Goal: Information Seeking & Learning: Learn about a topic

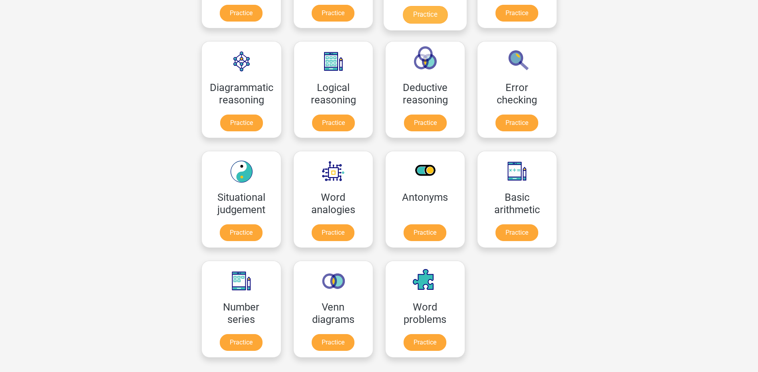
scroll to position [400, 0]
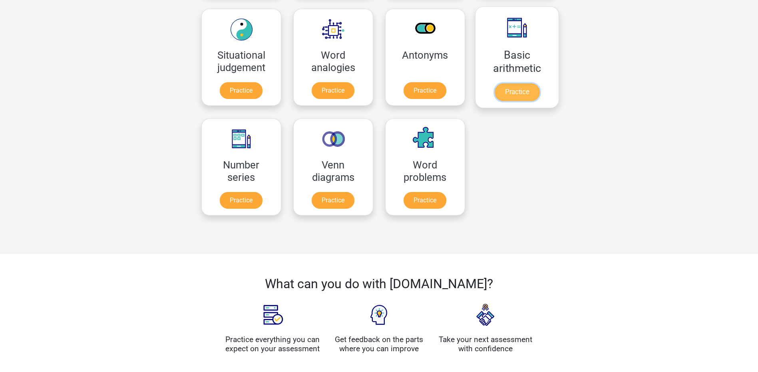
click at [523, 88] on link "Practice" at bounding box center [516, 93] width 45 height 18
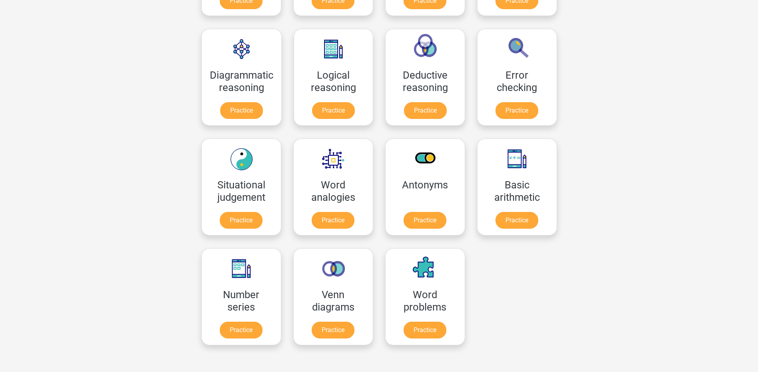
scroll to position [211, 0]
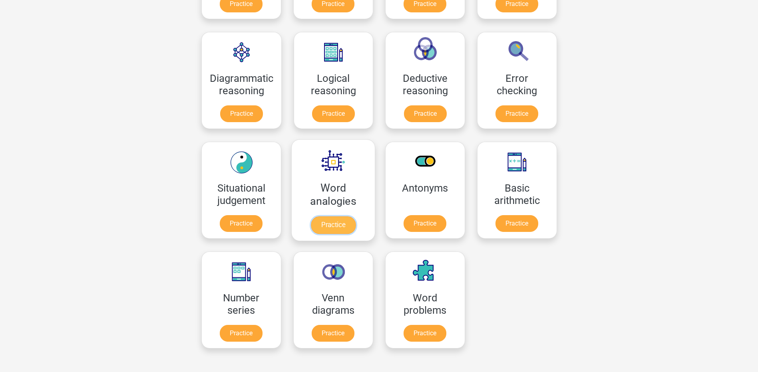
click at [340, 224] on link "Practice" at bounding box center [332, 226] width 45 height 18
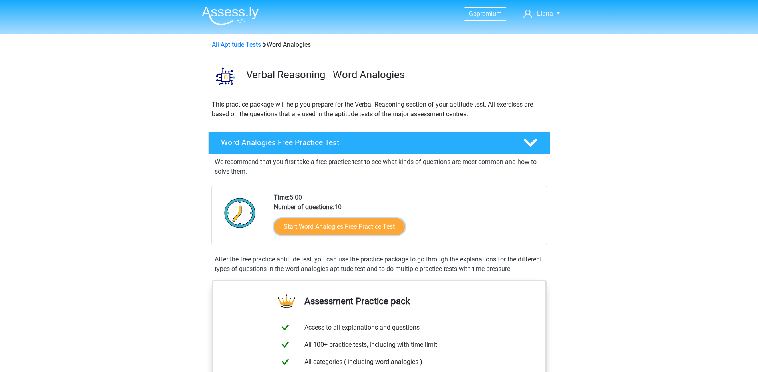
click at [340, 224] on link "Start Word Analogies Free Practice Test" at bounding box center [339, 227] width 131 height 17
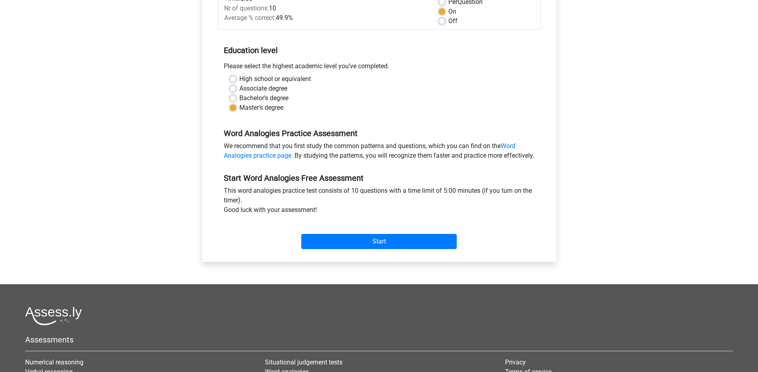
scroll to position [133, 0]
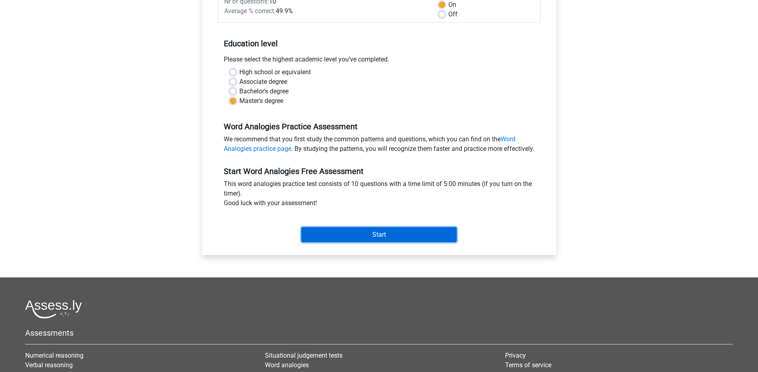
click at [342, 243] on input "Start" at bounding box center [378, 234] width 155 height 15
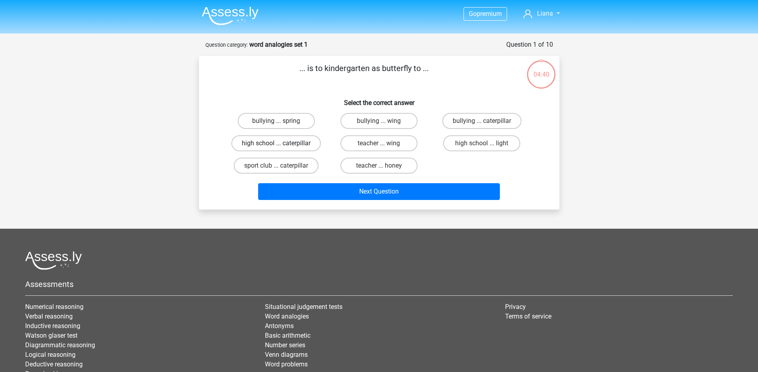
click at [287, 147] on label "high school ... caterpillar" at bounding box center [276, 143] width 90 height 16
click at [281, 147] on input "high school ... caterpillar" at bounding box center [278, 145] width 5 height 5
radio input "true"
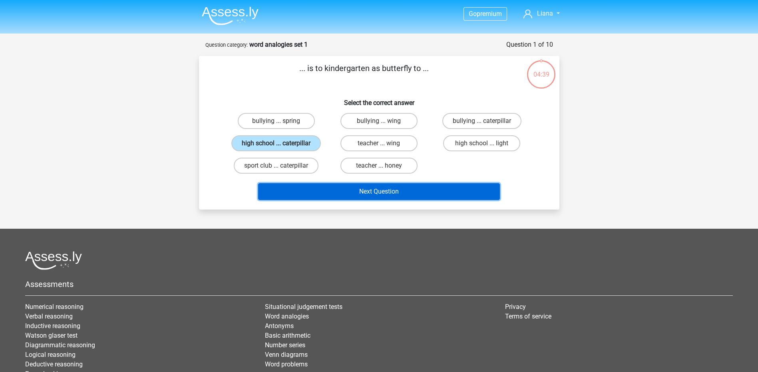
click at [342, 186] on button "Next Question" at bounding box center [379, 191] width 242 height 17
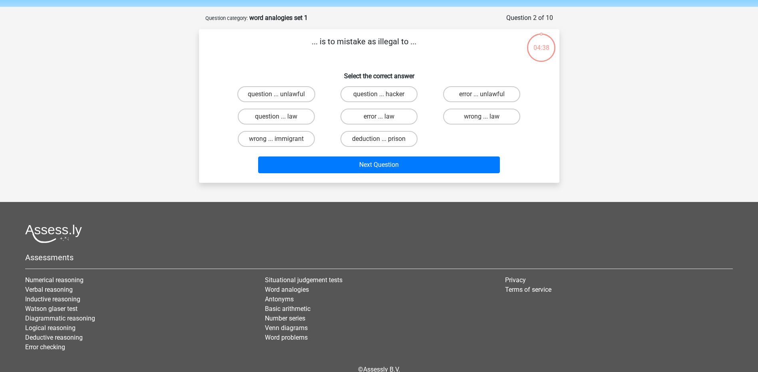
scroll to position [40, 0]
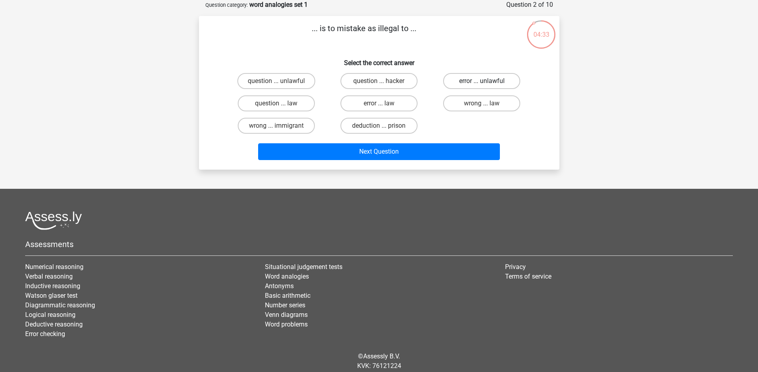
click at [501, 78] on label "error ... unlawful" at bounding box center [481, 81] width 77 height 16
click at [487, 81] on input "error ... unlawful" at bounding box center [484, 83] width 5 height 5
radio input "true"
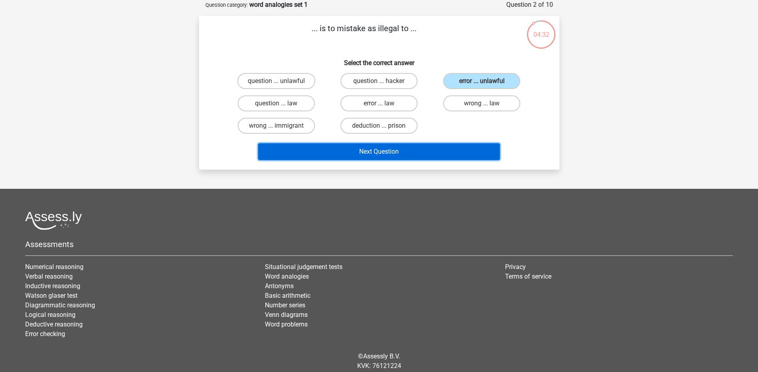
click at [460, 149] on button "Next Question" at bounding box center [379, 151] width 242 height 17
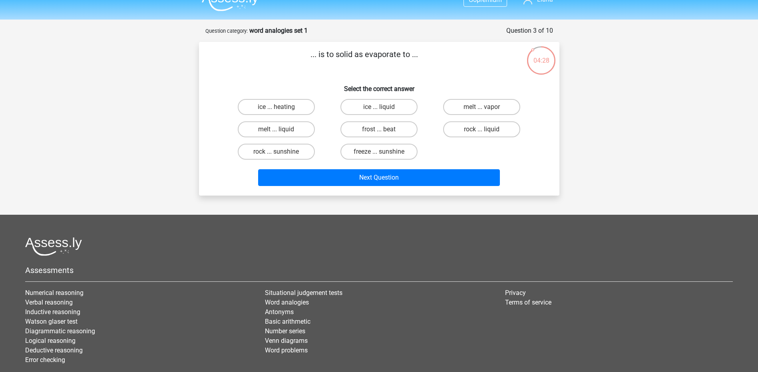
scroll to position [0, 0]
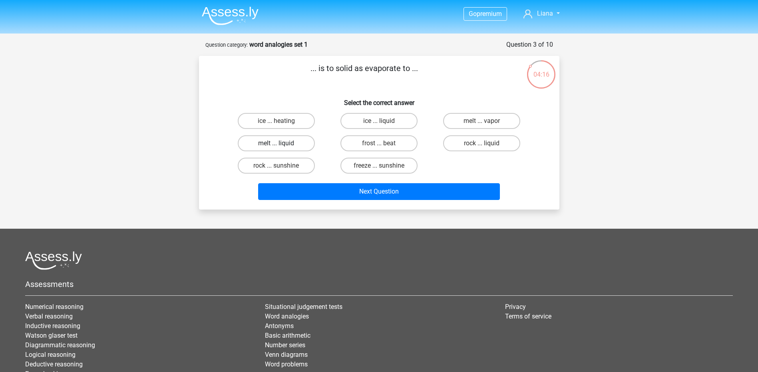
click at [255, 145] on label "melt ... liquid" at bounding box center [276, 143] width 77 height 16
click at [276, 145] on input "melt ... liquid" at bounding box center [278, 145] width 5 height 5
radio input "true"
click at [293, 177] on div "rock ... sunshine" at bounding box center [276, 166] width 103 height 22
click at [299, 183] on div "Next Question" at bounding box center [379, 190] width 335 height 26
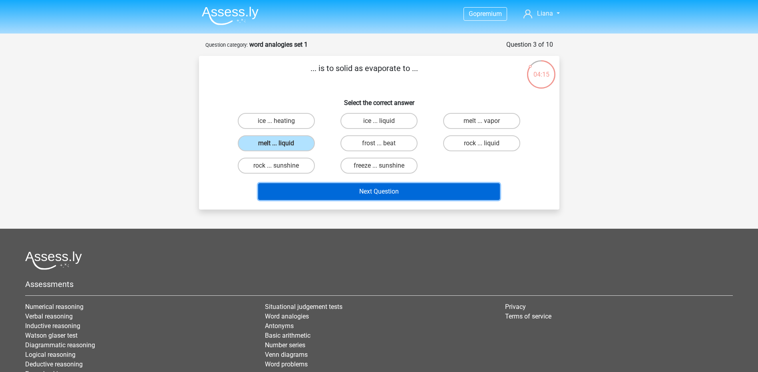
click at [301, 191] on button "Next Question" at bounding box center [379, 191] width 242 height 17
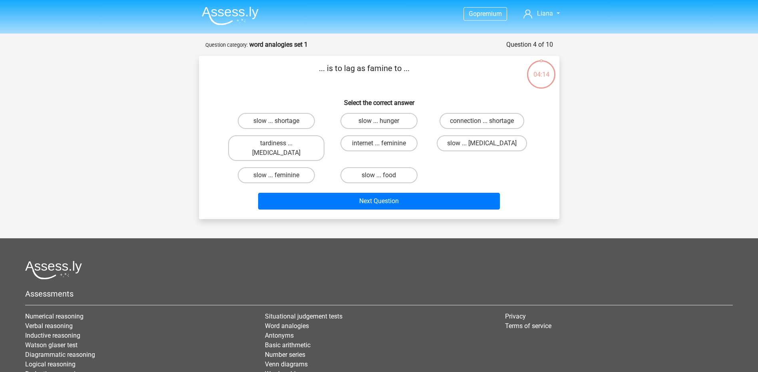
scroll to position [40, 0]
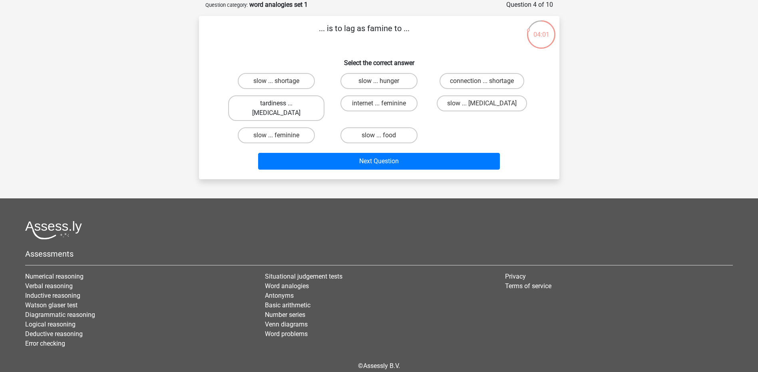
click at [298, 105] on label "tardiness ... malnutrition" at bounding box center [276, 109] width 96 height 26
click at [281, 105] on input "tardiness ... malnutrition" at bounding box center [278, 105] width 5 height 5
radio input "true"
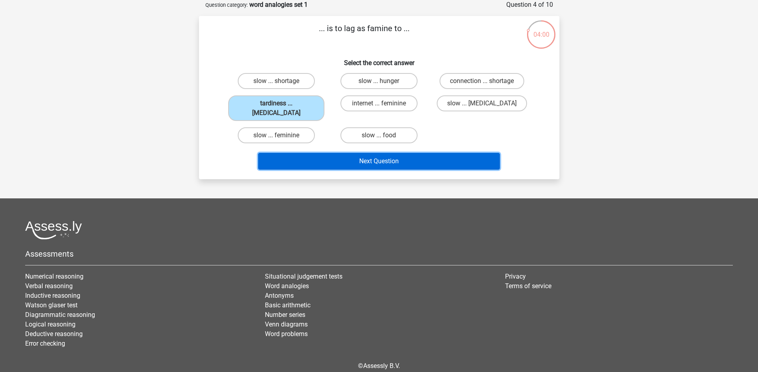
click at [310, 154] on button "Next Question" at bounding box center [379, 161] width 242 height 17
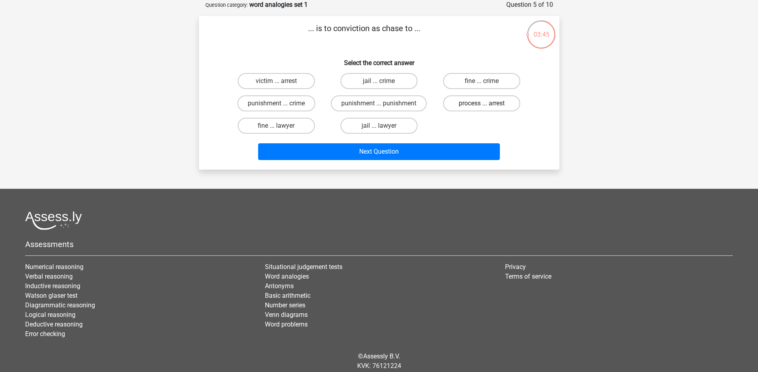
click at [479, 107] on label "process ... arrest" at bounding box center [481, 104] width 77 height 16
click at [482, 107] on input "process ... arrest" at bounding box center [484, 105] width 5 height 5
radio input "true"
click at [455, 163] on div "Next Question" at bounding box center [379, 153] width 308 height 20
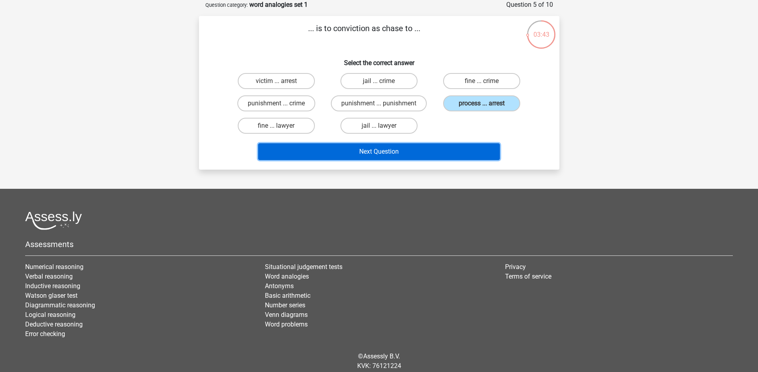
click at [452, 148] on button "Next Question" at bounding box center [379, 151] width 242 height 17
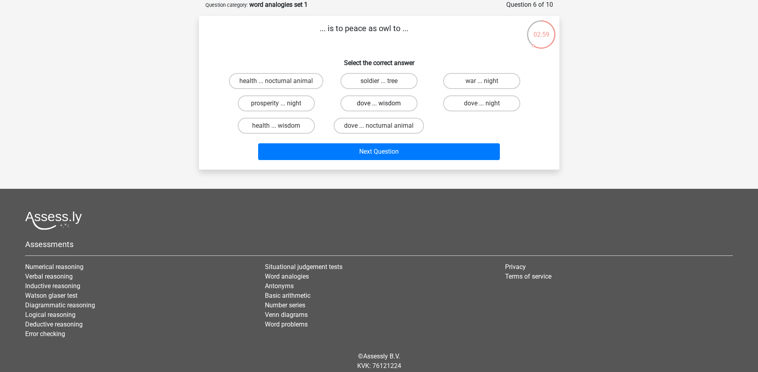
click at [372, 101] on label "dove ... wisdom" at bounding box center [378, 104] width 77 height 16
click at [379, 103] on input "dove ... wisdom" at bounding box center [381, 105] width 5 height 5
radio input "true"
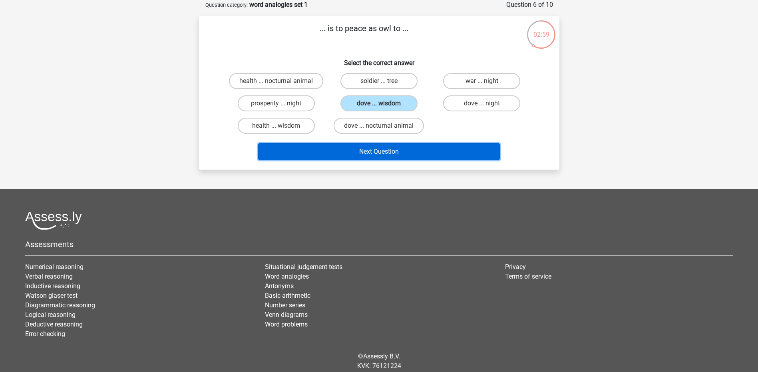
click at [411, 149] on button "Next Question" at bounding box center [379, 151] width 242 height 17
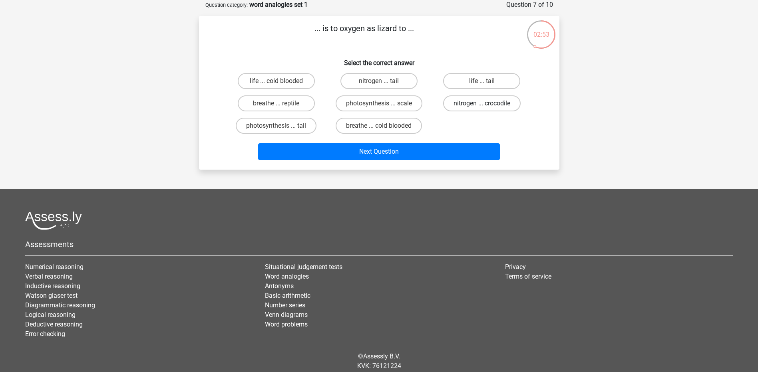
click at [480, 104] on label "nitrogen ... crocodile" at bounding box center [482, 104] width 78 height 16
click at [482, 104] on input "nitrogen ... crocodile" at bounding box center [484, 105] width 5 height 5
radio input "true"
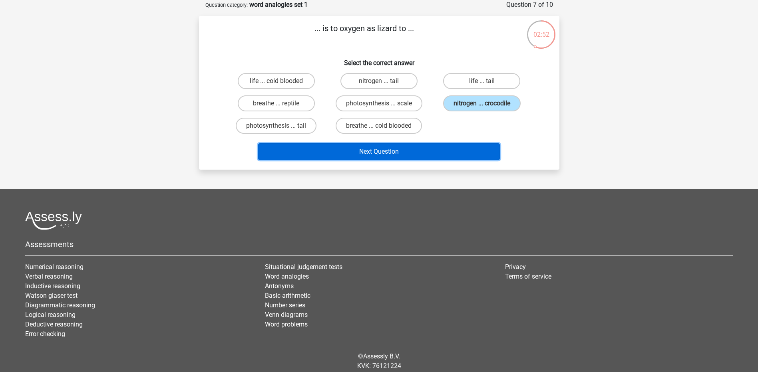
click at [442, 151] on button "Next Question" at bounding box center [379, 151] width 242 height 17
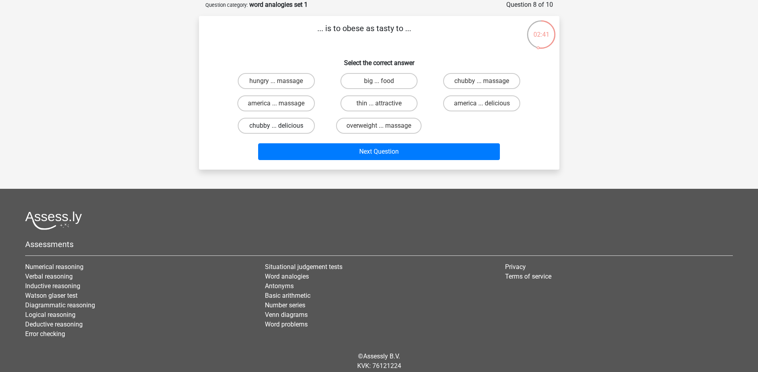
click at [261, 126] on label "chubby ... delicious" at bounding box center [276, 126] width 77 height 16
click at [276, 126] on input "chubby ... delicious" at bounding box center [278, 128] width 5 height 5
radio input "true"
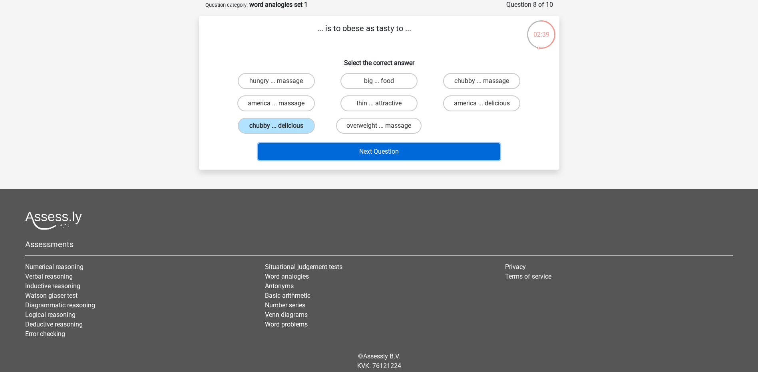
click at [392, 153] on button "Next Question" at bounding box center [379, 151] width 242 height 17
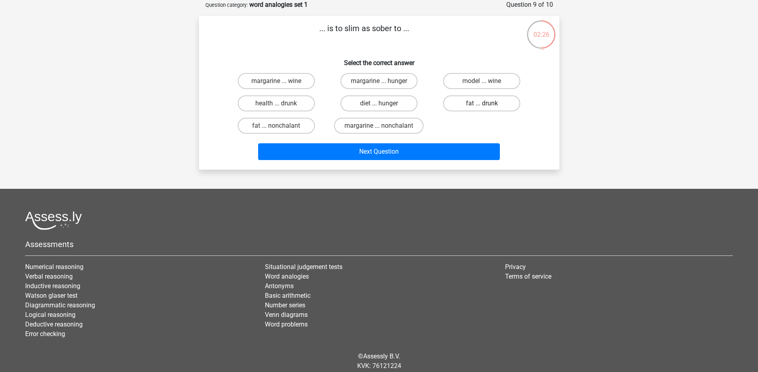
click at [481, 108] on label "fat ... drunk" at bounding box center [481, 104] width 77 height 16
click at [482, 108] on input "fat ... drunk" at bounding box center [484, 105] width 5 height 5
radio input "true"
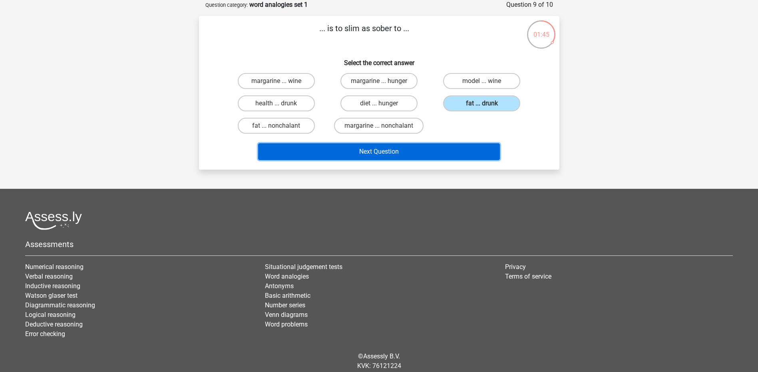
click at [417, 149] on button "Next Question" at bounding box center [379, 151] width 242 height 17
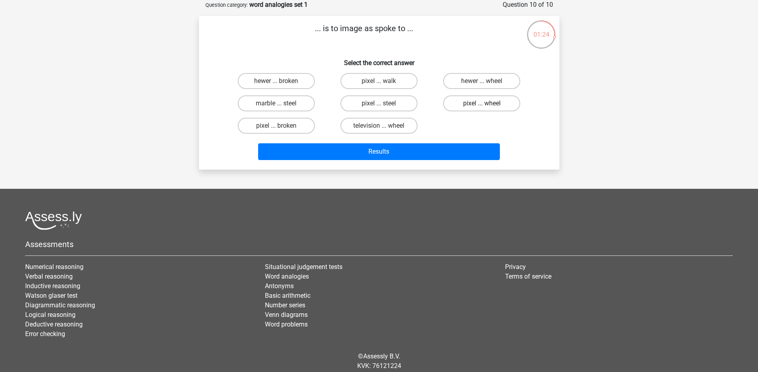
click at [483, 102] on label "pixel ... wheel" at bounding box center [481, 104] width 77 height 16
click at [483, 103] on input "pixel ... wheel" at bounding box center [484, 105] width 5 height 5
radio input "true"
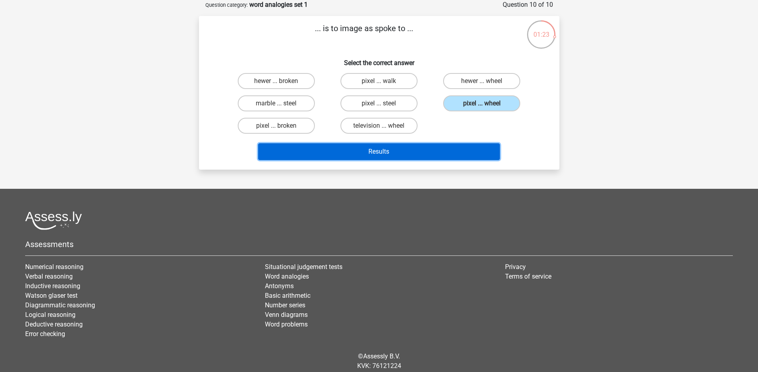
click at [470, 158] on button "Results" at bounding box center [379, 151] width 242 height 17
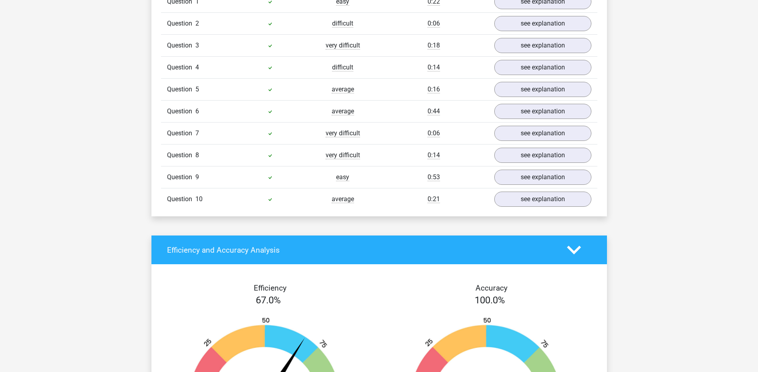
scroll to position [689, 0]
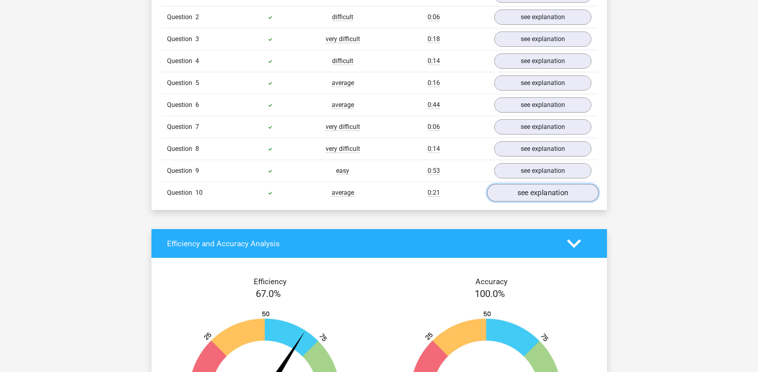
click at [519, 197] on link "see explanation" at bounding box center [542, 194] width 111 height 18
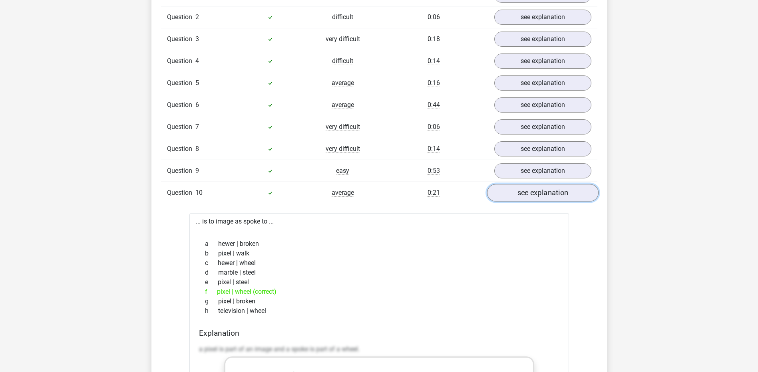
click at [519, 197] on link "see explanation" at bounding box center [542, 194] width 111 height 18
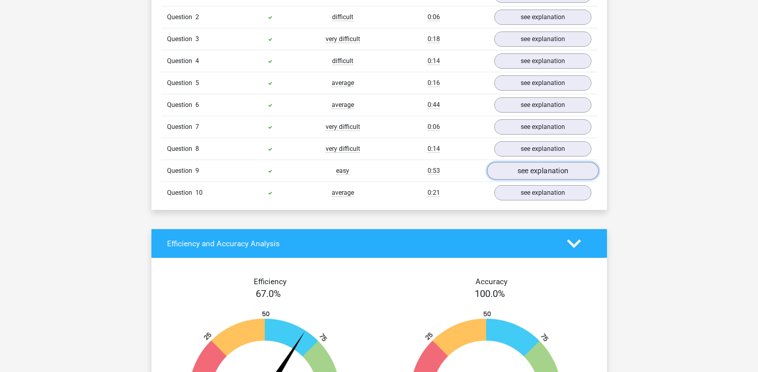
click at [520, 171] on link "see explanation" at bounding box center [542, 172] width 111 height 18
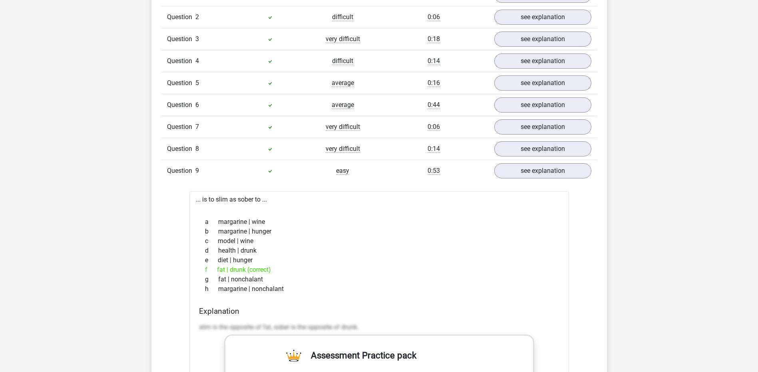
click at [522, 159] on div "Question 8 very difficult 0:14 see explanation" at bounding box center [379, 149] width 436 height 22
click at [527, 151] on link "see explanation" at bounding box center [542, 150] width 111 height 18
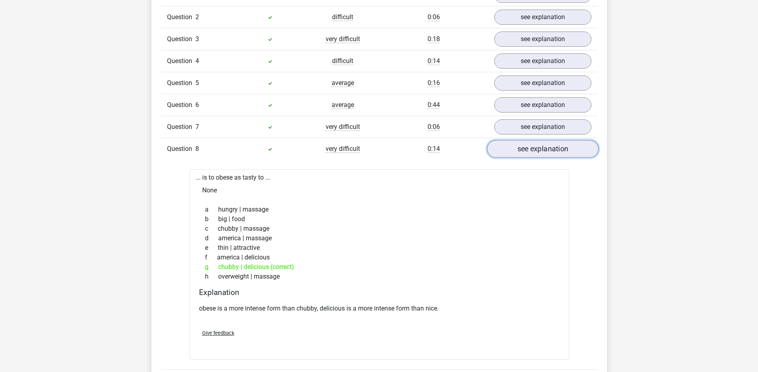
click at [527, 151] on link "see explanation" at bounding box center [542, 150] width 111 height 18
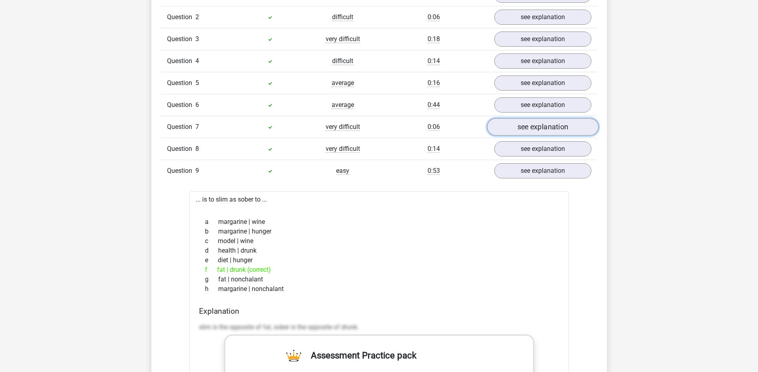
click at [528, 127] on link "see explanation" at bounding box center [542, 128] width 111 height 18
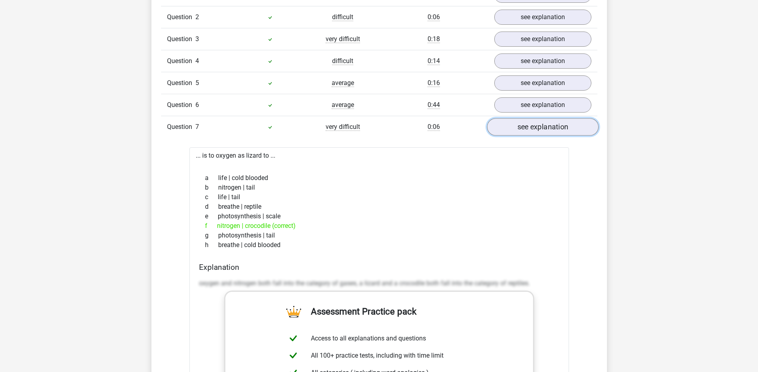
click at [528, 127] on link "see explanation" at bounding box center [542, 128] width 111 height 18
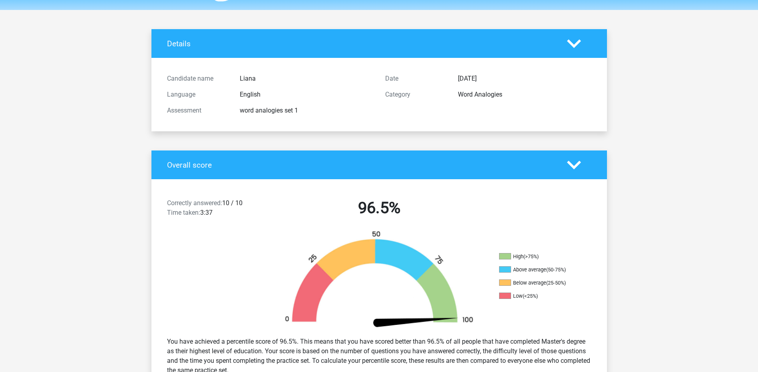
scroll to position [0, 0]
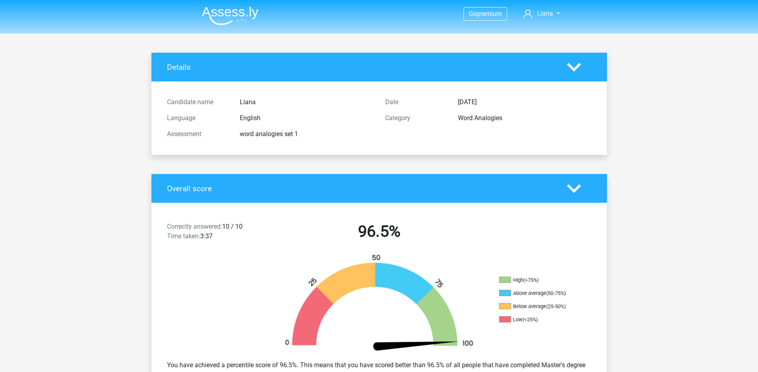
click at [206, 12] on img at bounding box center [230, 15] width 57 height 19
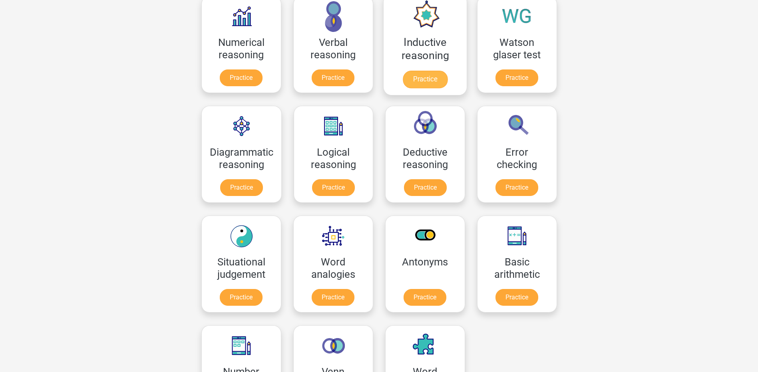
scroll to position [267, 0]
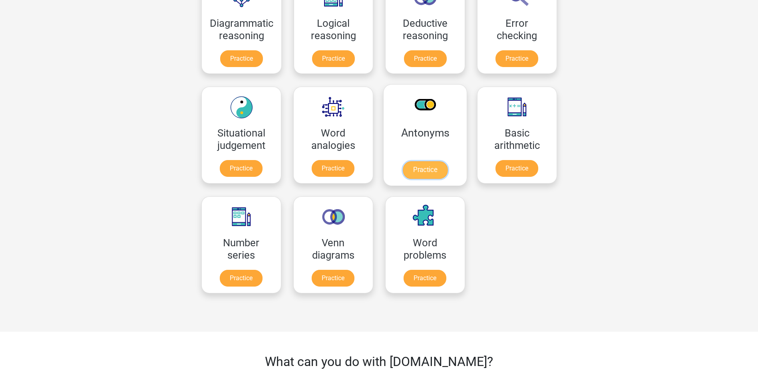
click at [429, 172] on link "Practice" at bounding box center [424, 170] width 45 height 18
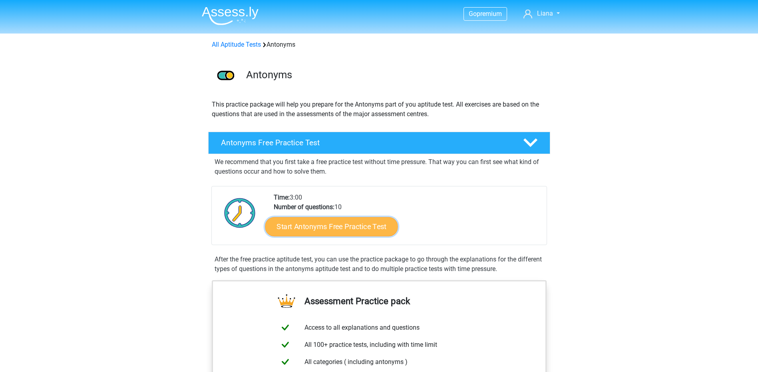
click at [376, 231] on link "Start Antonyms Free Practice Test" at bounding box center [331, 226] width 133 height 19
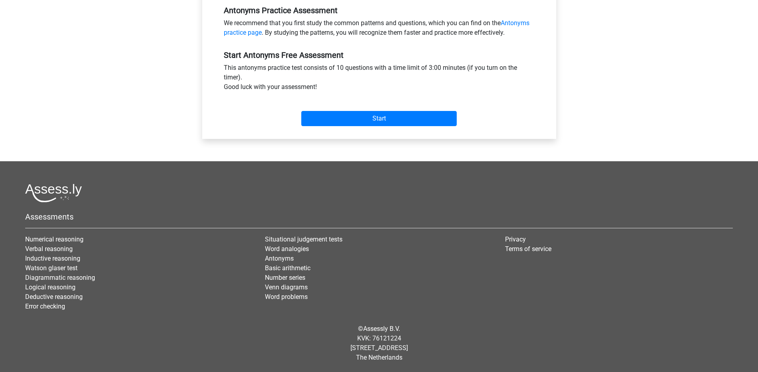
scroll to position [116, 0]
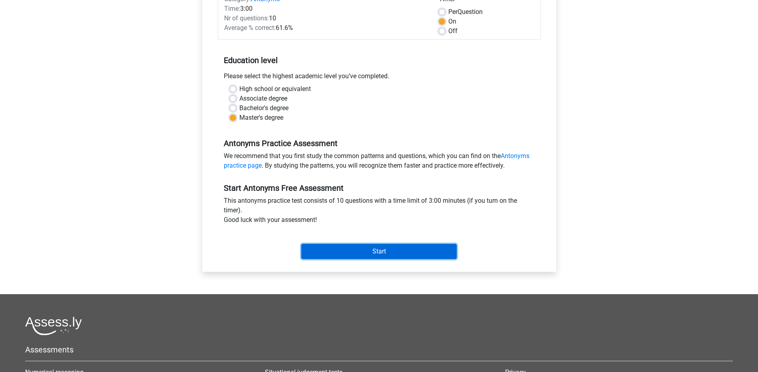
click at [391, 249] on input "Start" at bounding box center [378, 251] width 155 height 15
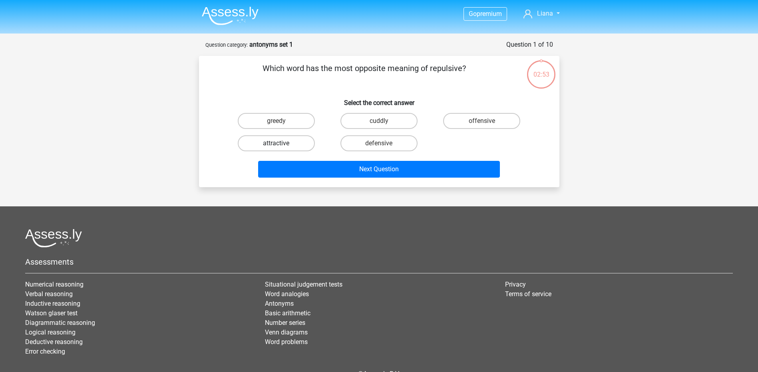
click at [270, 147] on label "attractive" at bounding box center [276, 143] width 77 height 16
click at [276, 147] on input "attractive" at bounding box center [278, 145] width 5 height 5
radio input "true"
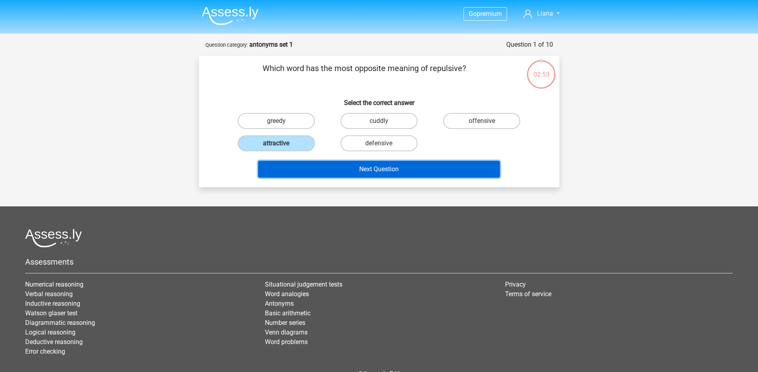
click at [303, 170] on button "Next Question" at bounding box center [379, 169] width 242 height 17
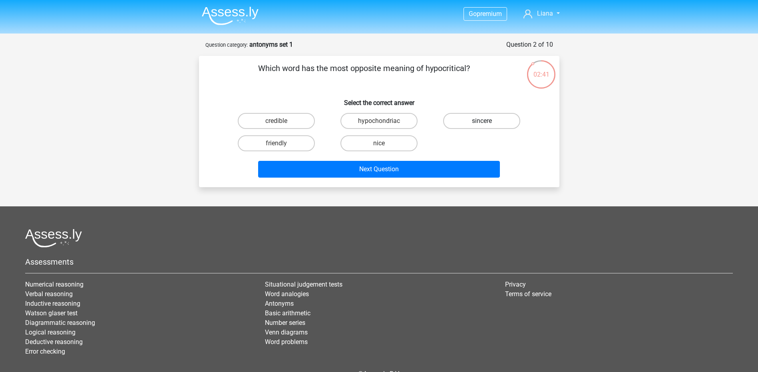
click at [507, 124] on label "sincere" at bounding box center [481, 121] width 77 height 16
click at [487, 124] on input "sincere" at bounding box center [484, 123] width 5 height 5
radio input "true"
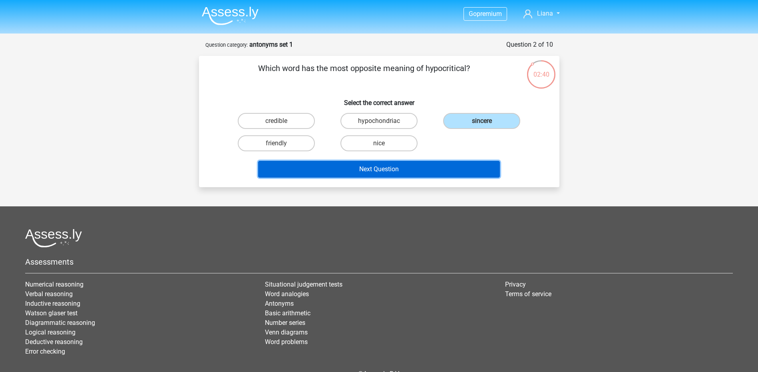
click at [464, 168] on button "Next Question" at bounding box center [379, 169] width 242 height 17
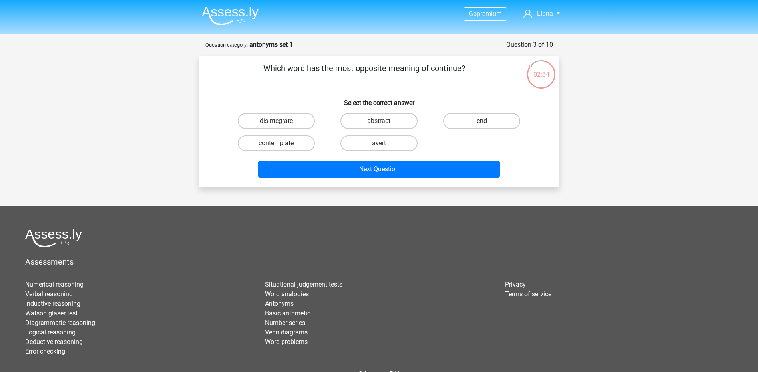
click at [473, 117] on label "end" at bounding box center [481, 121] width 77 height 16
click at [482, 121] on input "end" at bounding box center [484, 123] width 5 height 5
radio input "true"
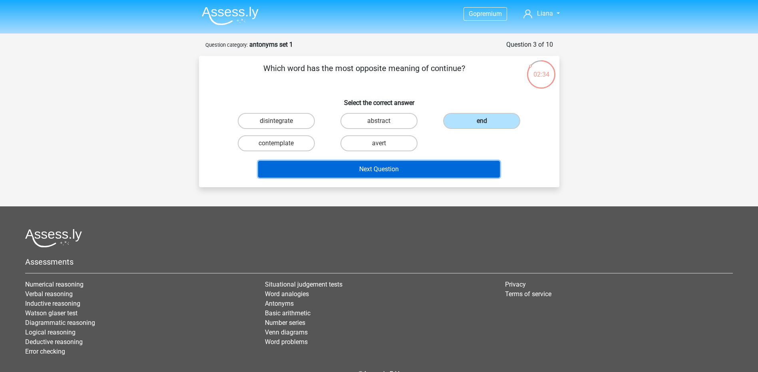
click at [452, 164] on button "Next Question" at bounding box center [379, 169] width 242 height 17
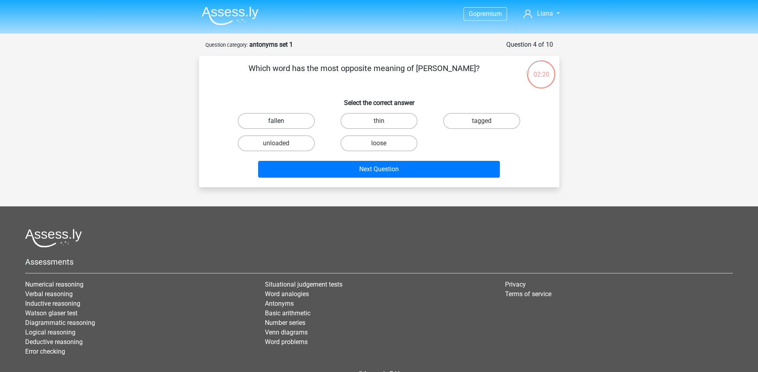
click at [292, 117] on label "fallen" at bounding box center [276, 121] width 77 height 16
click at [281, 121] on input "fallen" at bounding box center [278, 123] width 5 height 5
radio input "true"
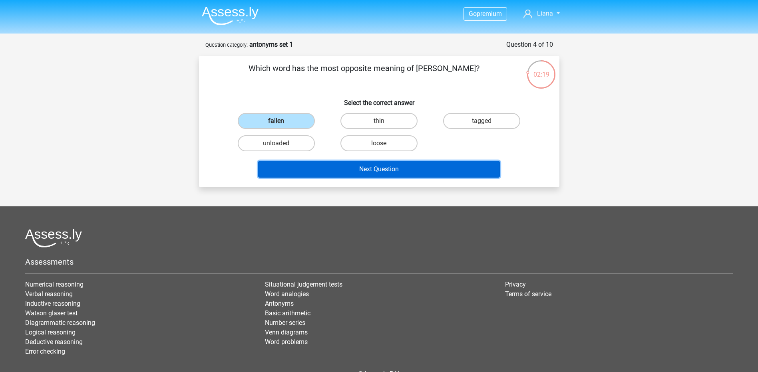
click at [318, 169] on button "Next Question" at bounding box center [379, 169] width 242 height 17
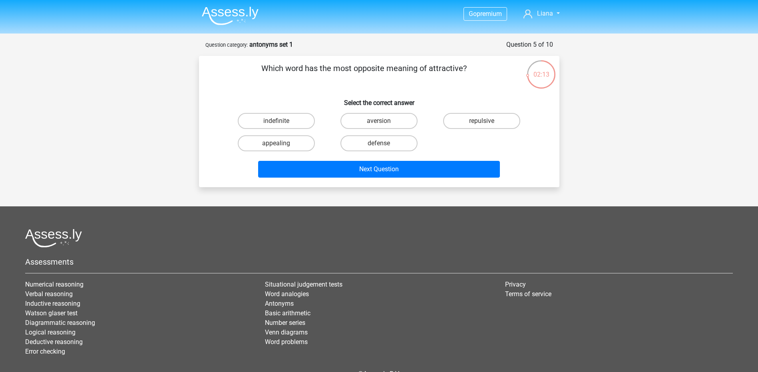
click at [380, 123] on input "aversion" at bounding box center [381, 123] width 5 height 5
radio input "true"
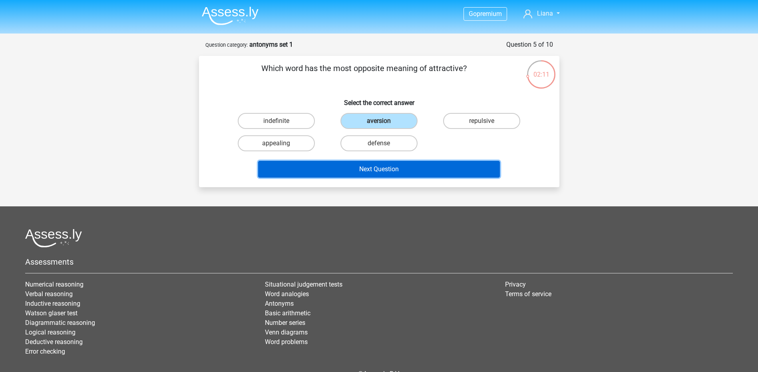
click at [376, 173] on button "Next Question" at bounding box center [379, 169] width 242 height 17
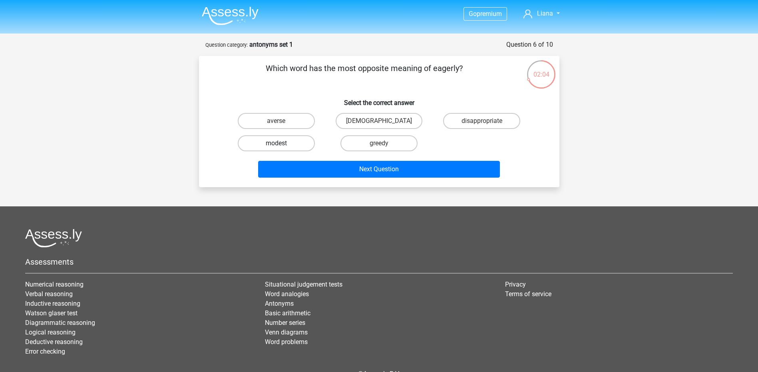
click at [278, 140] on label "modest" at bounding box center [276, 143] width 77 height 16
click at [278, 143] on input "modest" at bounding box center [278, 145] width 5 height 5
radio input "true"
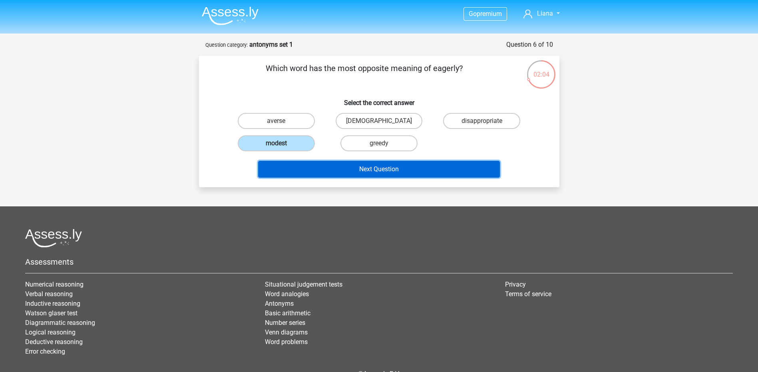
click at [326, 171] on button "Next Question" at bounding box center [379, 169] width 242 height 17
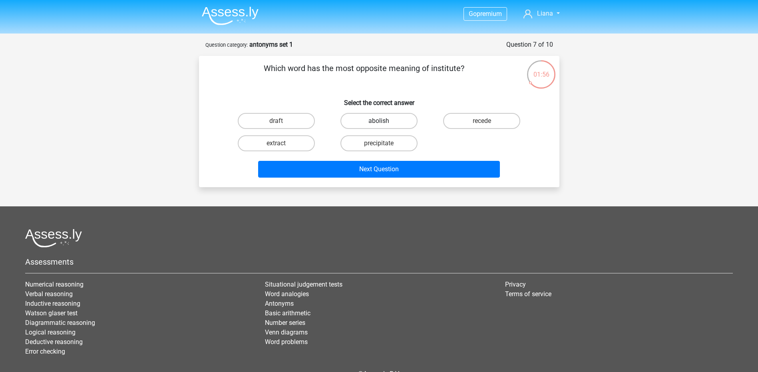
click at [392, 125] on label "abolish" at bounding box center [378, 121] width 77 height 16
click at [384, 125] on input "abolish" at bounding box center [381, 123] width 5 height 5
radio input "true"
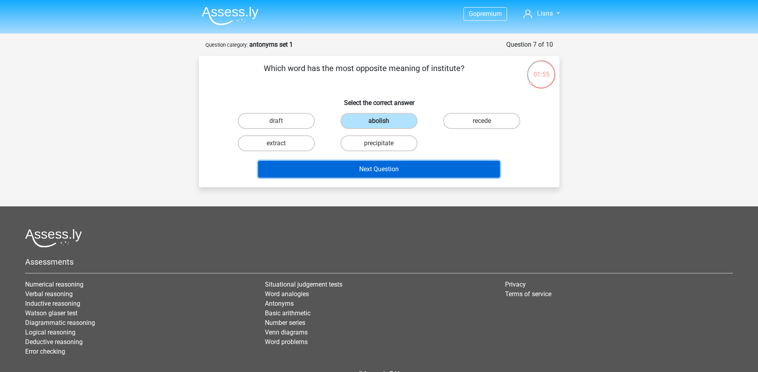
click at [391, 174] on button "Next Question" at bounding box center [379, 169] width 242 height 17
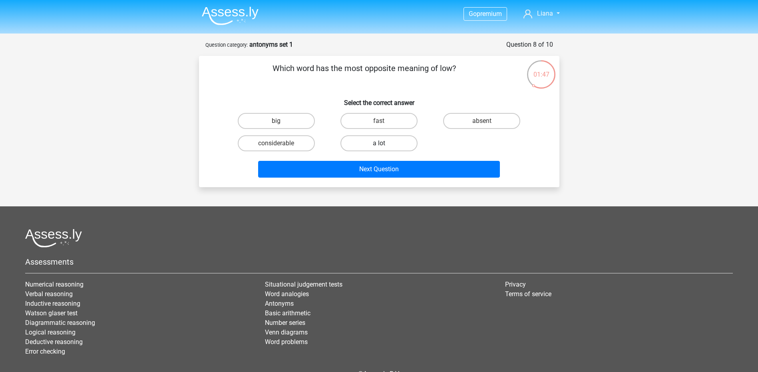
click at [382, 141] on label "a lot" at bounding box center [378, 143] width 77 height 16
click at [382, 143] on input "a lot" at bounding box center [381, 145] width 5 height 5
radio input "true"
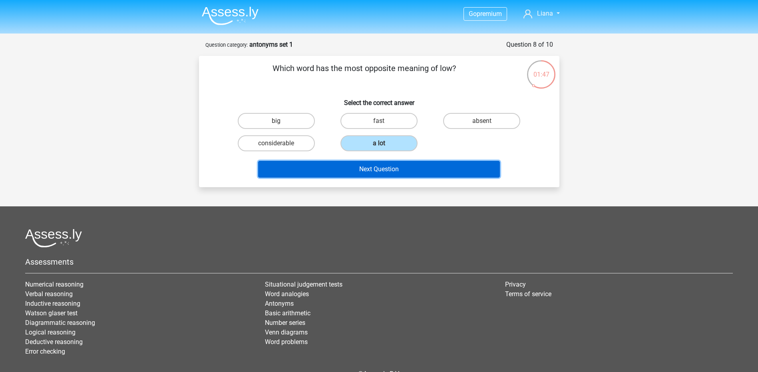
click at [377, 171] on button "Next Question" at bounding box center [379, 169] width 242 height 17
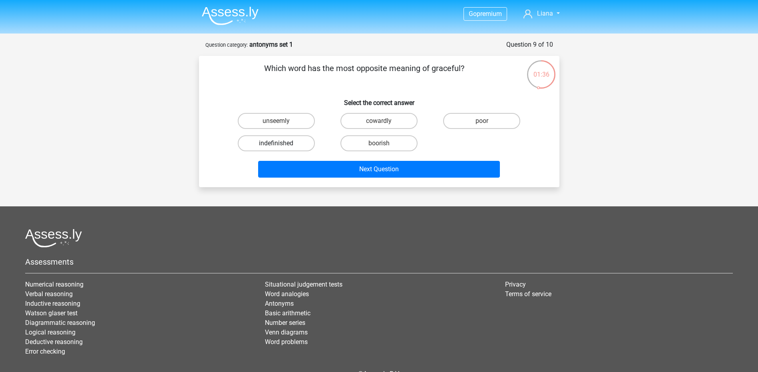
click at [283, 144] on label "indefinished" at bounding box center [276, 143] width 77 height 16
click at [281, 144] on input "indefinished" at bounding box center [278, 145] width 5 height 5
radio input "true"
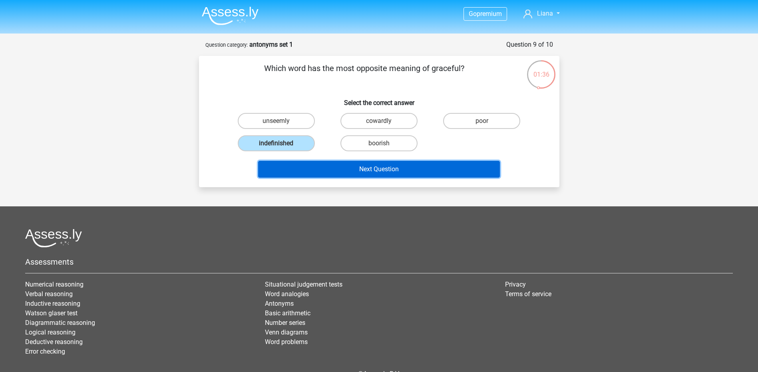
click at [318, 166] on button "Next Question" at bounding box center [379, 169] width 242 height 17
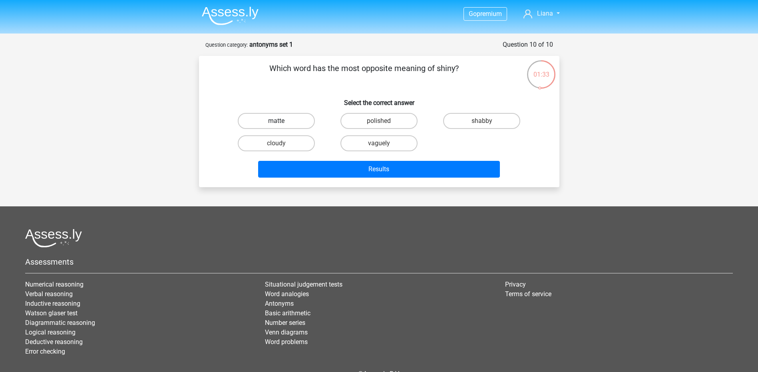
click at [280, 118] on label "matte" at bounding box center [276, 121] width 77 height 16
click at [280, 121] on input "matte" at bounding box center [278, 123] width 5 height 5
radio input "true"
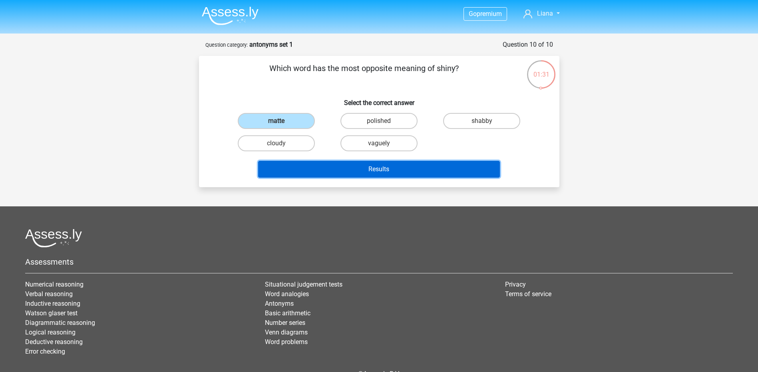
click at [374, 169] on button "Results" at bounding box center [379, 169] width 242 height 17
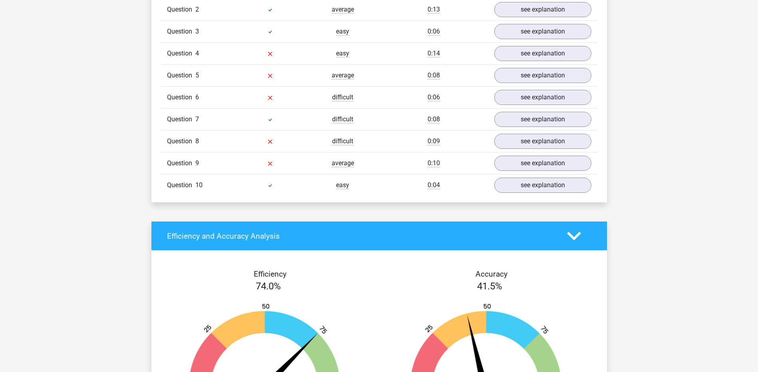
scroll to position [799, 0]
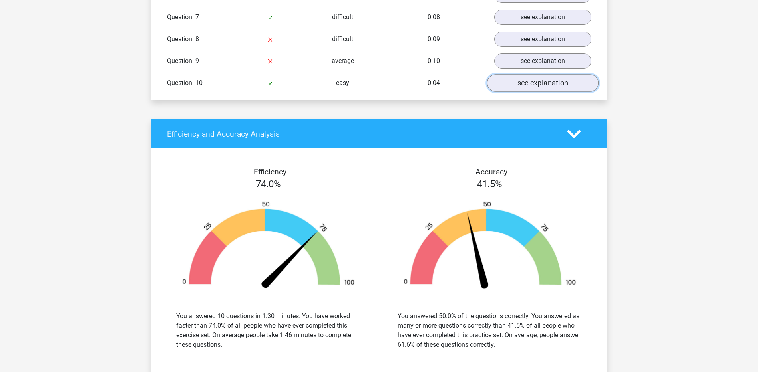
click at [518, 83] on link "see explanation" at bounding box center [542, 84] width 111 height 18
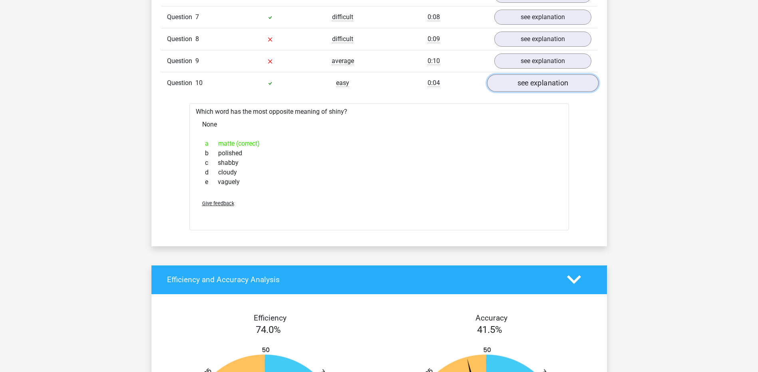
click at [518, 83] on link "see explanation" at bounding box center [542, 84] width 111 height 18
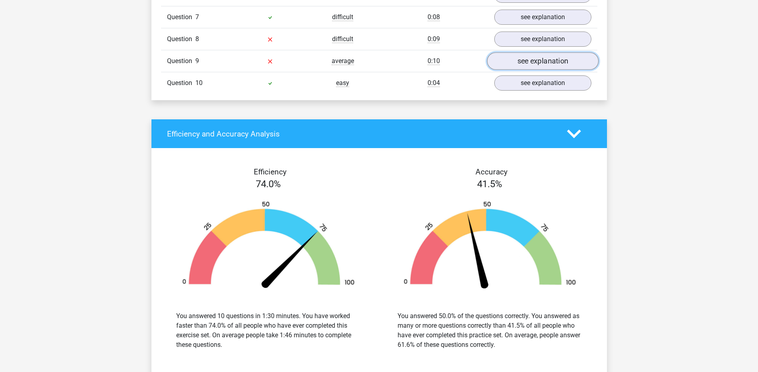
click at [527, 60] on link "see explanation" at bounding box center [542, 62] width 111 height 18
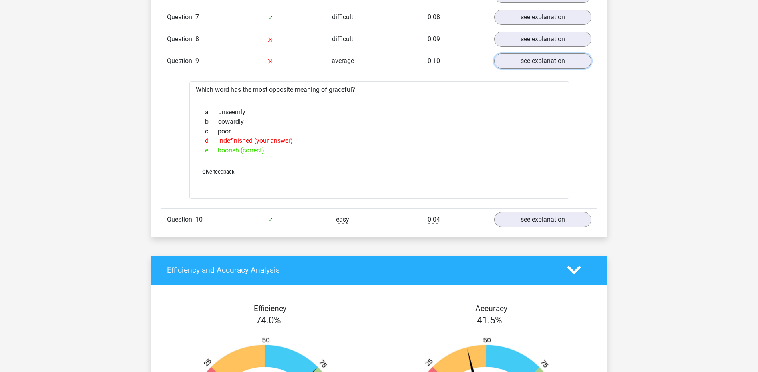
scroll to position [666, 0]
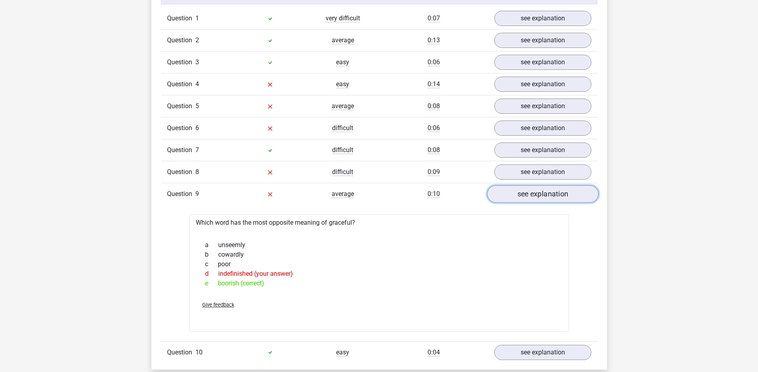
click at [525, 193] on link "see explanation" at bounding box center [542, 195] width 111 height 18
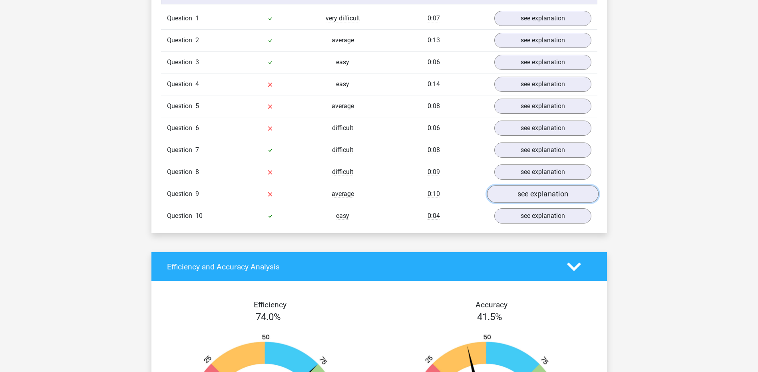
click at [517, 193] on link "see explanation" at bounding box center [542, 195] width 111 height 18
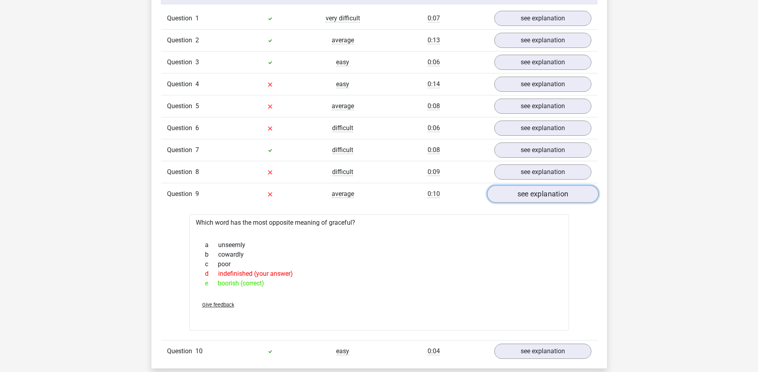
click at [517, 193] on link "see explanation" at bounding box center [542, 195] width 111 height 18
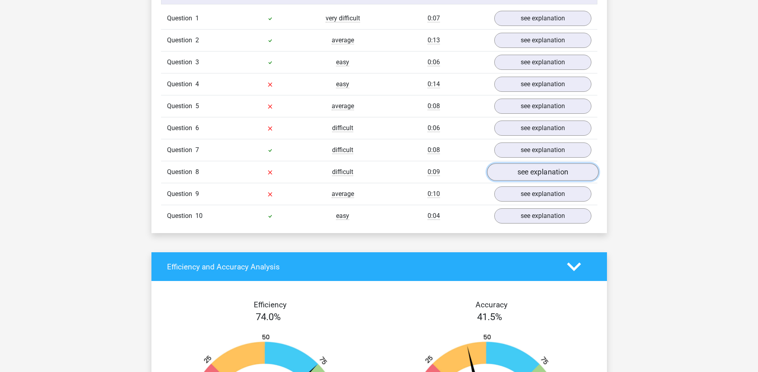
click at [523, 173] on link "see explanation" at bounding box center [542, 173] width 111 height 18
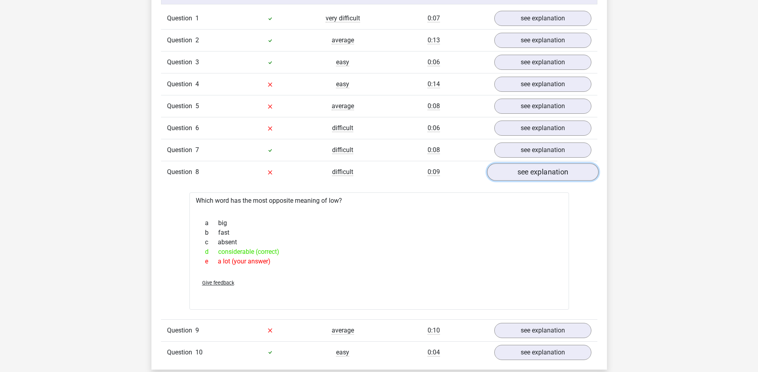
click at [523, 173] on link "see explanation" at bounding box center [542, 173] width 111 height 18
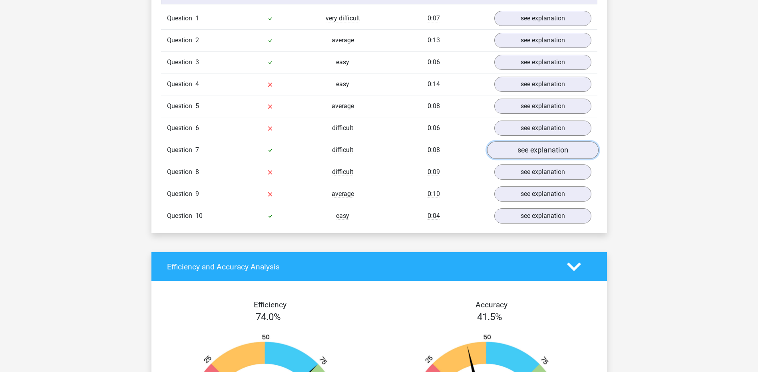
click at [527, 153] on link "see explanation" at bounding box center [542, 151] width 111 height 18
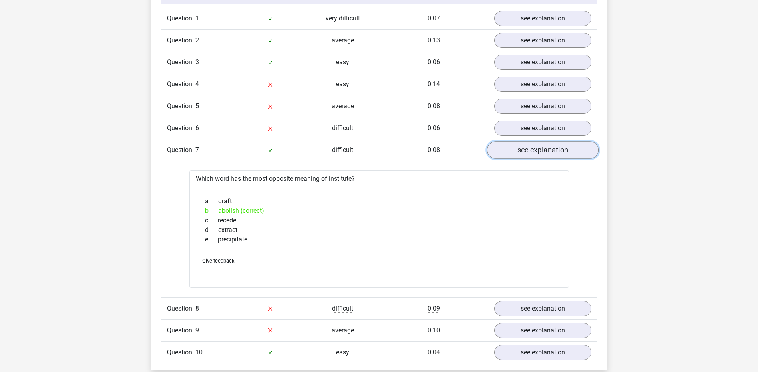
click at [527, 153] on link "see explanation" at bounding box center [542, 151] width 111 height 18
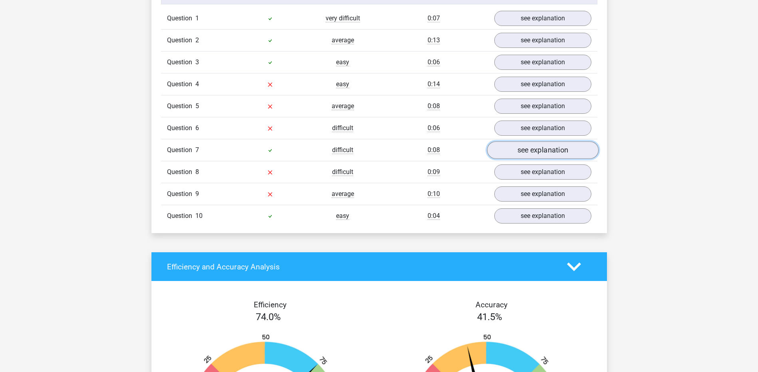
click at [526, 152] on link "see explanation" at bounding box center [542, 151] width 111 height 18
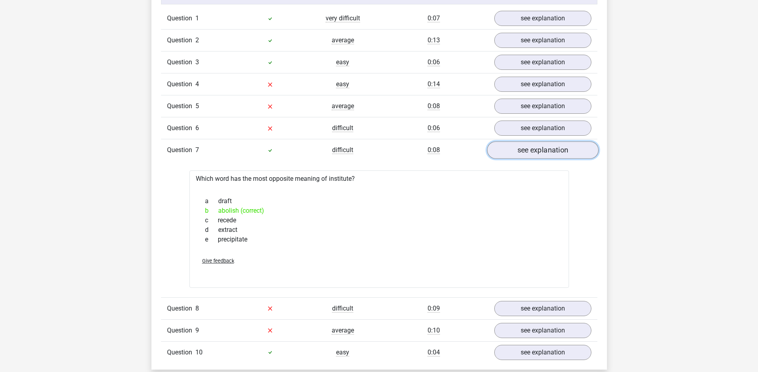
click at [526, 152] on link "see explanation" at bounding box center [542, 151] width 111 height 18
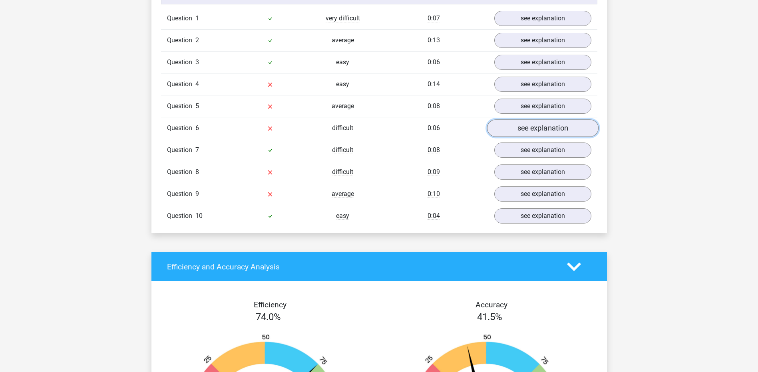
click at [531, 129] on link "see explanation" at bounding box center [542, 129] width 111 height 18
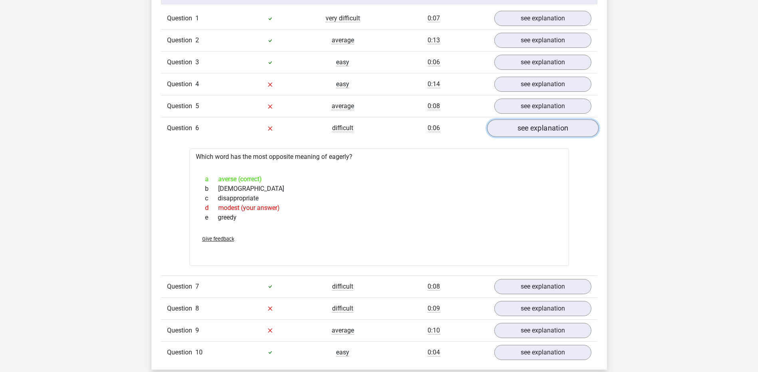
click at [529, 130] on link "see explanation" at bounding box center [542, 129] width 111 height 18
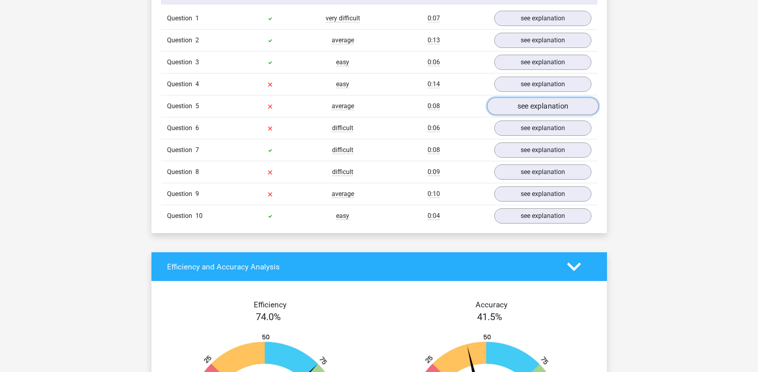
click at [530, 109] on link "see explanation" at bounding box center [542, 107] width 111 height 18
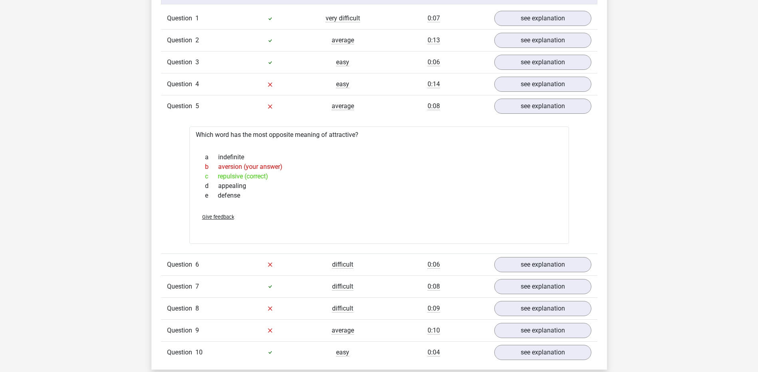
drag, startPoint x: 247, startPoint y: 199, endPoint x: 188, endPoint y: 133, distance: 88.6
click at [188, 133] on div "Question 1 very difficult 0:07 see explanation Which word has the most opposite…" at bounding box center [379, 186] width 424 height 356
copy div "Which word has the most opposite meaning of attractive? a indefinite b aversion…"
click at [515, 111] on link "see explanation" at bounding box center [542, 107] width 111 height 18
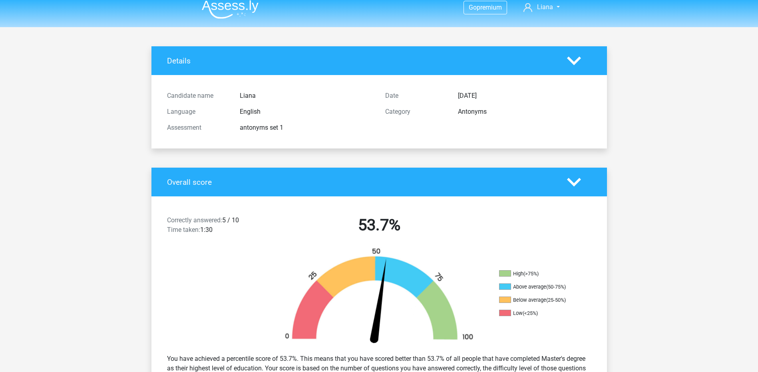
scroll to position [0, 0]
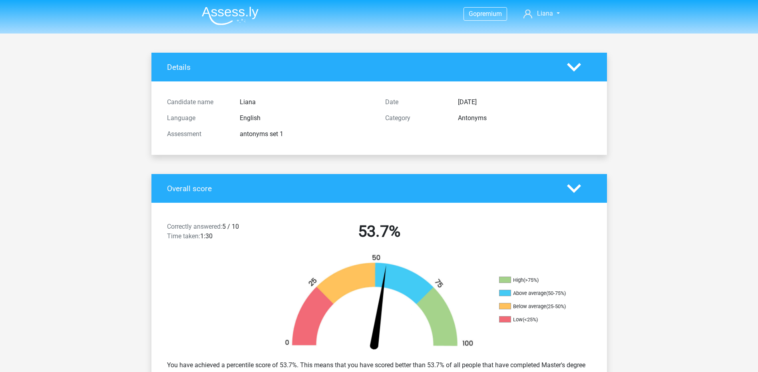
click at [219, 9] on img at bounding box center [230, 15] width 57 height 19
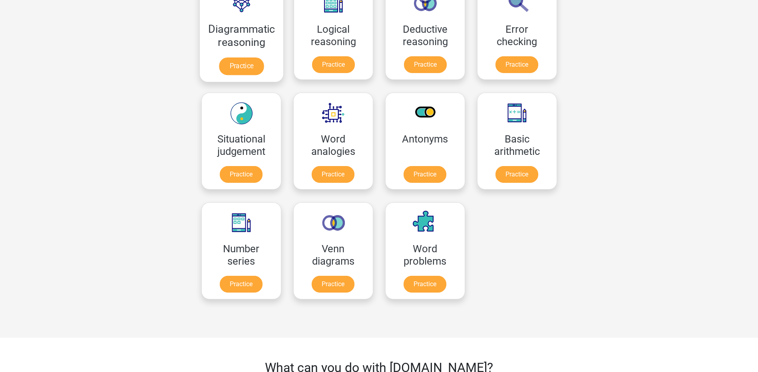
scroll to position [267, 0]
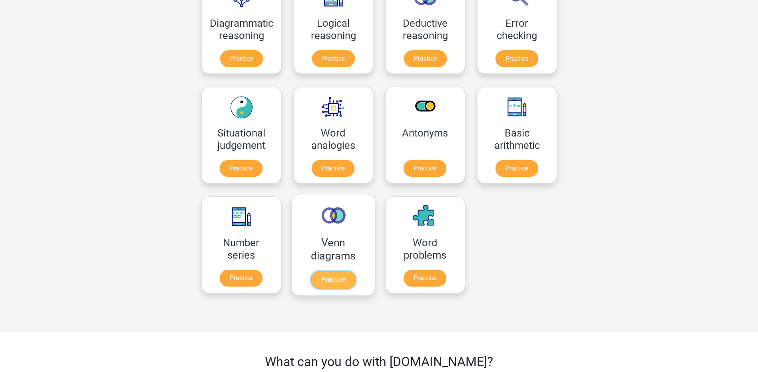
click at [345, 277] on link "Practice" at bounding box center [332, 280] width 45 height 18
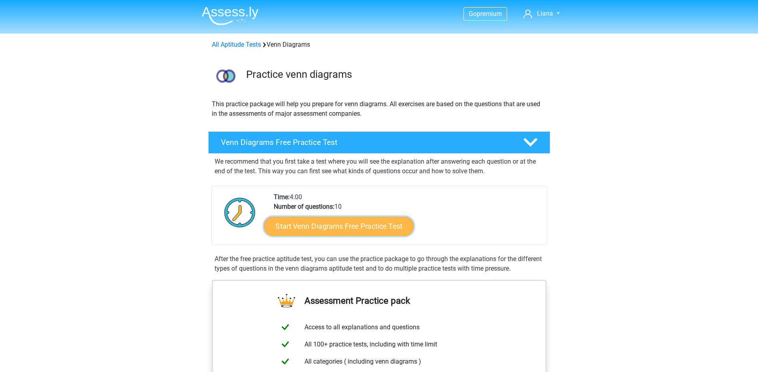
click at [358, 224] on link "Start Venn Diagrams Free Practice Test" at bounding box center [339, 226] width 150 height 19
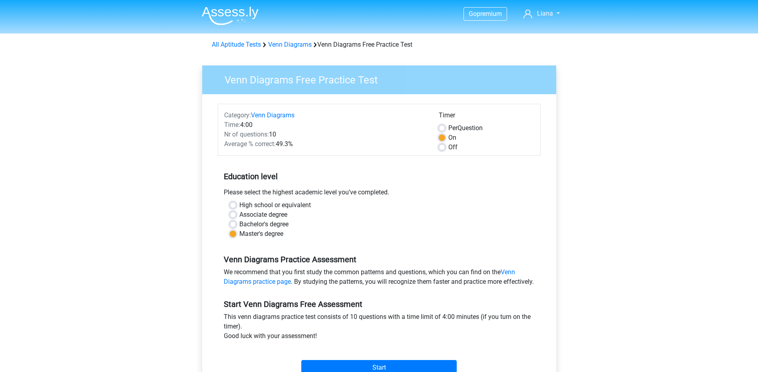
scroll to position [259, 0]
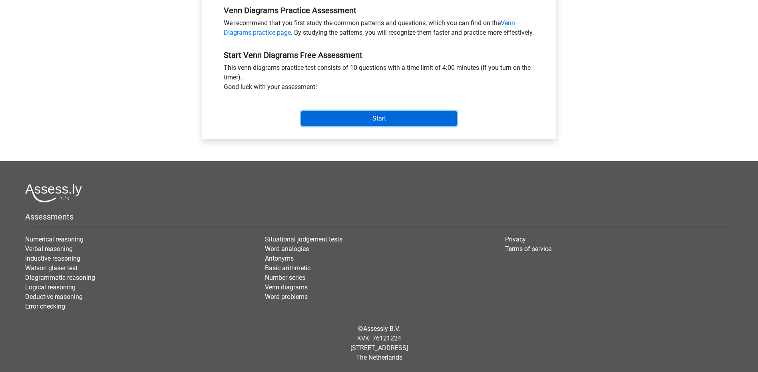
click at [356, 111] on input "Start" at bounding box center [378, 118] width 155 height 15
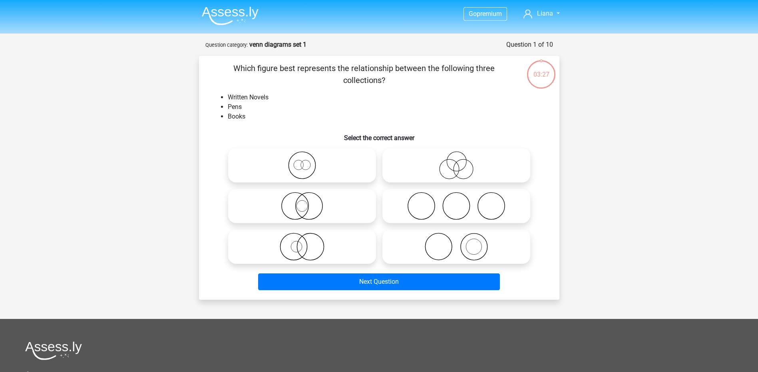
click at [464, 245] on icon at bounding box center [456, 247] width 141 height 28
click at [462, 243] on input "radio" at bounding box center [458, 240] width 5 height 5
radio input "true"
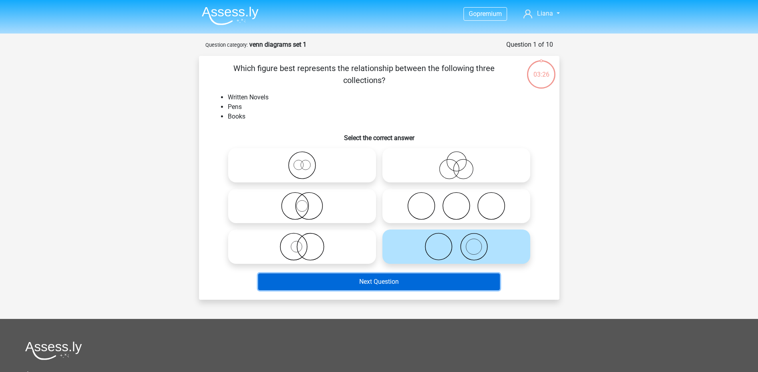
click at [440, 285] on button "Next Question" at bounding box center [379, 282] width 242 height 17
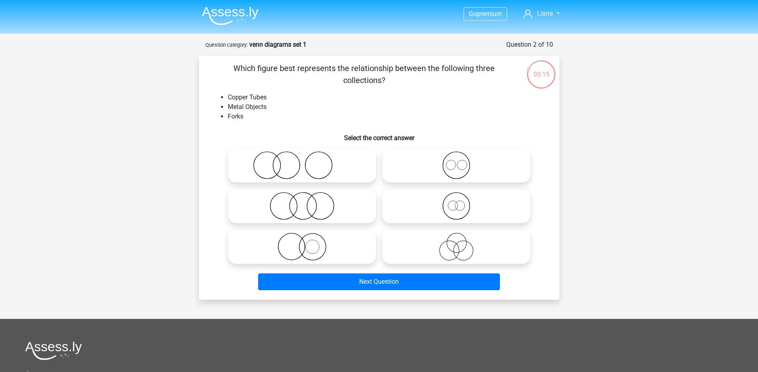
click at [468, 164] on icon at bounding box center [456, 165] width 141 height 28
click at [462, 161] on input "radio" at bounding box center [458, 158] width 5 height 5
radio input "true"
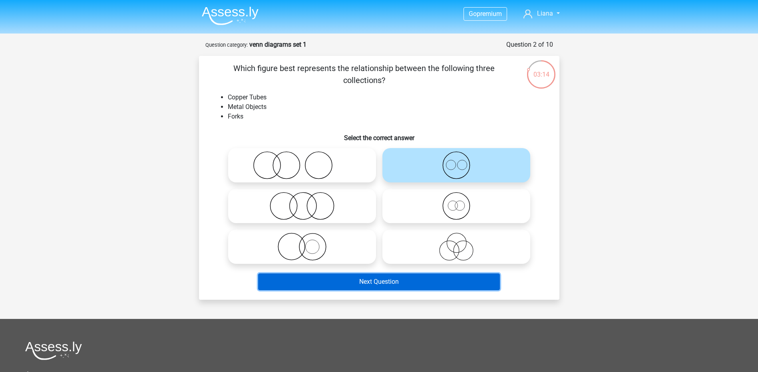
click at [426, 278] on button "Next Question" at bounding box center [379, 282] width 242 height 17
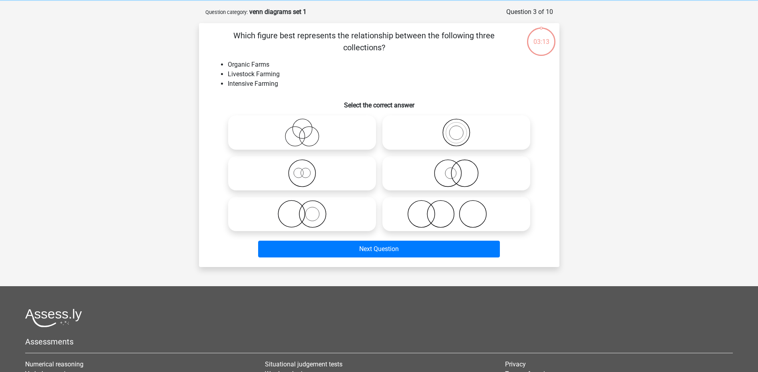
scroll to position [40, 0]
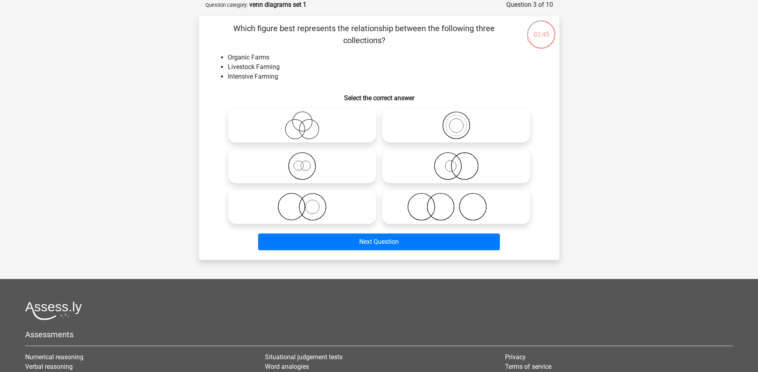
click at [313, 205] on icon at bounding box center [301, 207] width 141 height 28
click at [307, 203] on input "radio" at bounding box center [304, 200] width 5 height 5
radio input "true"
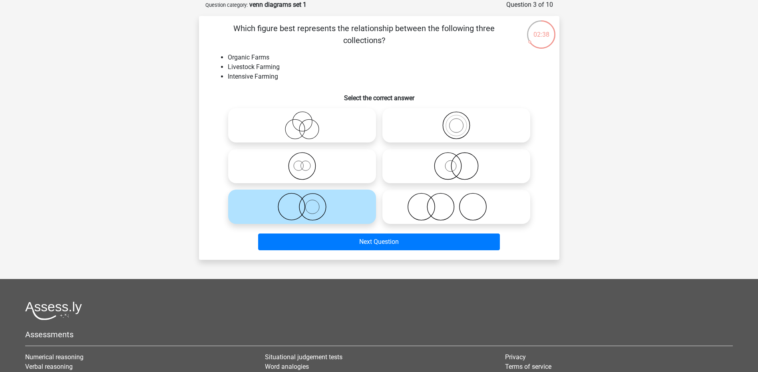
click at [318, 131] on icon at bounding box center [301, 125] width 141 height 28
click at [307, 121] on input "radio" at bounding box center [304, 118] width 5 height 5
radio input "true"
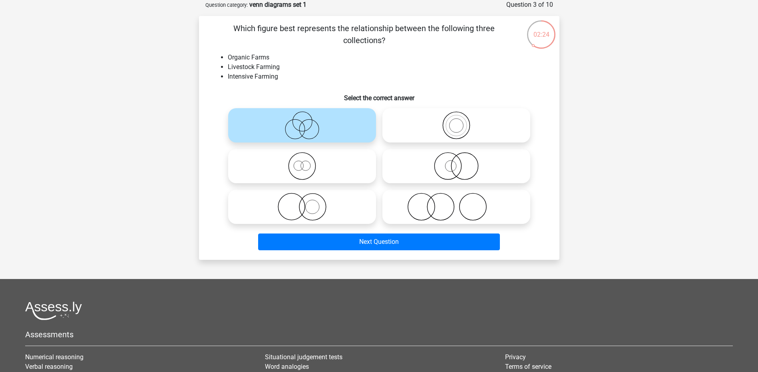
click at [448, 203] on icon at bounding box center [456, 207] width 141 height 28
click at [456, 203] on input "radio" at bounding box center [458, 200] width 5 height 5
radio input "true"
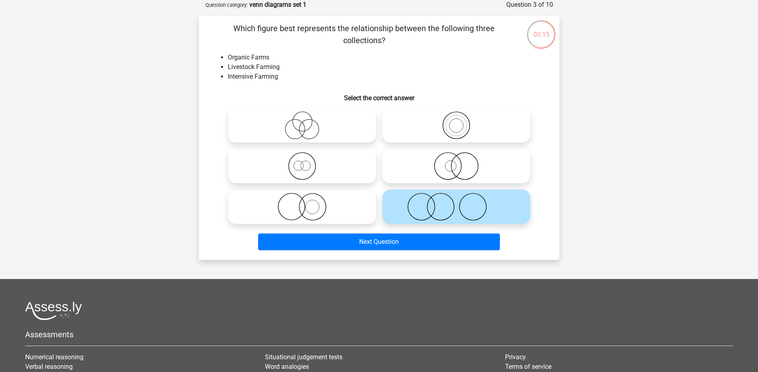
click at [321, 210] on icon at bounding box center [301, 207] width 141 height 28
click at [307, 203] on input "radio" at bounding box center [304, 200] width 5 height 5
radio input "true"
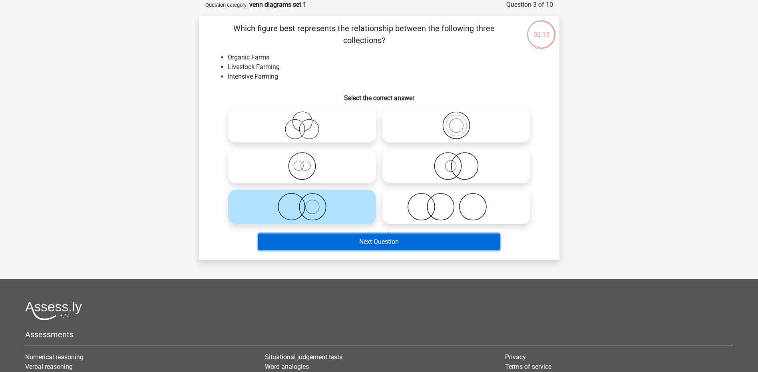
click at [319, 241] on button "Next Question" at bounding box center [379, 242] width 242 height 17
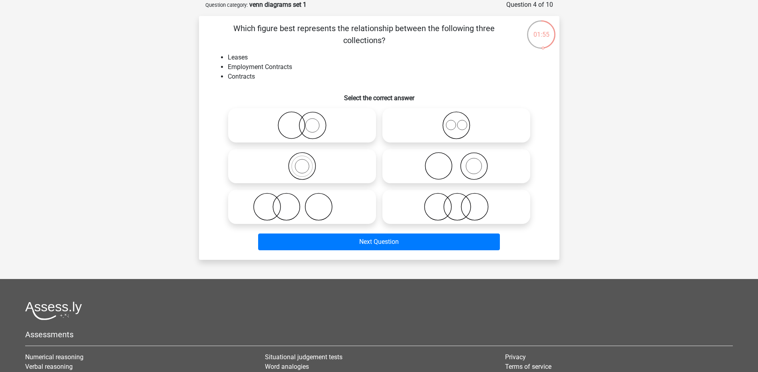
click at [461, 129] on icon at bounding box center [456, 125] width 141 height 28
click at [461, 121] on input "radio" at bounding box center [458, 118] width 5 height 5
radio input "true"
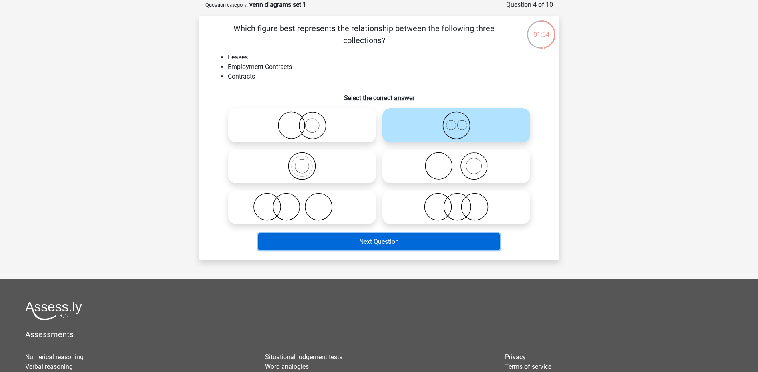
click at [417, 246] on button "Next Question" at bounding box center [379, 242] width 242 height 17
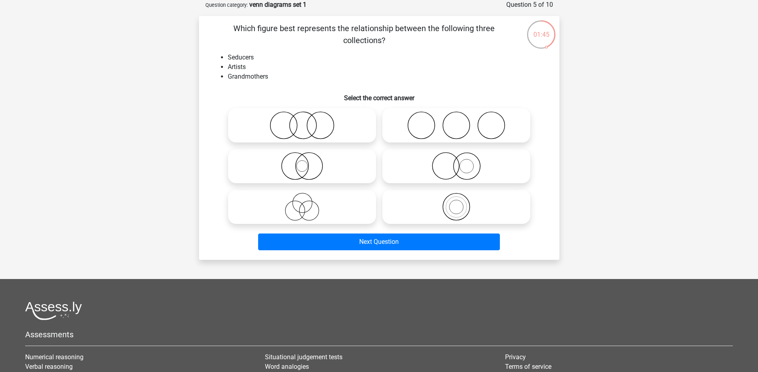
click at [312, 203] on icon at bounding box center [301, 207] width 141 height 28
click at [307, 203] on input "radio" at bounding box center [304, 200] width 5 height 5
radio input "true"
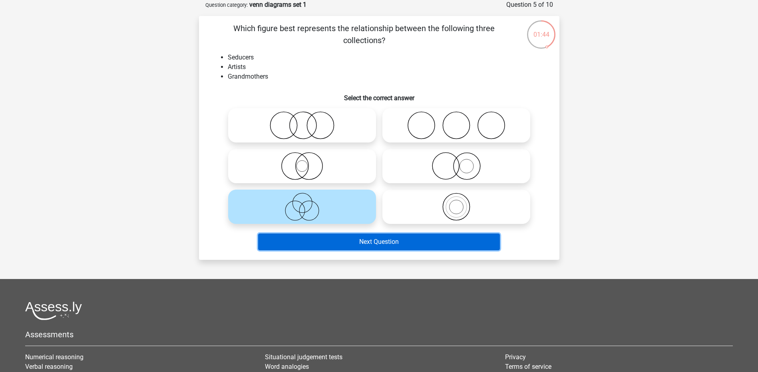
click at [316, 240] on button "Next Question" at bounding box center [379, 242] width 242 height 17
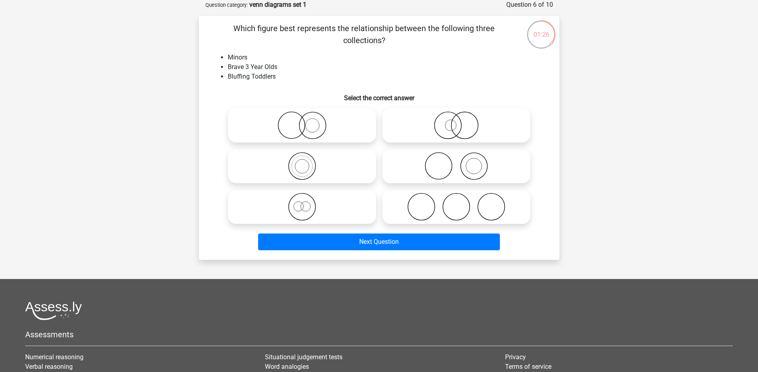
click at [305, 210] on icon at bounding box center [301, 207] width 141 height 28
click at [305, 203] on input "radio" at bounding box center [304, 200] width 5 height 5
radio input "true"
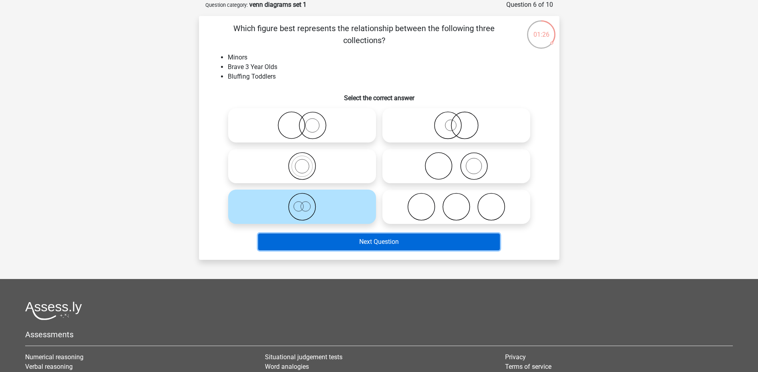
click at [324, 247] on button "Next Question" at bounding box center [379, 242] width 242 height 17
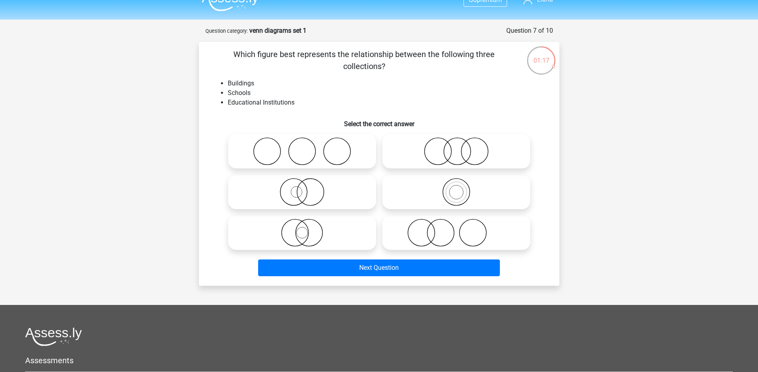
scroll to position [0, 0]
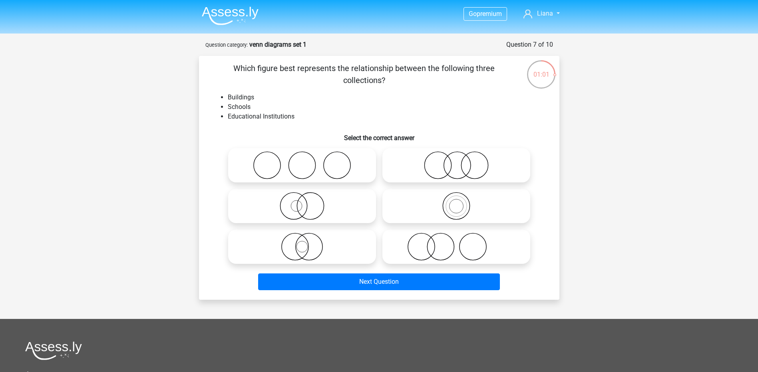
click at [465, 217] on circle at bounding box center [456, 206] width 27 height 27
click at [462, 202] on input "radio" at bounding box center [458, 199] width 5 height 5
radio input "true"
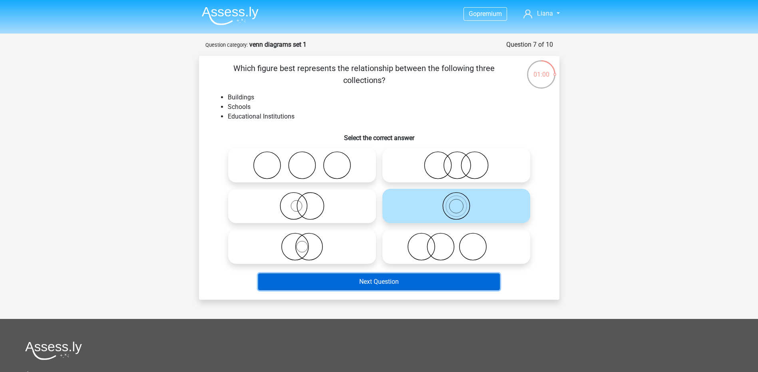
click at [444, 282] on button "Next Question" at bounding box center [379, 282] width 242 height 17
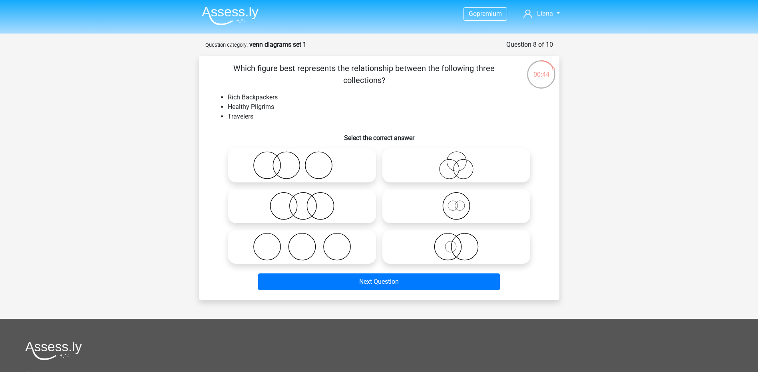
click at [468, 204] on icon at bounding box center [456, 206] width 141 height 28
click at [462, 202] on input "radio" at bounding box center [458, 199] width 5 height 5
radio input "true"
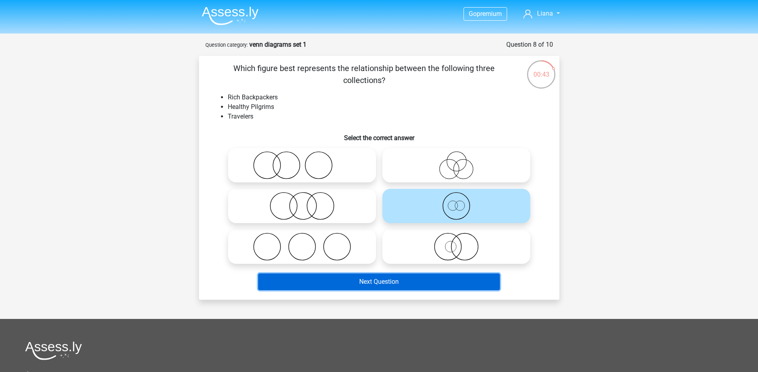
click at [443, 285] on button "Next Question" at bounding box center [379, 282] width 242 height 17
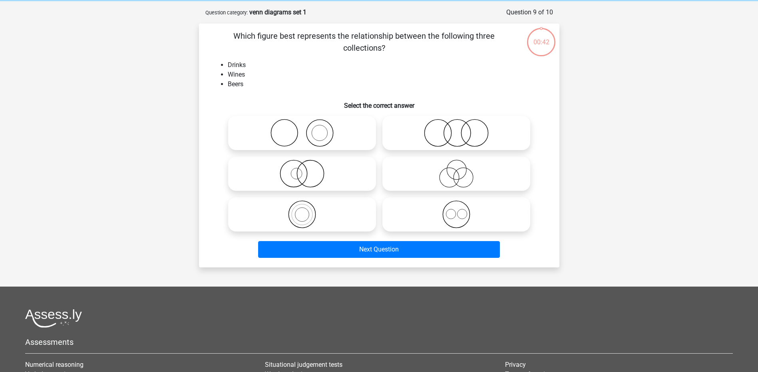
scroll to position [40, 0]
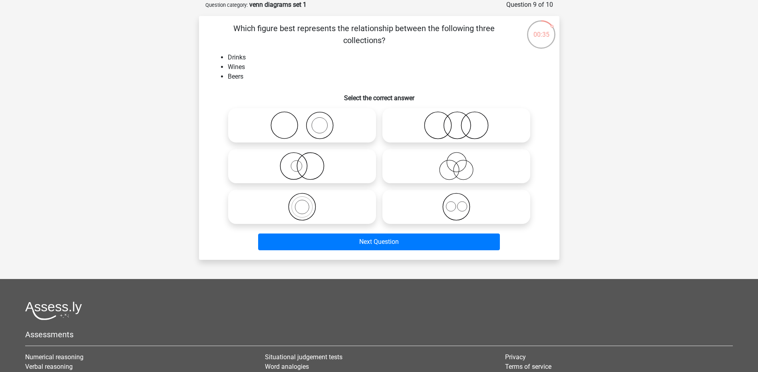
click at [454, 204] on icon at bounding box center [456, 207] width 141 height 28
click at [456, 203] on input "radio" at bounding box center [458, 200] width 5 height 5
radio input "true"
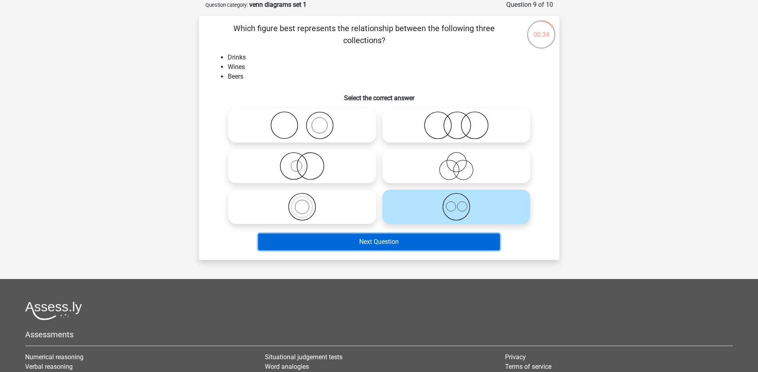
click at [466, 246] on button "Next Question" at bounding box center [379, 242] width 242 height 17
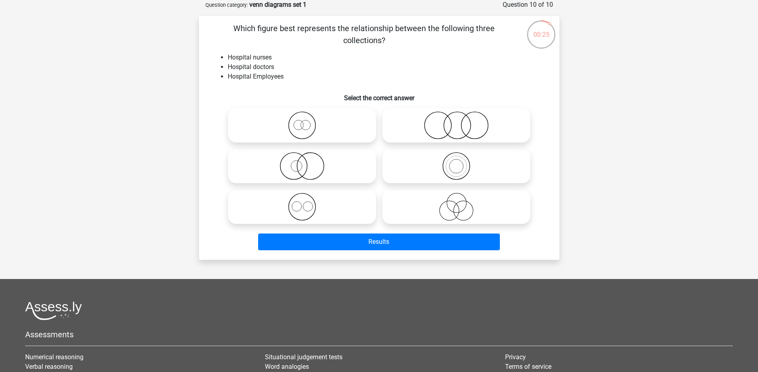
click at [306, 209] on icon at bounding box center [301, 207] width 141 height 28
click at [306, 203] on input "radio" at bounding box center [304, 200] width 5 height 5
radio input "true"
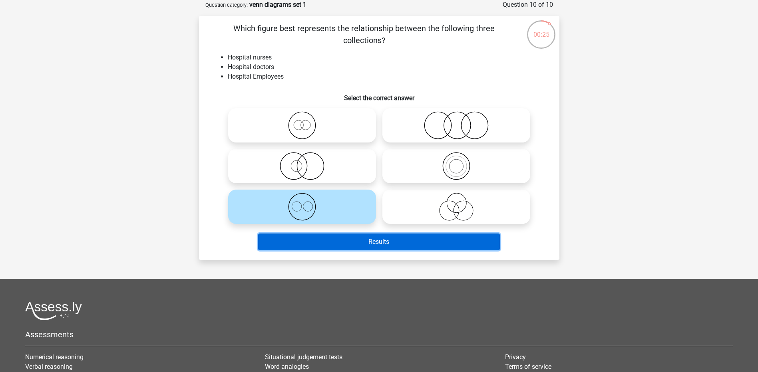
click at [310, 244] on button "Results" at bounding box center [379, 242] width 242 height 17
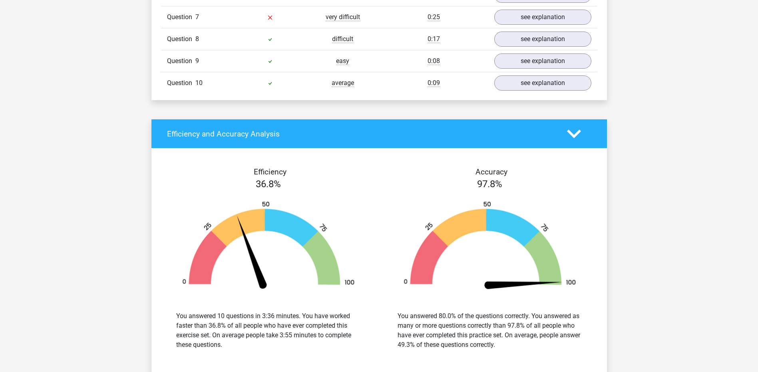
scroll to position [533, 0]
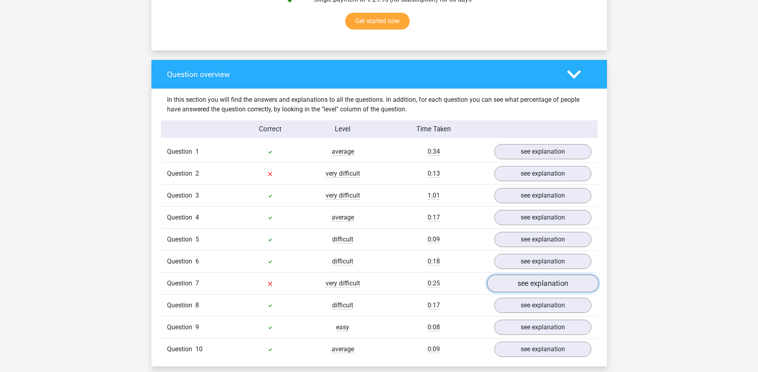
click at [531, 284] on link "see explanation" at bounding box center [542, 284] width 111 height 18
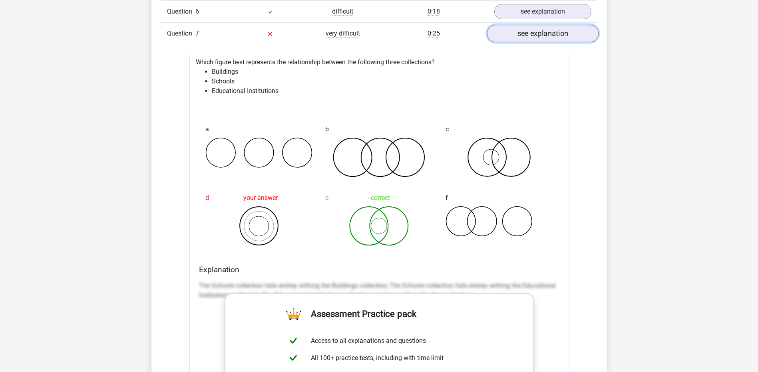
scroll to position [799, 0]
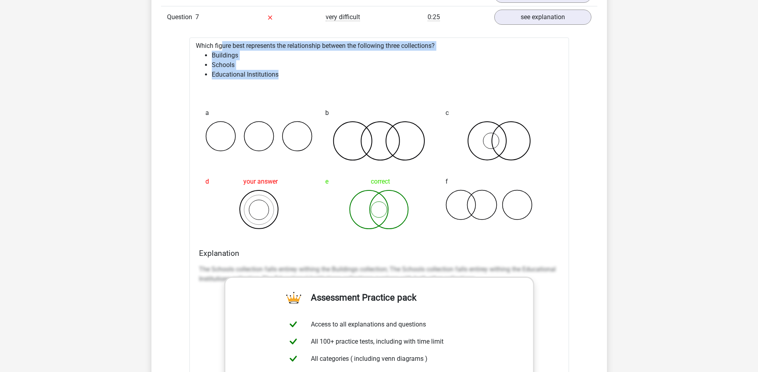
drag, startPoint x: 288, startPoint y: 88, endPoint x: 188, endPoint y: 48, distance: 107.6
click at [188, 48] on div "Question 1 average 0:34 see explanation Which figure best represents the relati…" at bounding box center [379, 244] width 424 height 739
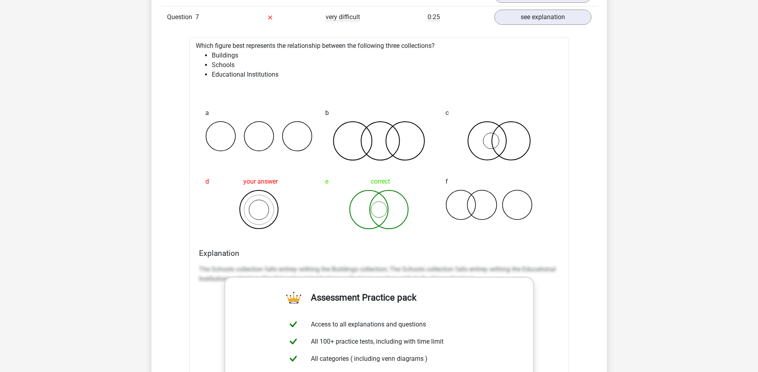
drag, startPoint x: 188, startPoint y: 48, endPoint x: 285, endPoint y: 196, distance: 176.8
click at [285, 196] on icon at bounding box center [258, 210] width 107 height 40
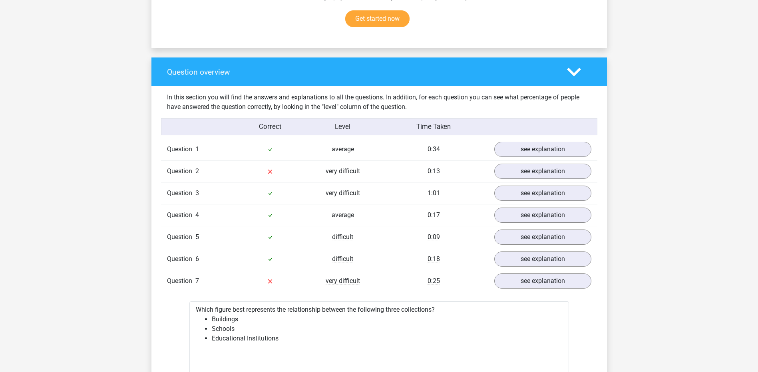
scroll to position [533, 0]
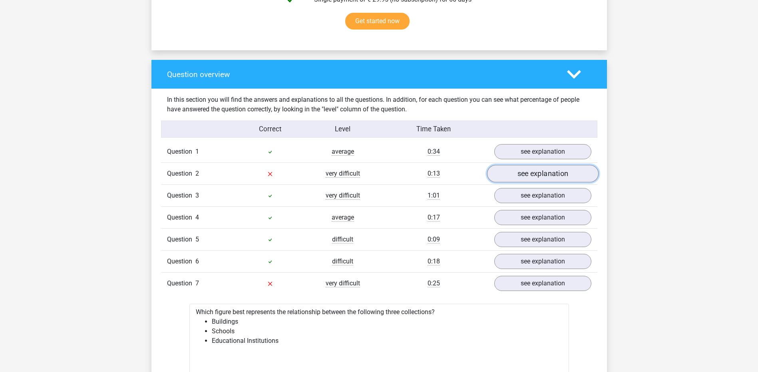
click at [504, 169] on link "see explanation" at bounding box center [542, 174] width 111 height 18
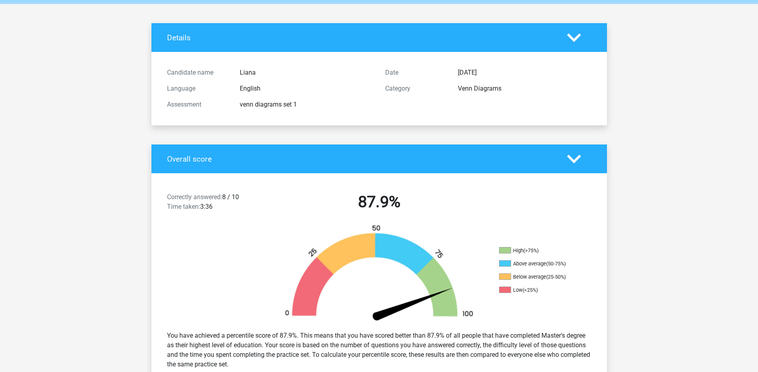
scroll to position [0, 0]
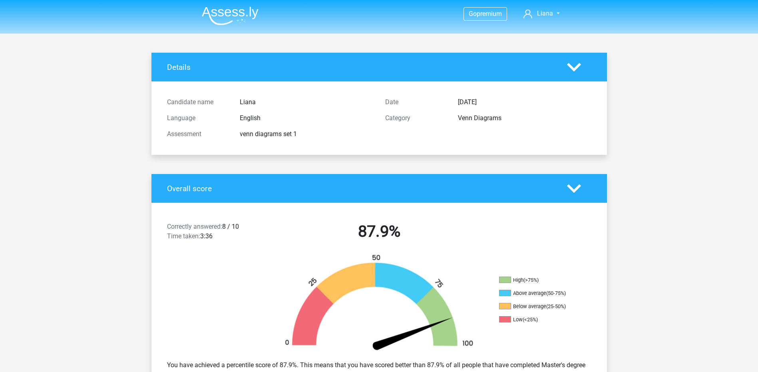
click at [213, 7] on img at bounding box center [230, 15] width 57 height 19
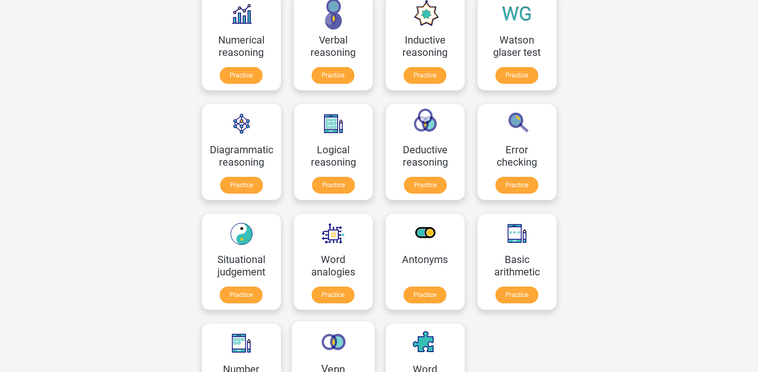
scroll to position [133, 0]
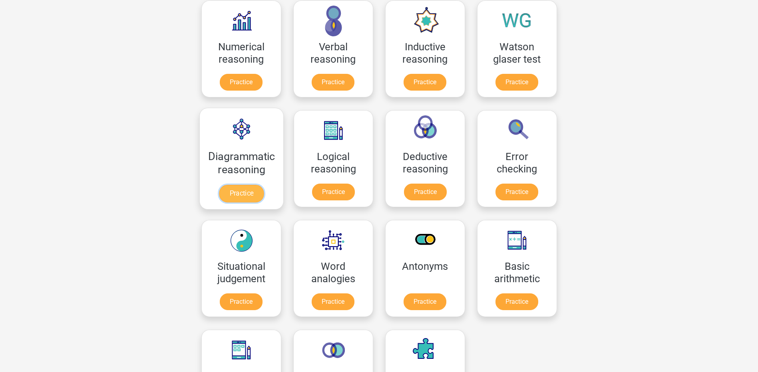
click at [243, 191] on link "Practice" at bounding box center [241, 194] width 45 height 18
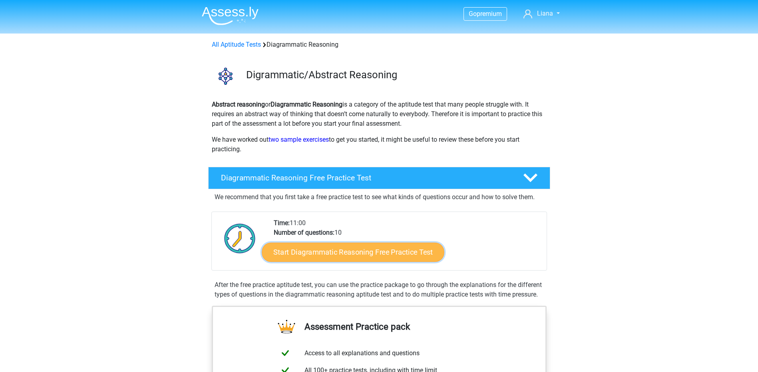
click at [318, 262] on link "Start Diagrammatic Reasoning Free Practice Test" at bounding box center [353, 252] width 183 height 19
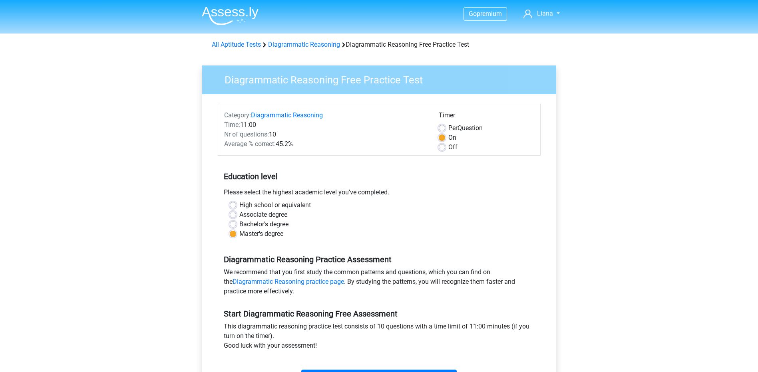
scroll to position [133, 0]
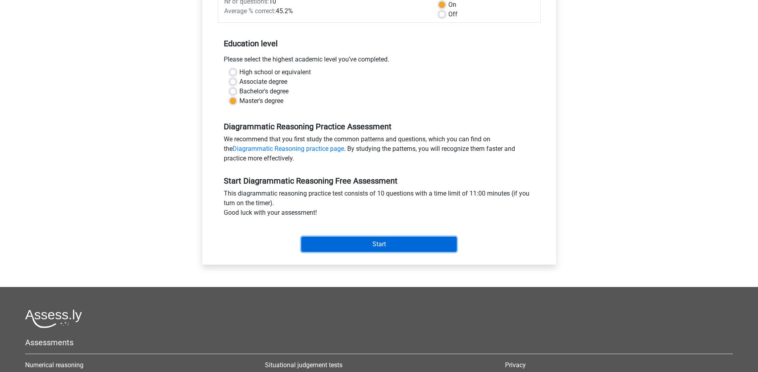
click at [362, 239] on input "Start" at bounding box center [378, 244] width 155 height 15
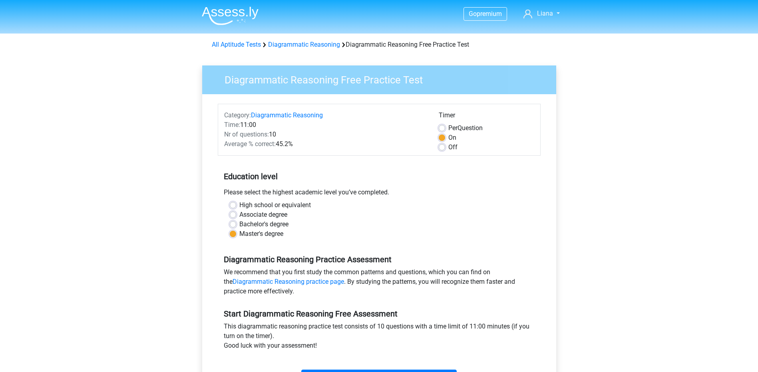
scroll to position [133, 0]
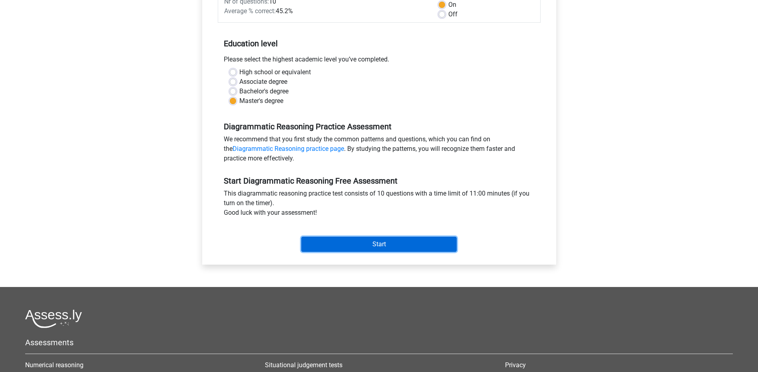
click at [358, 251] on input "Start" at bounding box center [378, 244] width 155 height 15
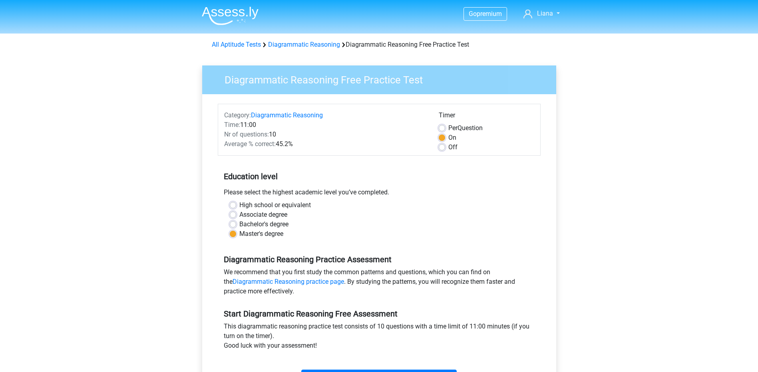
scroll to position [133, 0]
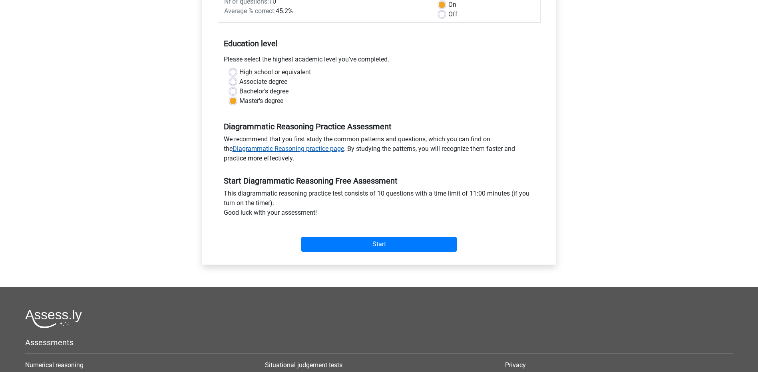
click at [324, 149] on link "Diagrammatic Reasoning practice page" at bounding box center [288, 149] width 111 height 8
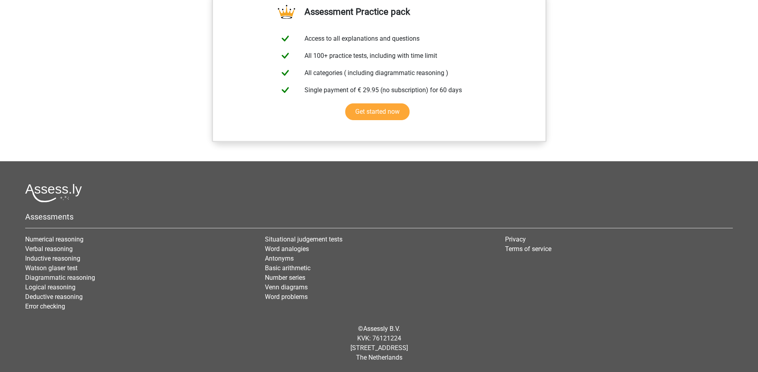
scroll to position [369, 0]
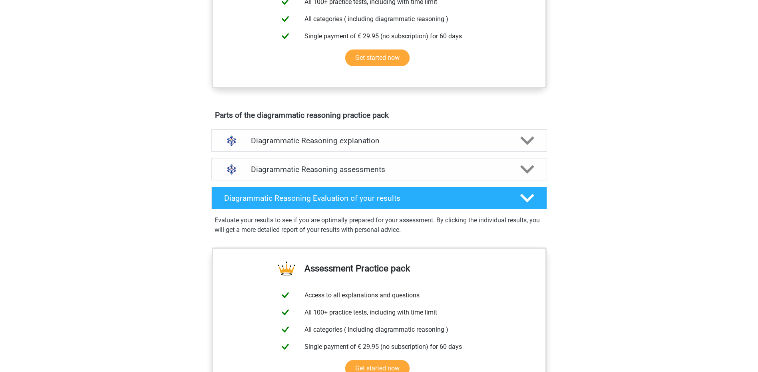
click at [324, 145] on h4 "Diagrammatic Reasoning explanation" at bounding box center [379, 140] width 257 height 9
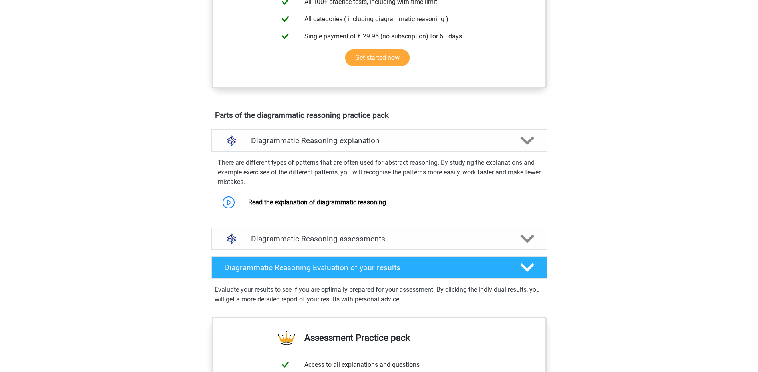
click at [333, 243] on div "Diagrammatic Reasoning assessments" at bounding box center [379, 239] width 336 height 22
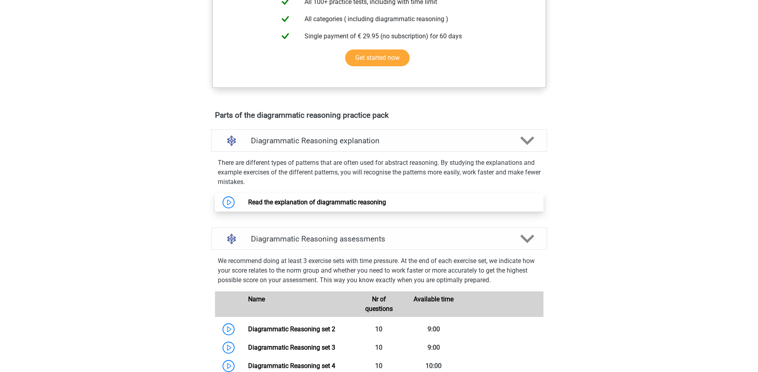
click at [334, 206] on link "Read the explanation of diagrammatic reasoning" at bounding box center [317, 203] width 138 height 8
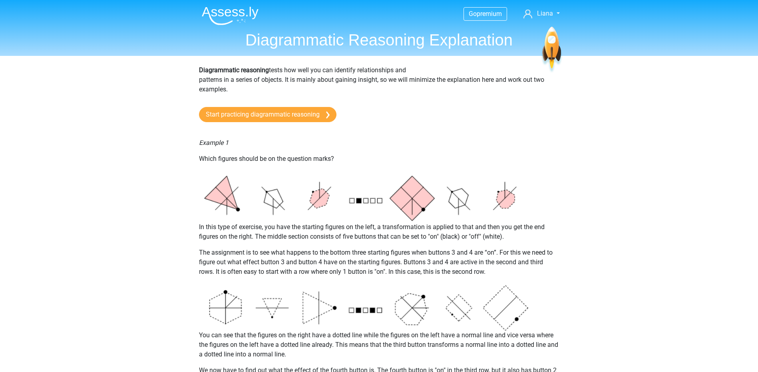
scroll to position [133, 0]
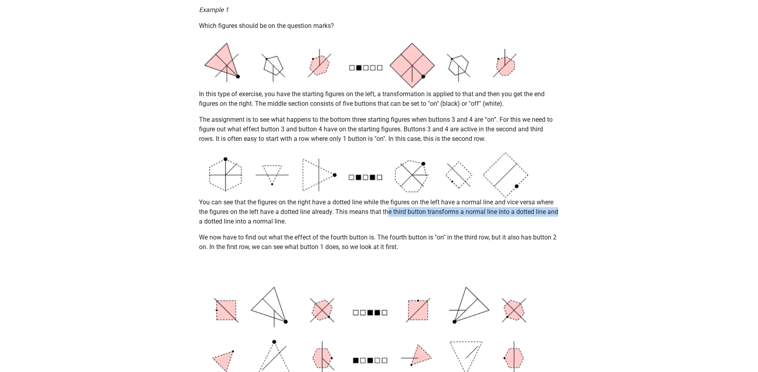
drag, startPoint x: 390, startPoint y: 209, endPoint x: 612, endPoint y: 214, distance: 222.2
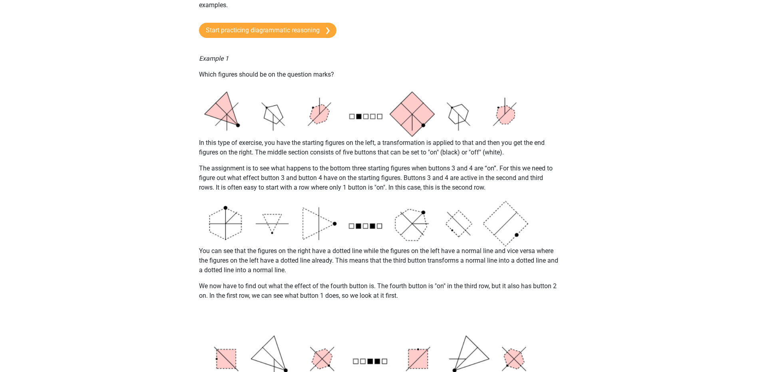
scroll to position [0, 0]
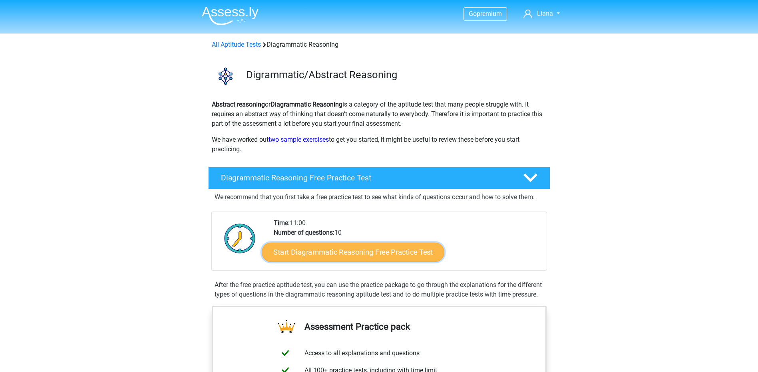
click at [383, 250] on link "Start Diagrammatic Reasoning Free Practice Test" at bounding box center [353, 252] width 183 height 19
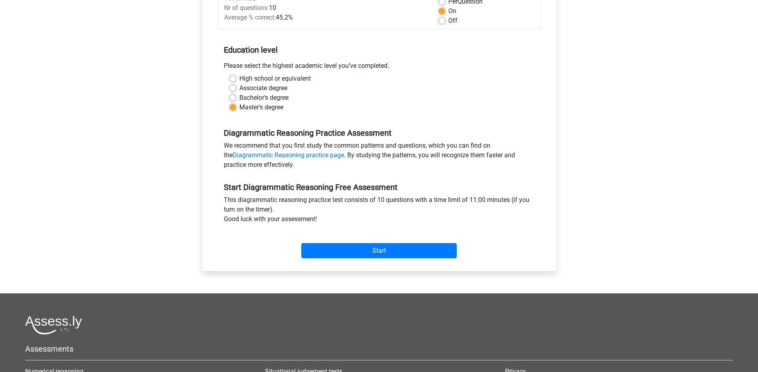
scroll to position [133, 0]
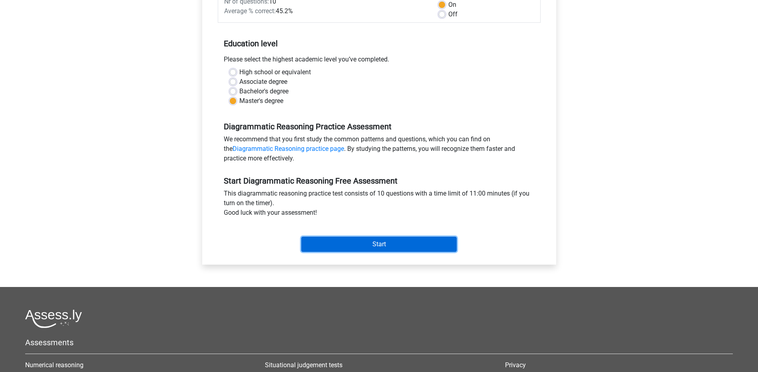
click at [380, 251] on input "Start" at bounding box center [378, 244] width 155 height 15
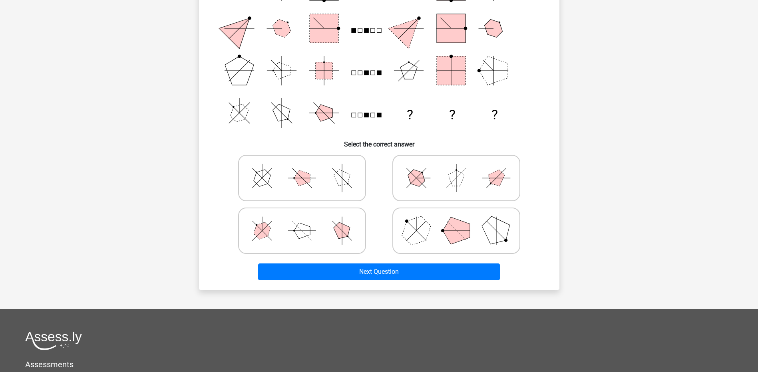
scroll to position [133, 0]
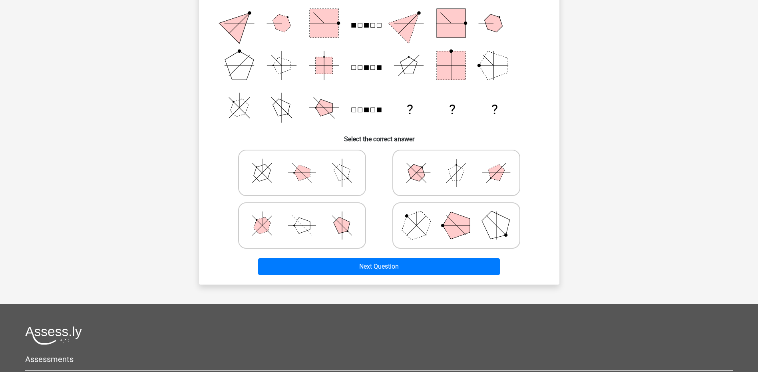
click at [490, 230] on polygon at bounding box center [496, 225] width 38 height 38
click at [462, 216] on input "radio" at bounding box center [458, 213] width 5 height 5
radio input "true"
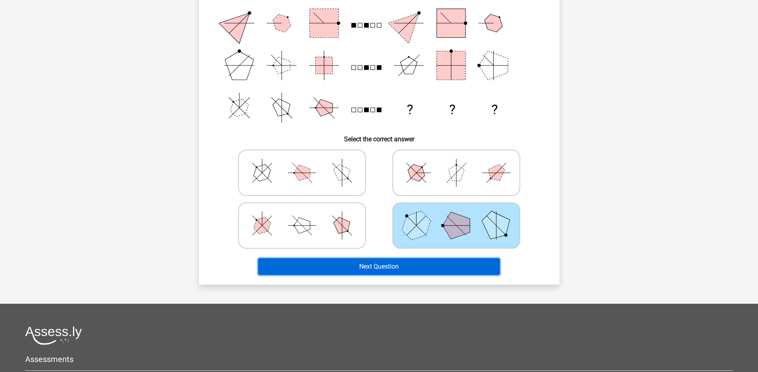
click at [442, 263] on button "Next Question" at bounding box center [379, 267] width 242 height 17
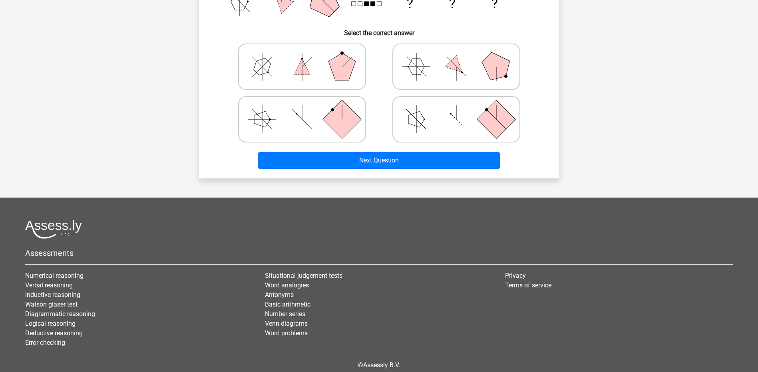
scroll to position [276, 0]
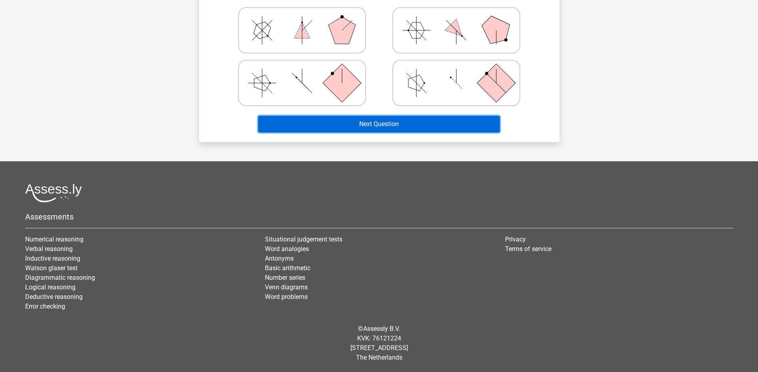
click at [397, 128] on button "Next Question" at bounding box center [379, 124] width 242 height 17
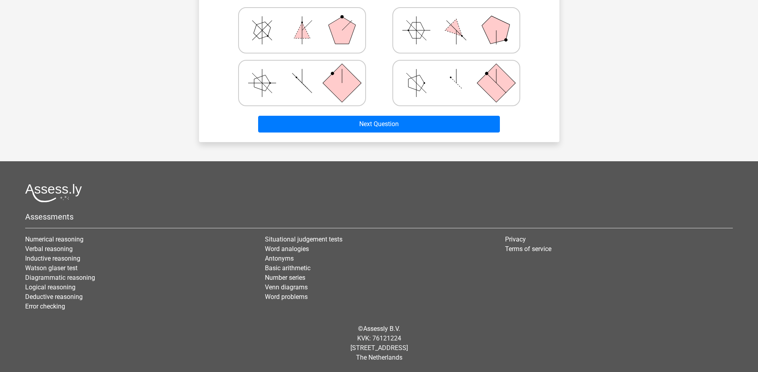
click at [418, 69] on icon at bounding box center [456, 83] width 120 height 40
click at [456, 69] on input "radio" at bounding box center [458, 70] width 5 height 5
radio input "true"
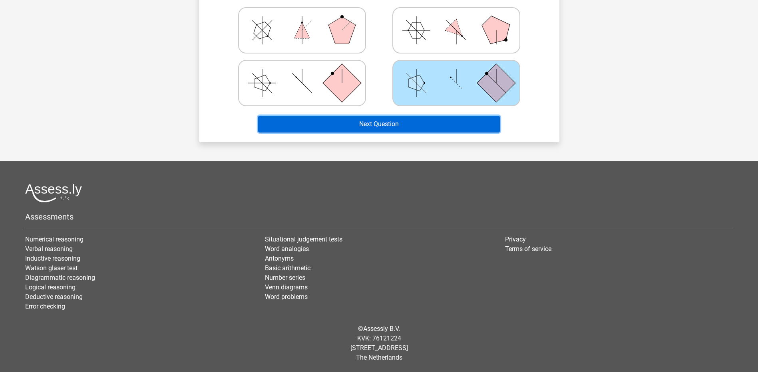
click at [394, 118] on button "Next Question" at bounding box center [379, 124] width 242 height 17
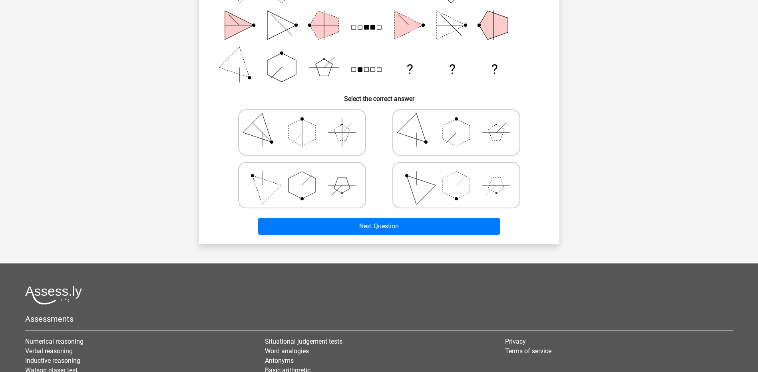
scroll to position [0, 0]
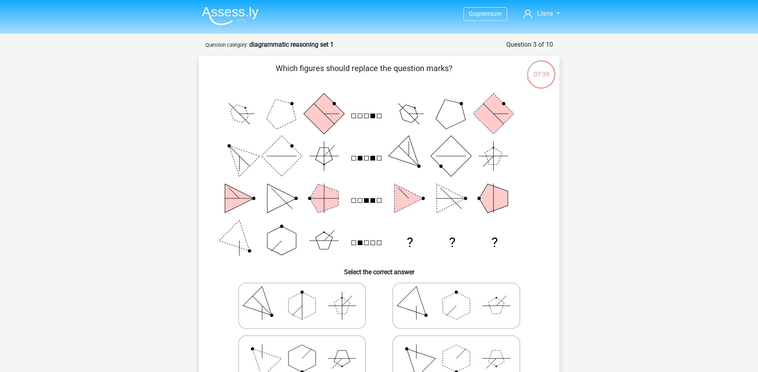
click at [552, 72] on div "07:39" at bounding box center [541, 70] width 30 height 20
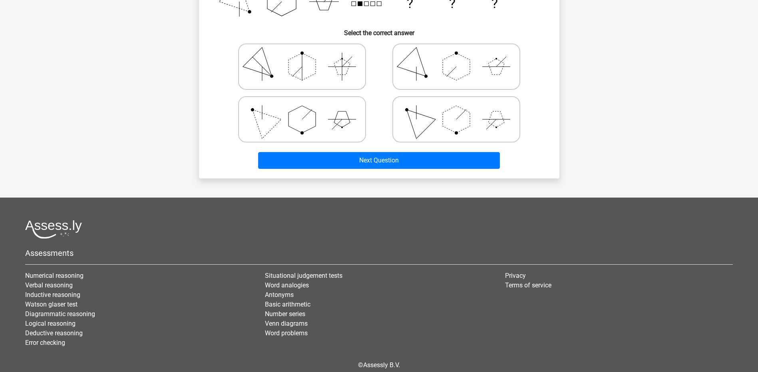
scroll to position [276, 0]
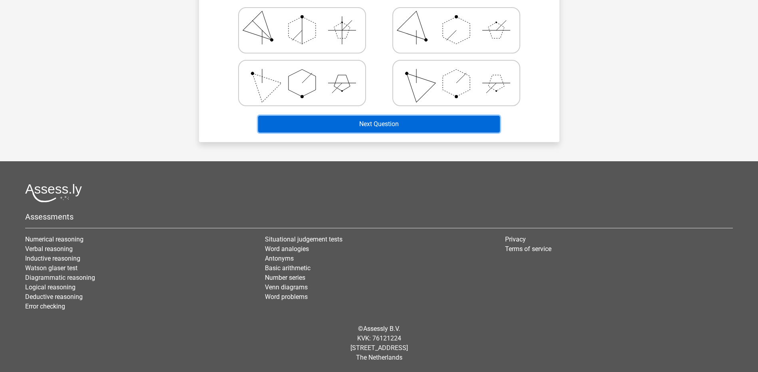
click at [398, 119] on button "Next Question" at bounding box center [379, 124] width 242 height 17
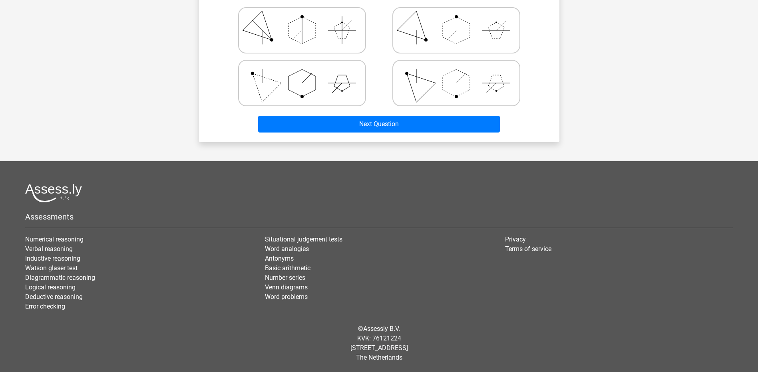
click at [412, 94] on icon at bounding box center [456, 83] width 120 height 40
click at [456, 73] on input "radio" at bounding box center [458, 70] width 5 height 5
radio input "true"
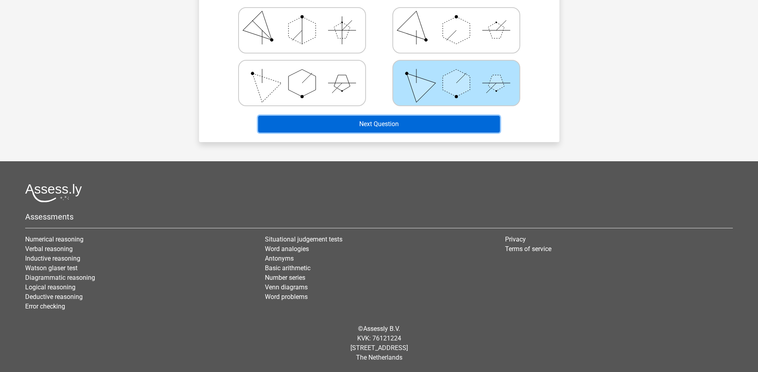
click at [411, 123] on button "Next Question" at bounding box center [379, 124] width 242 height 17
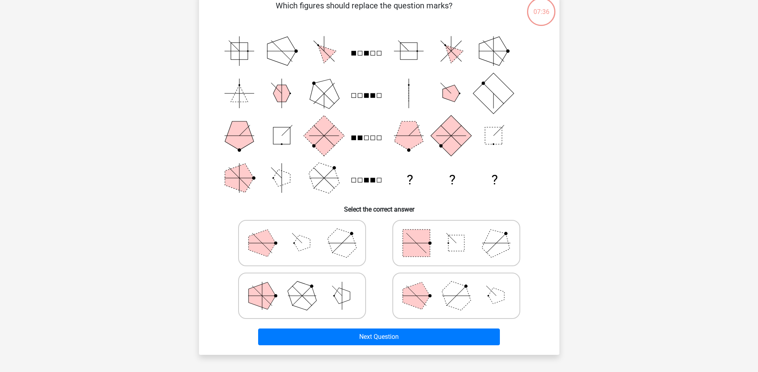
scroll to position [40, 0]
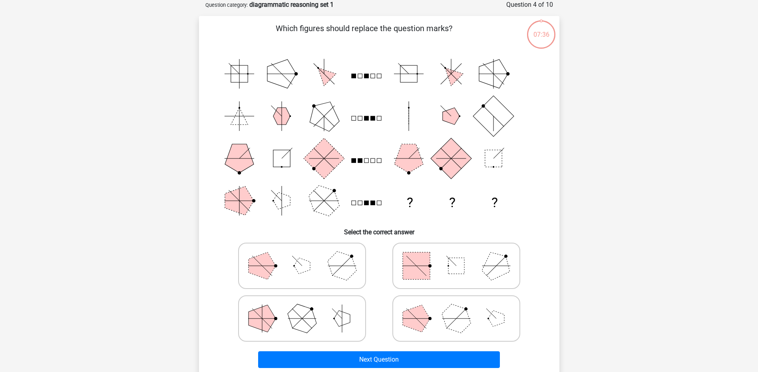
click at [424, 312] on polygon at bounding box center [416, 318] width 27 height 27
click at [456, 309] on input "radio" at bounding box center [458, 306] width 5 height 5
radio input "true"
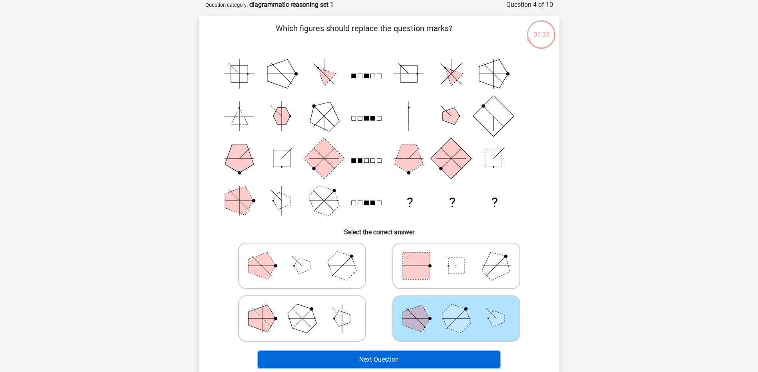
click at [388, 365] on button "Next Question" at bounding box center [379, 360] width 242 height 17
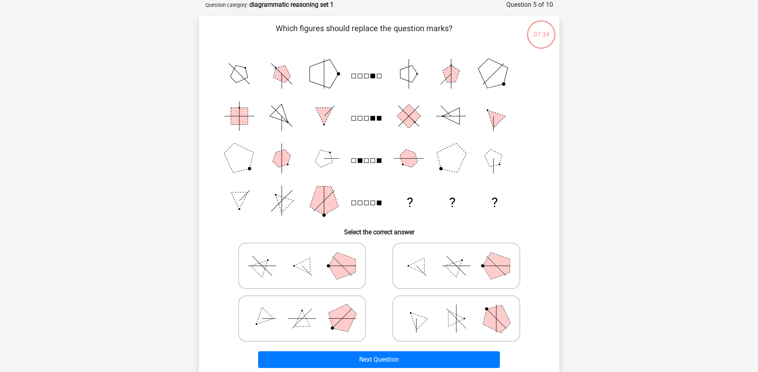
click at [433, 319] on icon at bounding box center [456, 319] width 120 height 40
click at [456, 309] on input "radio" at bounding box center [458, 306] width 5 height 5
radio input "true"
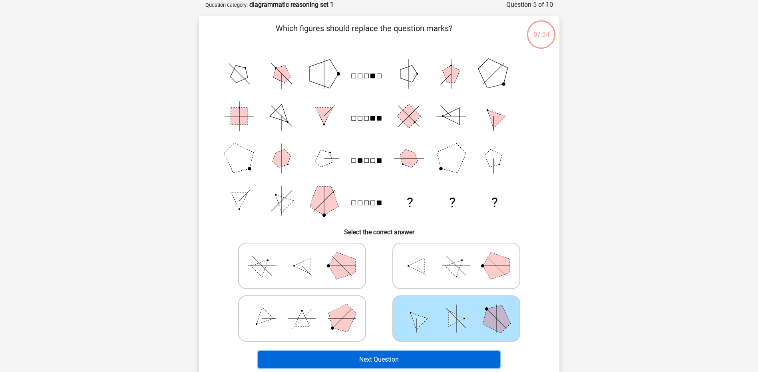
click at [407, 358] on button "Next Question" at bounding box center [379, 360] width 242 height 17
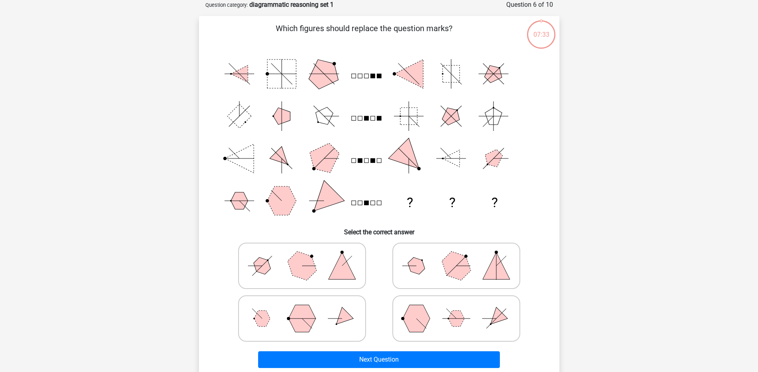
drag, startPoint x: 407, startPoint y: 358, endPoint x: 439, endPoint y: 329, distance: 42.7
click at [439, 329] on icon at bounding box center [456, 319] width 120 height 40
click at [456, 309] on input "radio" at bounding box center [458, 306] width 5 height 5
radio input "true"
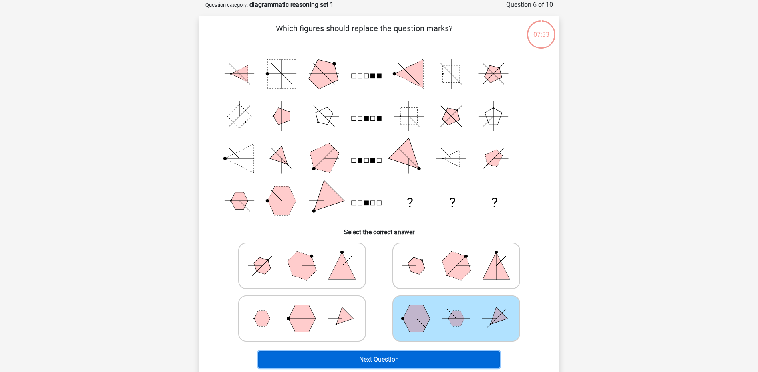
click at [416, 359] on button "Next Question" at bounding box center [379, 360] width 242 height 17
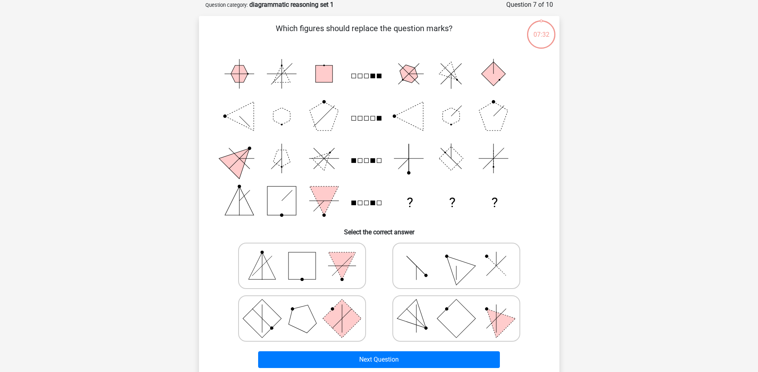
click at [435, 325] on icon at bounding box center [456, 319] width 120 height 40
click at [456, 309] on input "radio" at bounding box center [458, 306] width 5 height 5
radio input "true"
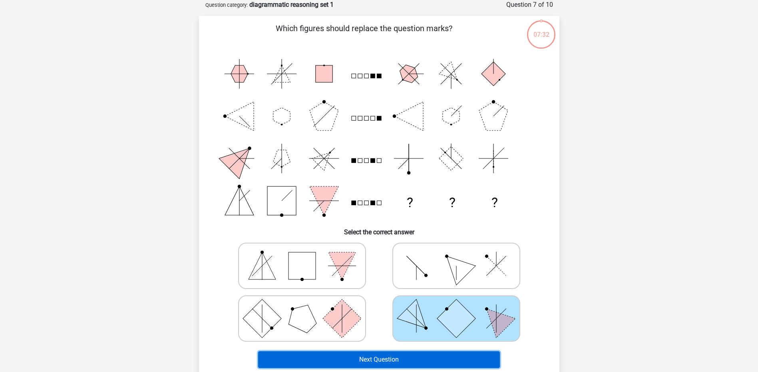
click at [421, 364] on button "Next Question" at bounding box center [379, 360] width 242 height 17
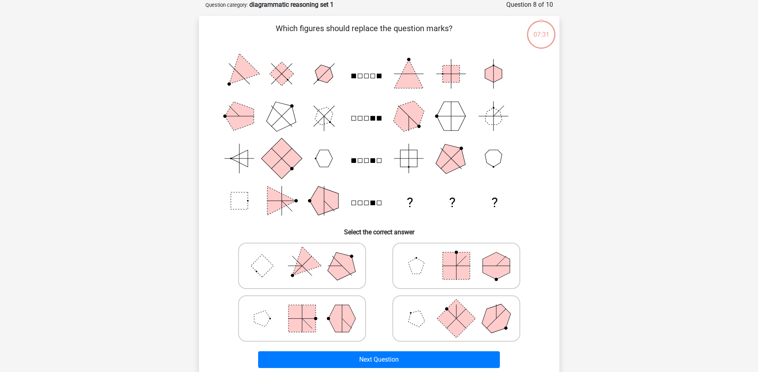
click at [434, 323] on icon at bounding box center [456, 319] width 120 height 40
click at [456, 309] on input "radio" at bounding box center [458, 306] width 5 height 5
radio input "true"
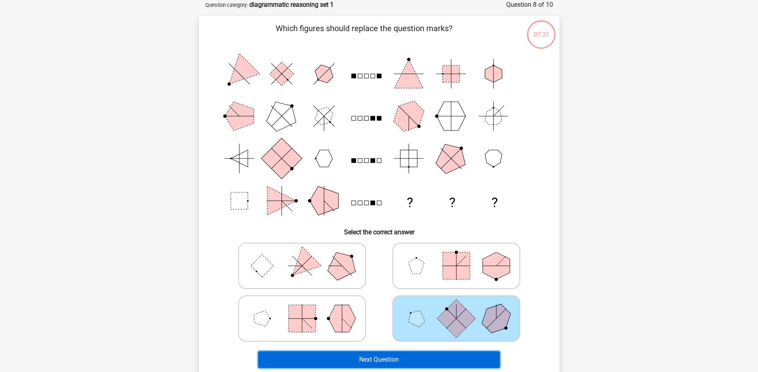
click at [428, 360] on button "Next Question" at bounding box center [379, 360] width 242 height 17
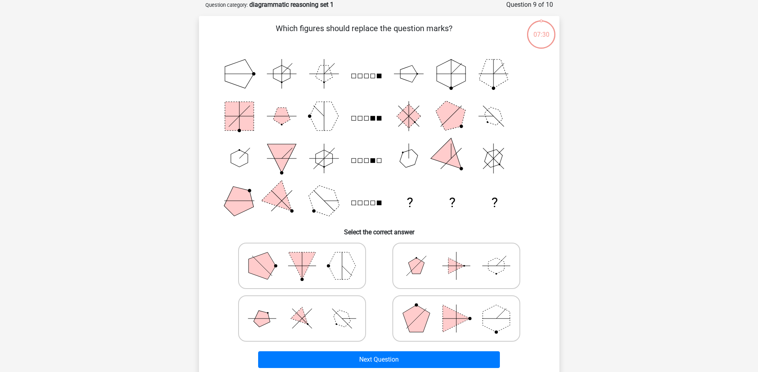
click at [433, 327] on icon at bounding box center [456, 319] width 120 height 40
click at [456, 309] on input "radio" at bounding box center [458, 306] width 5 height 5
radio input "true"
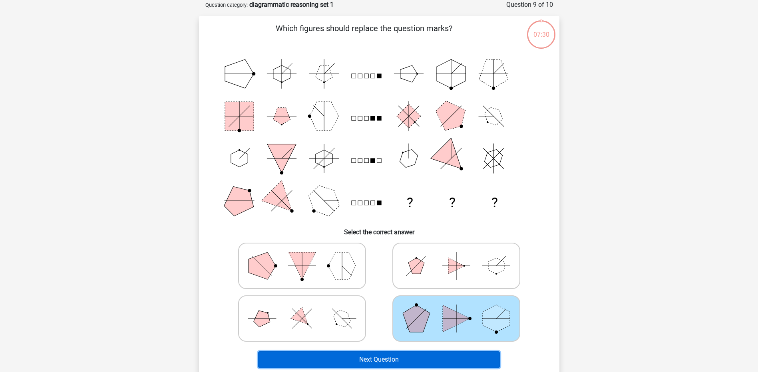
click at [420, 365] on button "Next Question" at bounding box center [379, 360] width 242 height 17
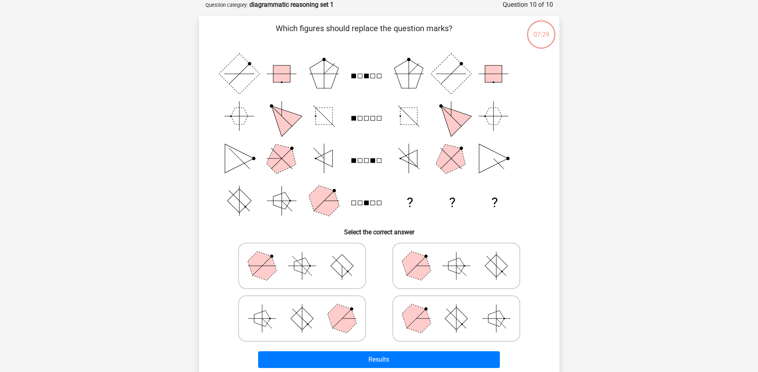
click at [439, 324] on icon at bounding box center [456, 319] width 120 height 40
click at [456, 309] on input "radio" at bounding box center [458, 306] width 5 height 5
radio input "true"
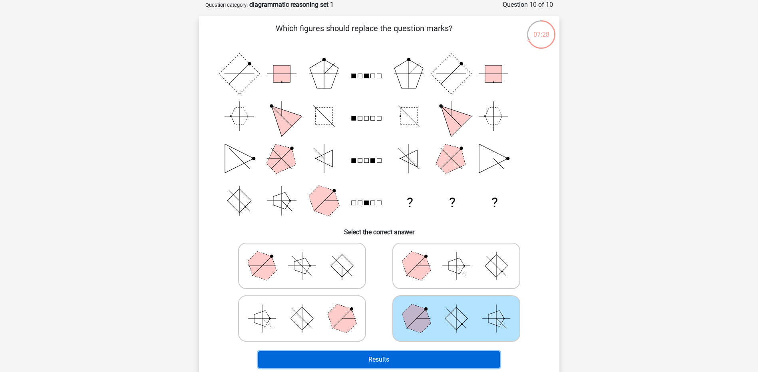
click at [422, 363] on button "Results" at bounding box center [379, 360] width 242 height 17
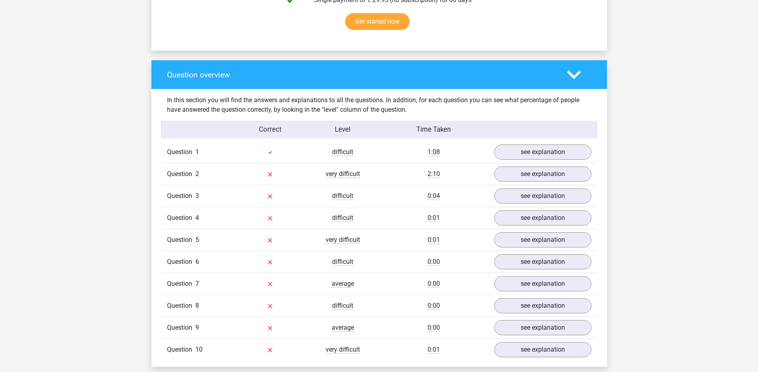
scroll to position [533, 0]
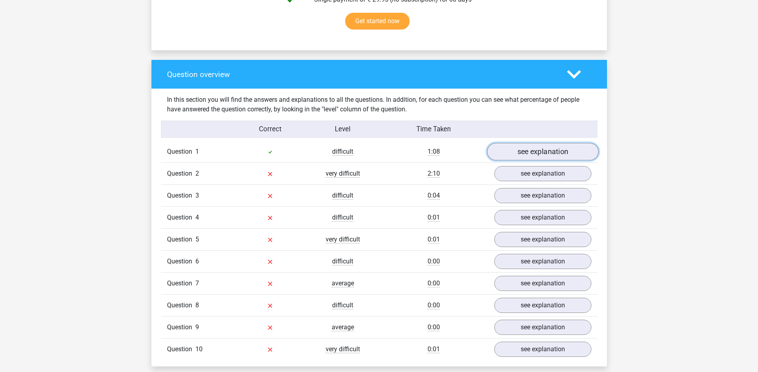
click at [541, 155] on link "see explanation" at bounding box center [542, 152] width 111 height 18
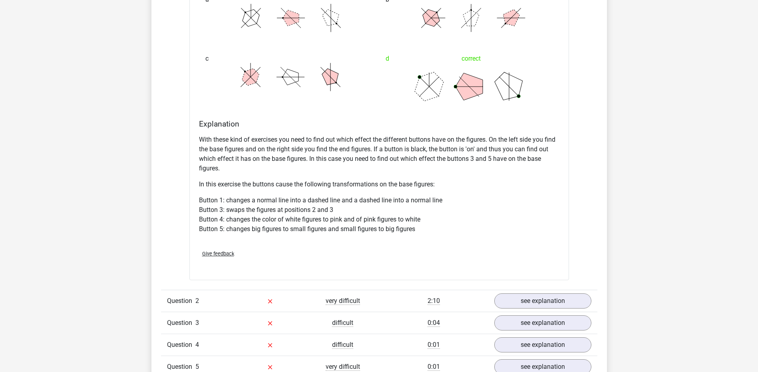
scroll to position [666, 0]
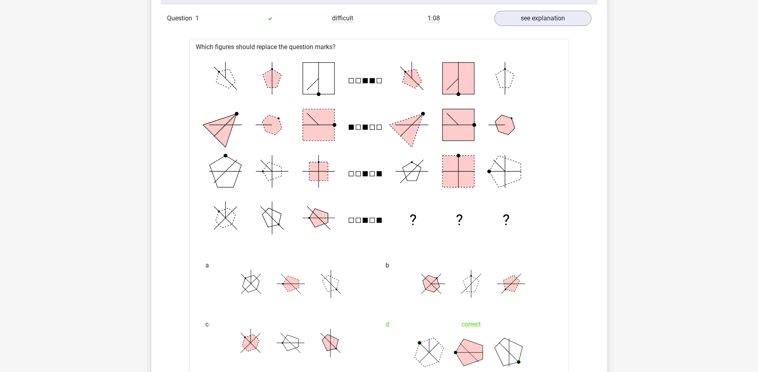
click at [528, 21] on link "see explanation" at bounding box center [542, 19] width 111 height 18
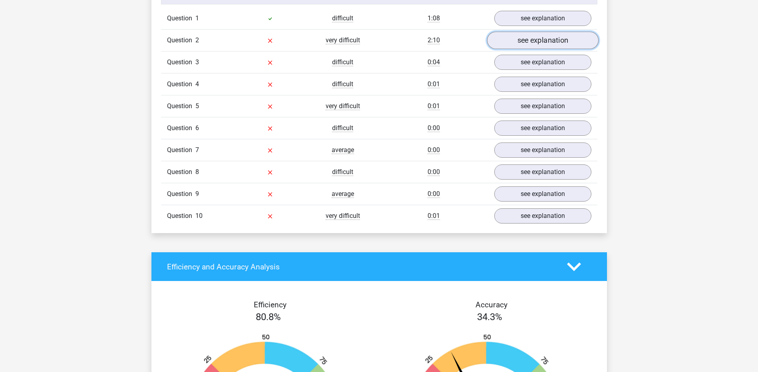
click at [524, 46] on link "see explanation" at bounding box center [542, 41] width 111 height 18
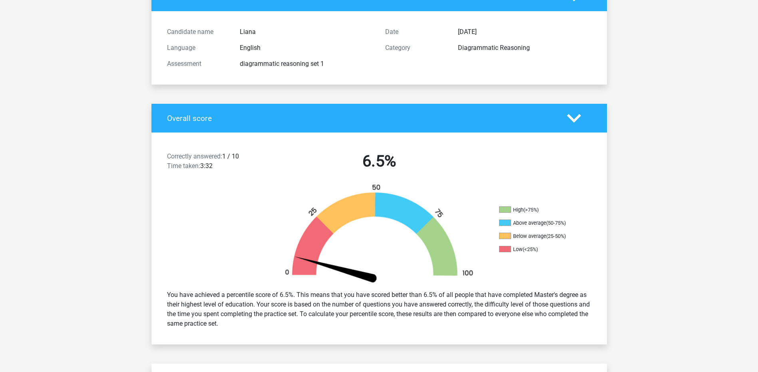
scroll to position [0, 0]
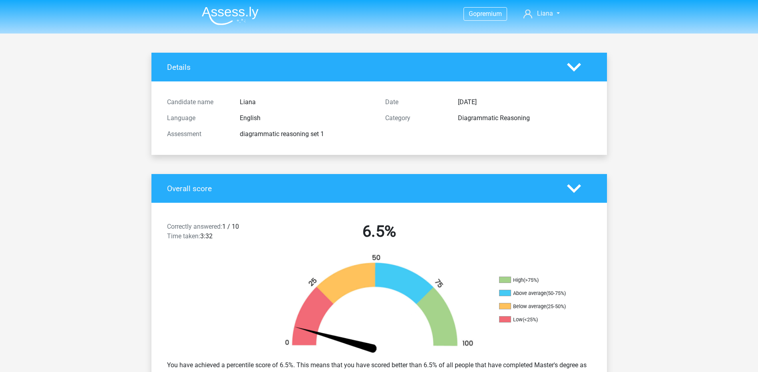
click at [232, 17] on img at bounding box center [230, 15] width 57 height 19
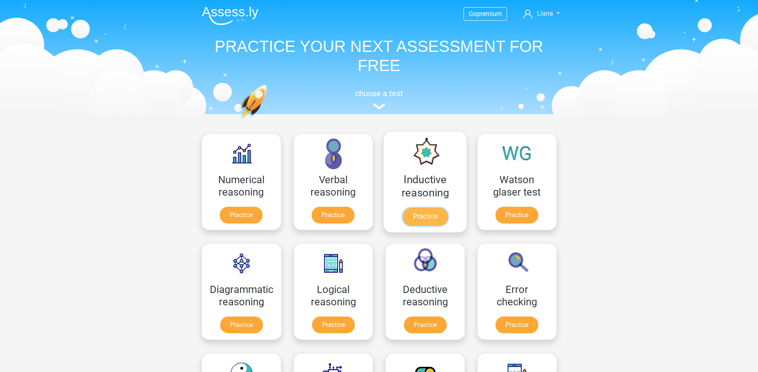
click at [425, 217] on link "Practice" at bounding box center [424, 217] width 45 height 18
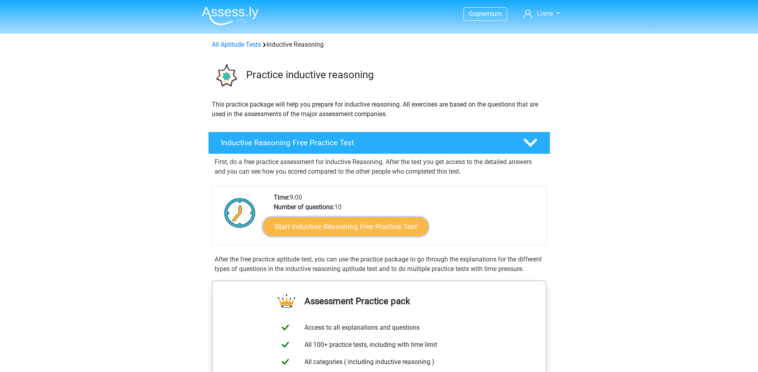
click at [366, 232] on link "Start Inductive Reasoning Free Practice Test" at bounding box center [345, 226] width 165 height 19
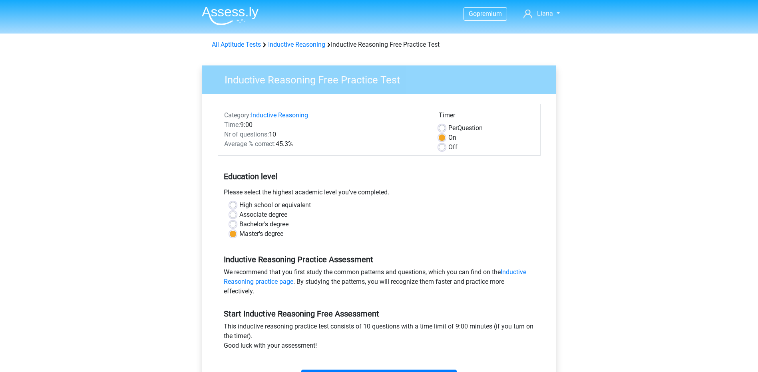
scroll to position [133, 0]
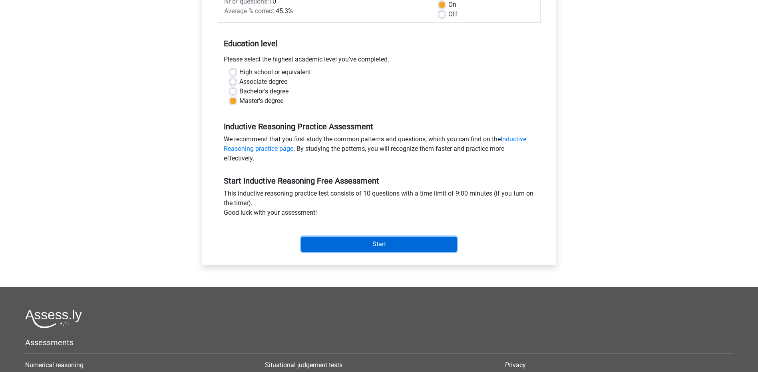
click at [355, 241] on input "Start" at bounding box center [378, 244] width 155 height 15
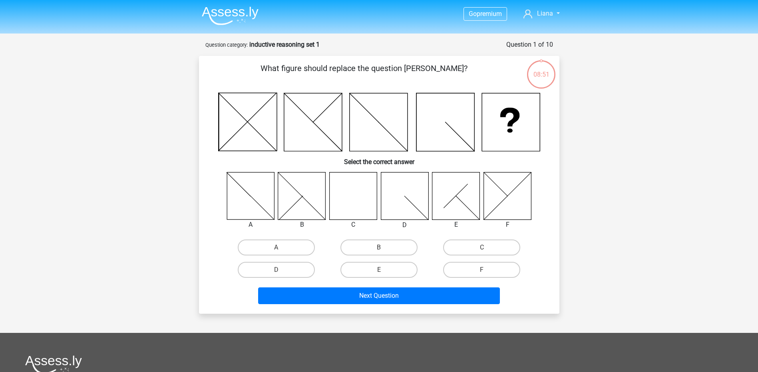
click at [367, 203] on icon at bounding box center [353, 196] width 48 height 48
click at [494, 248] on label "C" at bounding box center [481, 248] width 77 height 16
click at [487, 248] on input "C" at bounding box center [484, 250] width 5 height 5
radio input "true"
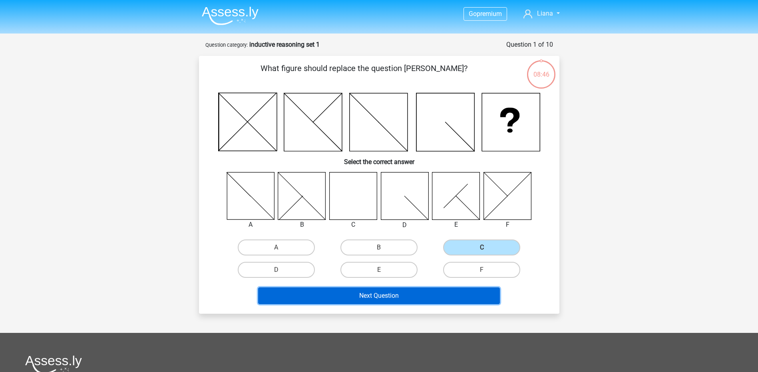
click at [437, 300] on button "Next Question" at bounding box center [379, 296] width 242 height 17
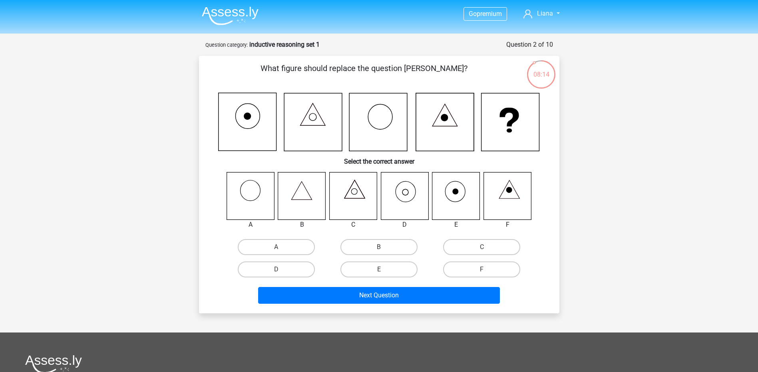
click at [408, 198] on icon at bounding box center [405, 196] width 48 height 48
click at [279, 273] on input "D" at bounding box center [278, 272] width 5 height 5
radio input "true"
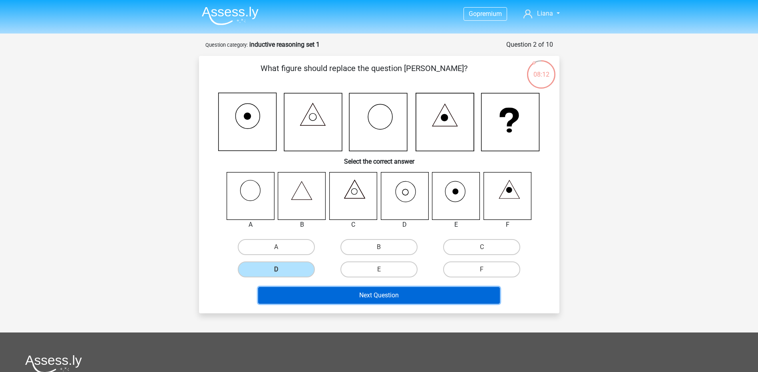
click at [323, 295] on button "Next Question" at bounding box center [379, 295] width 242 height 17
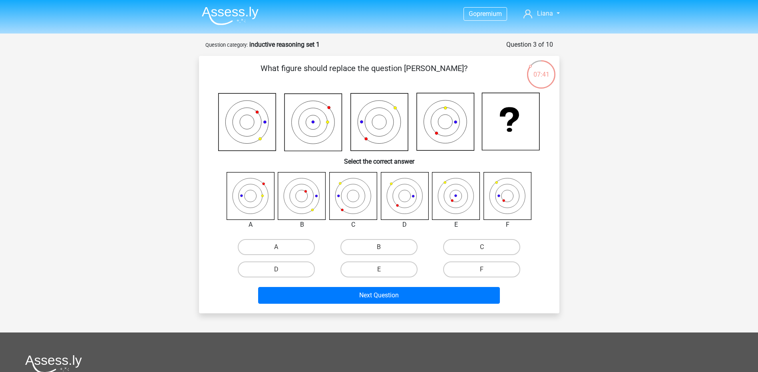
click at [394, 256] on div "B" at bounding box center [379, 247] width 103 height 22
click at [394, 243] on label "B" at bounding box center [378, 247] width 77 height 16
click at [384, 247] on input "B" at bounding box center [381, 249] width 5 height 5
radio input "true"
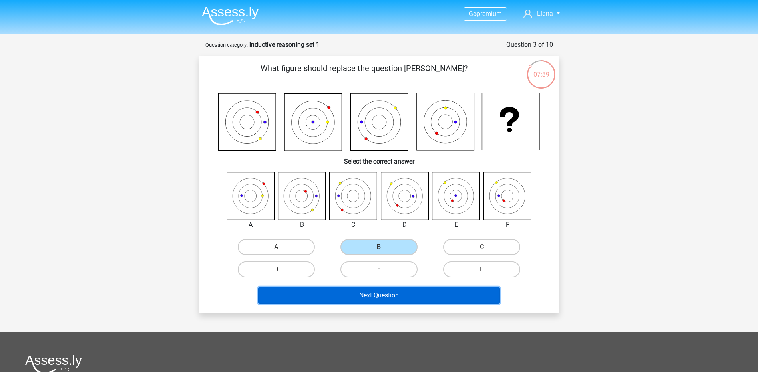
click at [392, 297] on button "Next Question" at bounding box center [379, 295] width 242 height 17
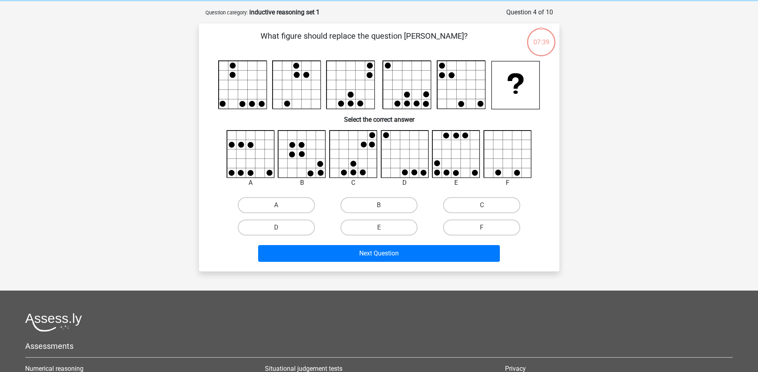
scroll to position [40, 0]
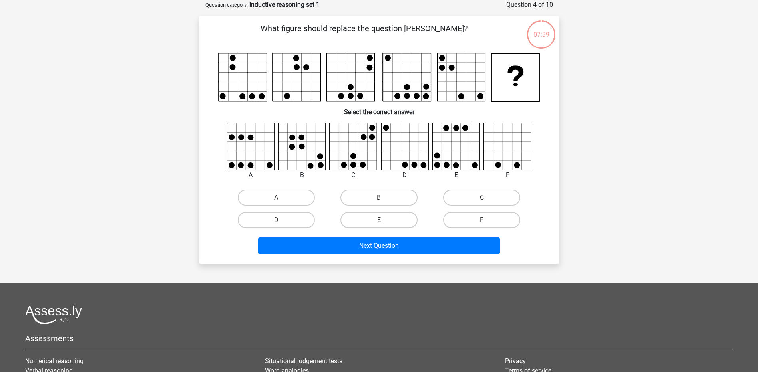
click at [392, 209] on div "A B C D" at bounding box center [379, 209] width 308 height 45
drag, startPoint x: 392, startPoint y: 209, endPoint x: 396, endPoint y: 199, distance: 10.8
click at [396, 198] on label "B" at bounding box center [378, 198] width 77 height 16
click at [384, 198] on input "B" at bounding box center [381, 200] width 5 height 5
radio input "true"
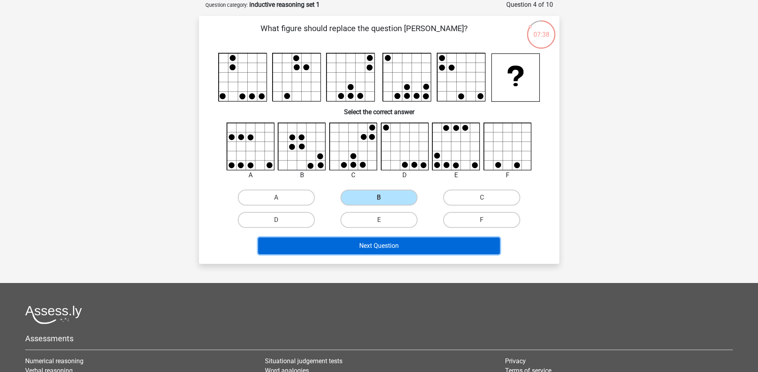
click at [384, 251] on button "Next Question" at bounding box center [379, 246] width 242 height 17
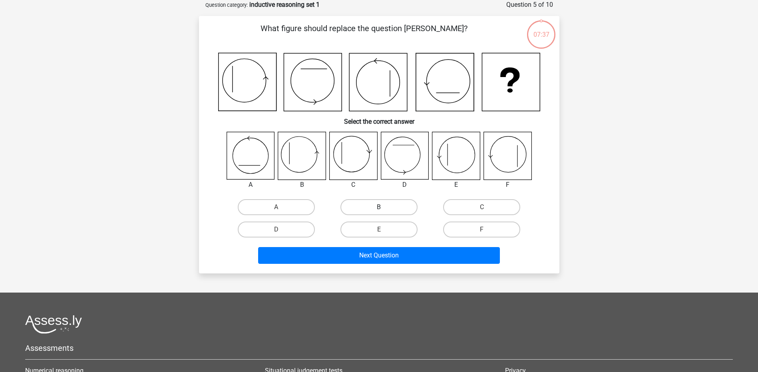
click at [381, 206] on label "B" at bounding box center [378, 207] width 77 height 16
click at [381, 207] on input "B" at bounding box center [381, 209] width 5 height 5
radio input "true"
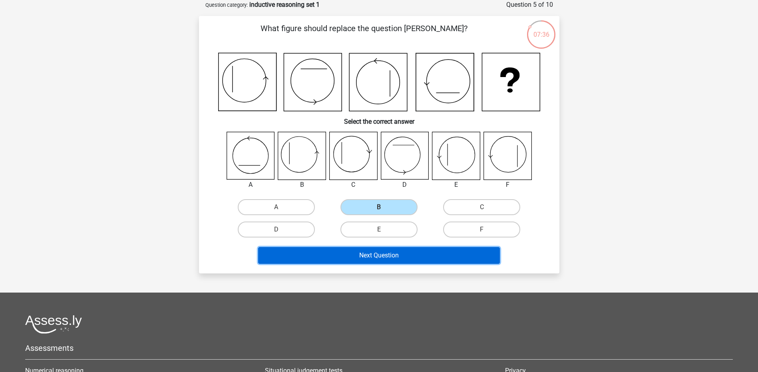
click at [370, 258] on button "Next Question" at bounding box center [379, 255] width 242 height 17
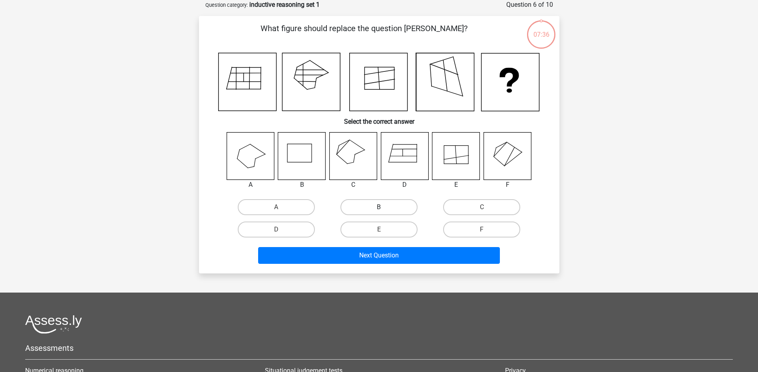
click at [371, 204] on label "B" at bounding box center [378, 207] width 77 height 16
click at [379, 207] on input "B" at bounding box center [381, 209] width 5 height 5
radio input "true"
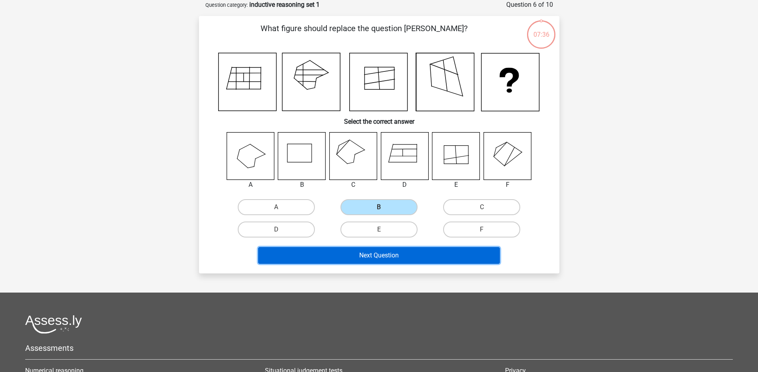
click at [373, 255] on button "Next Question" at bounding box center [379, 255] width 242 height 17
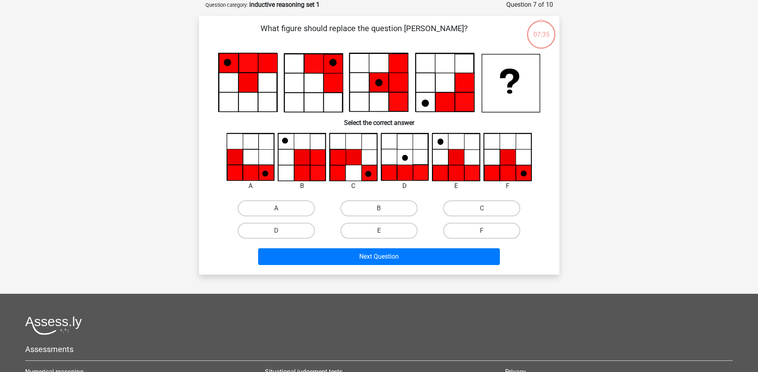
click at [374, 214] on label "B" at bounding box center [378, 209] width 77 height 16
click at [379, 214] on input "B" at bounding box center [381, 211] width 5 height 5
radio input "true"
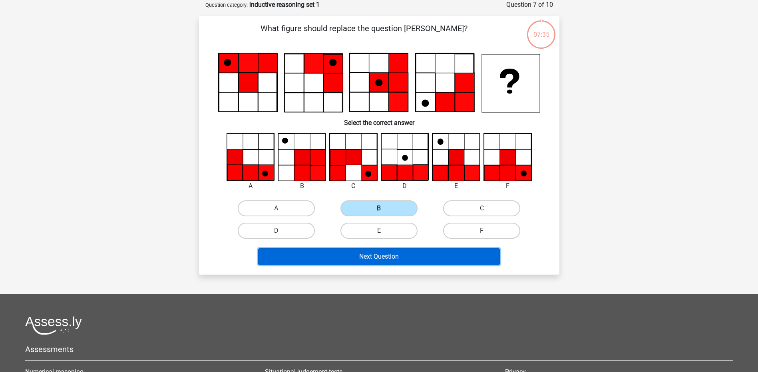
click at [371, 264] on button "Next Question" at bounding box center [379, 257] width 242 height 17
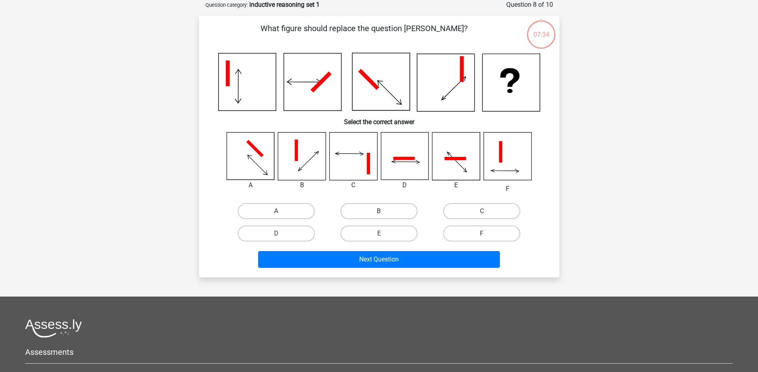
click at [376, 217] on label "B" at bounding box center [378, 211] width 77 height 16
click at [379, 217] on input "B" at bounding box center [381, 213] width 5 height 5
radio input "true"
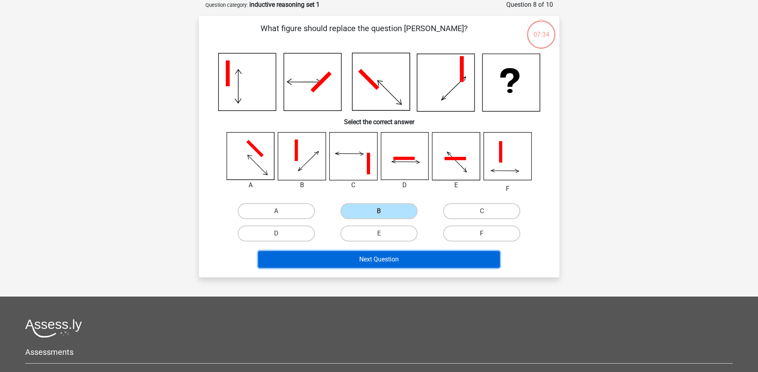
click at [368, 259] on button "Next Question" at bounding box center [379, 259] width 242 height 17
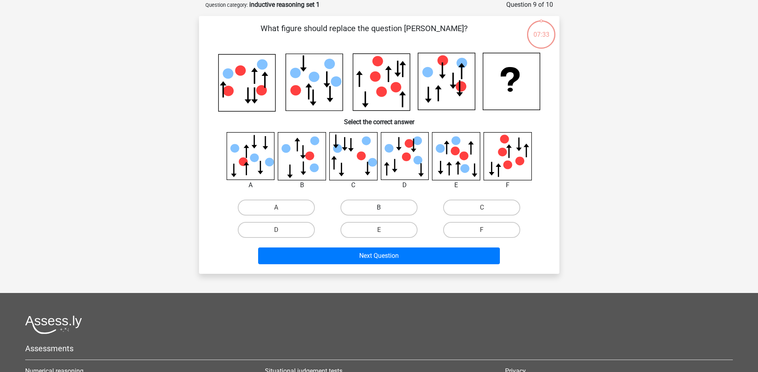
click at [373, 213] on label "B" at bounding box center [378, 208] width 77 height 16
click at [379, 213] on input "B" at bounding box center [381, 210] width 5 height 5
radio input "true"
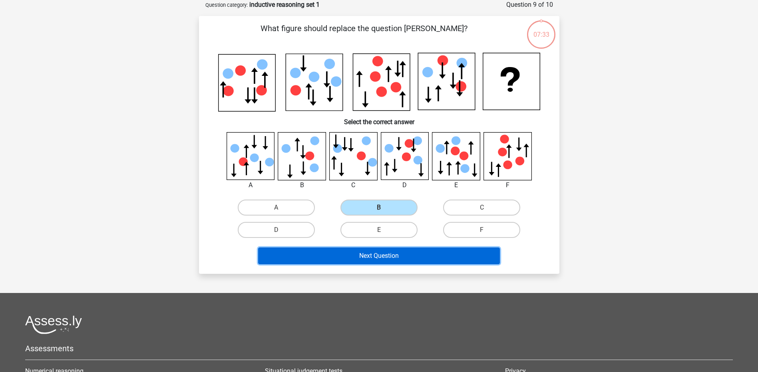
click at [370, 257] on button "Next Question" at bounding box center [379, 256] width 242 height 17
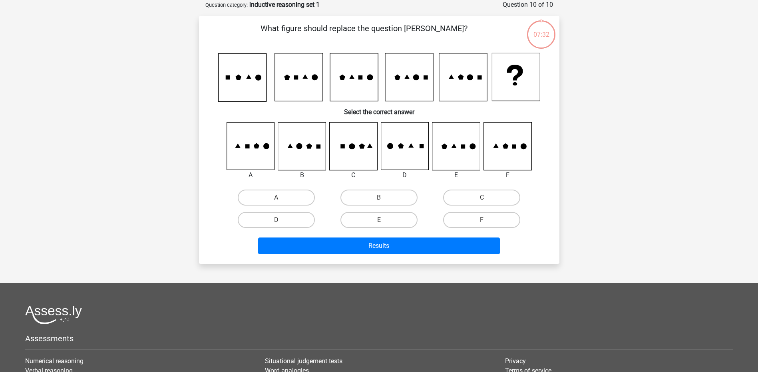
click at [384, 199] on input "B" at bounding box center [381, 200] width 5 height 5
radio input "true"
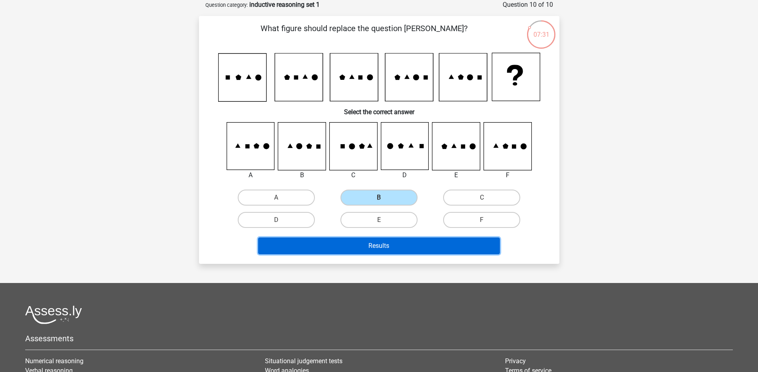
click at [374, 251] on button "Results" at bounding box center [379, 246] width 242 height 17
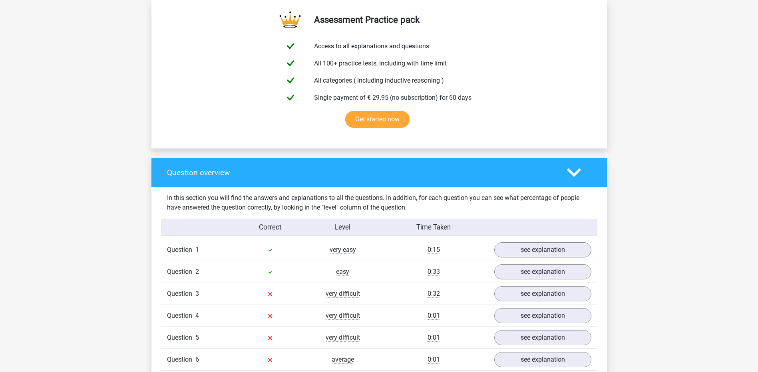
scroll to position [533, 0]
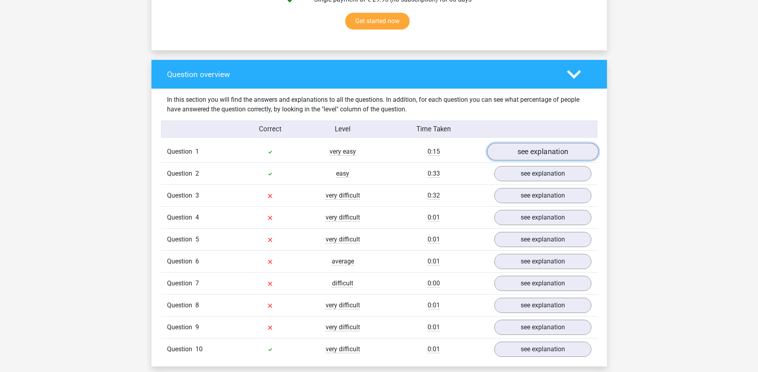
click at [517, 154] on link "see explanation" at bounding box center [542, 152] width 111 height 18
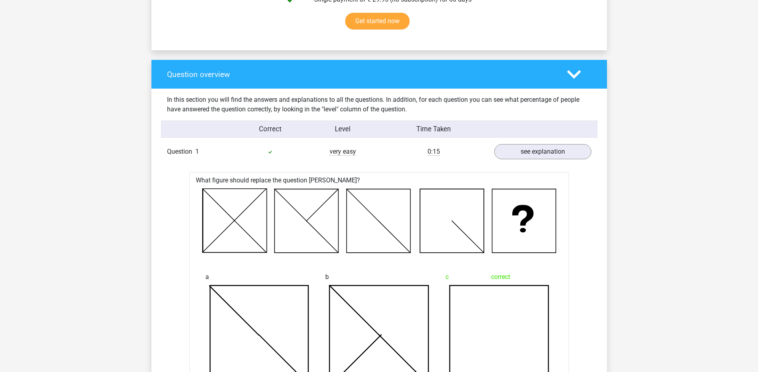
click at [531, 160] on div "Question 1 very easy 0:15 see explanation" at bounding box center [379, 152] width 436 height 22
click at [530, 151] on link "see explanation" at bounding box center [542, 152] width 111 height 18
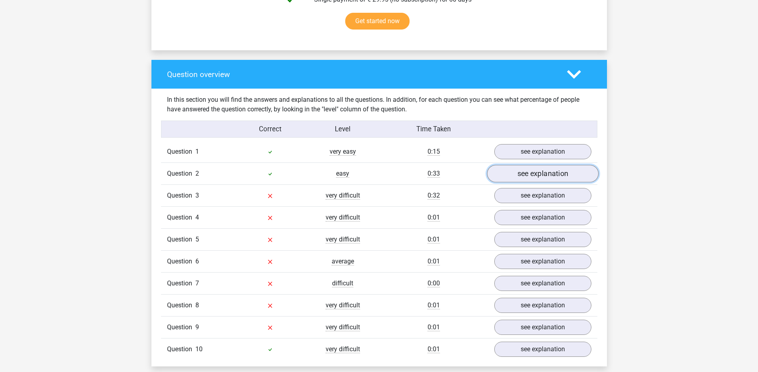
click at [531, 171] on link "see explanation" at bounding box center [542, 174] width 111 height 18
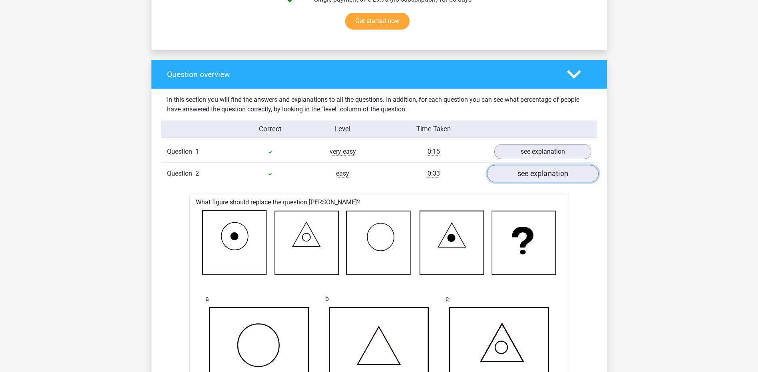
click at [531, 171] on link "see explanation" at bounding box center [542, 174] width 111 height 18
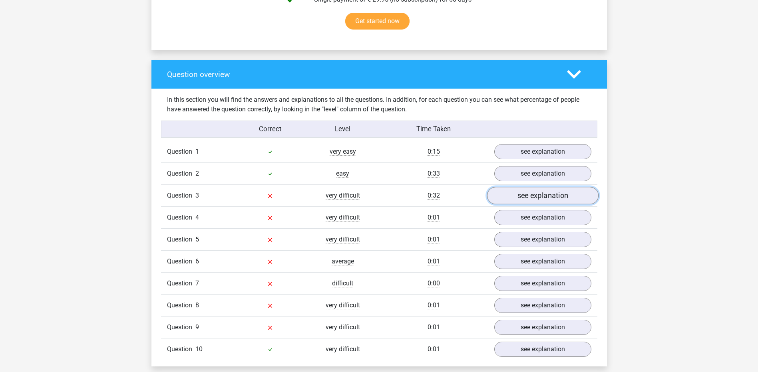
click at [523, 194] on link "see explanation" at bounding box center [542, 196] width 111 height 18
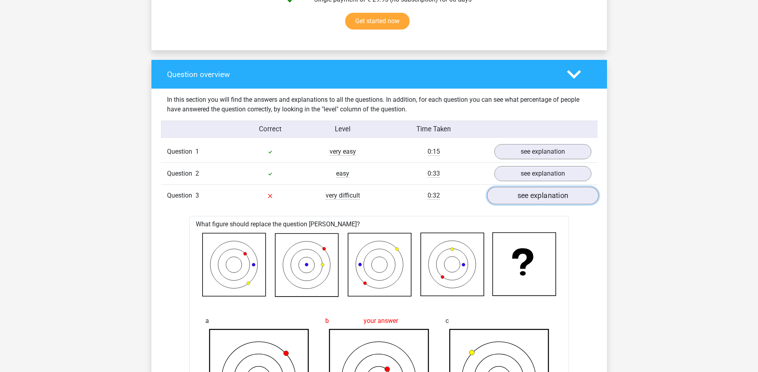
click at [523, 194] on link "see explanation" at bounding box center [542, 196] width 111 height 18
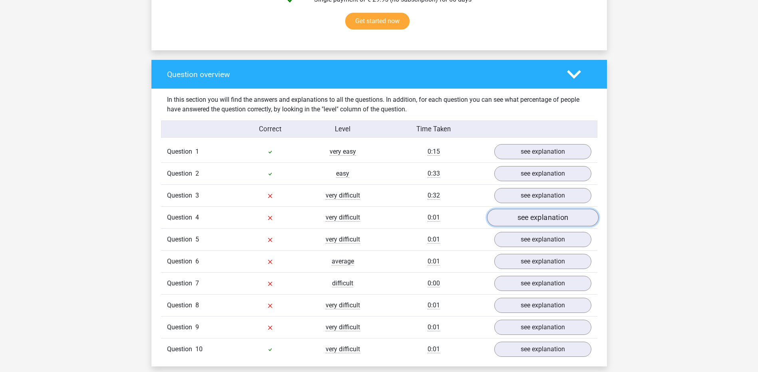
click at [519, 215] on link "see explanation" at bounding box center [542, 218] width 111 height 18
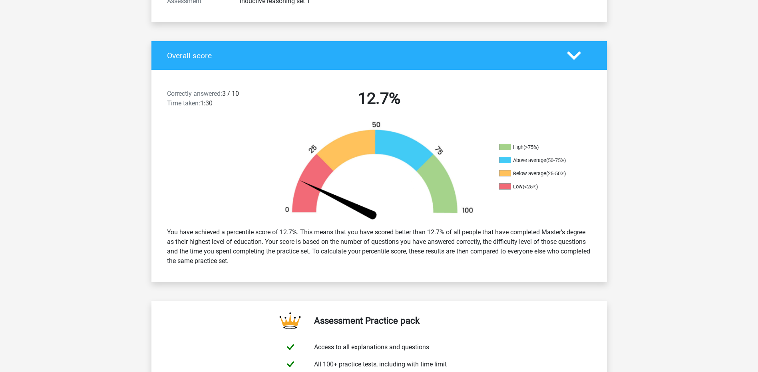
scroll to position [0, 0]
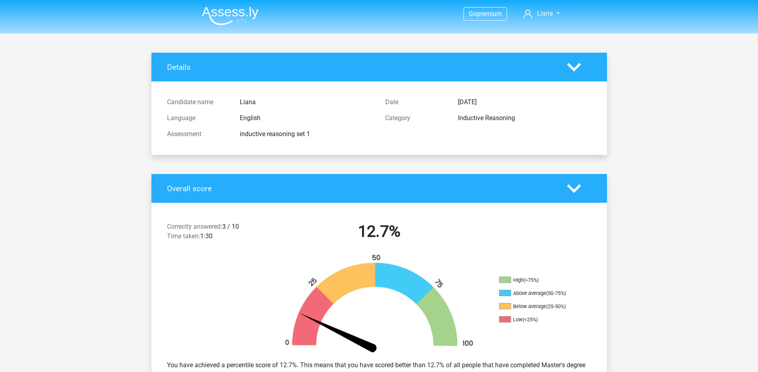
click at [237, 12] on img at bounding box center [230, 15] width 57 height 19
